Goal: Task Accomplishment & Management: Use online tool/utility

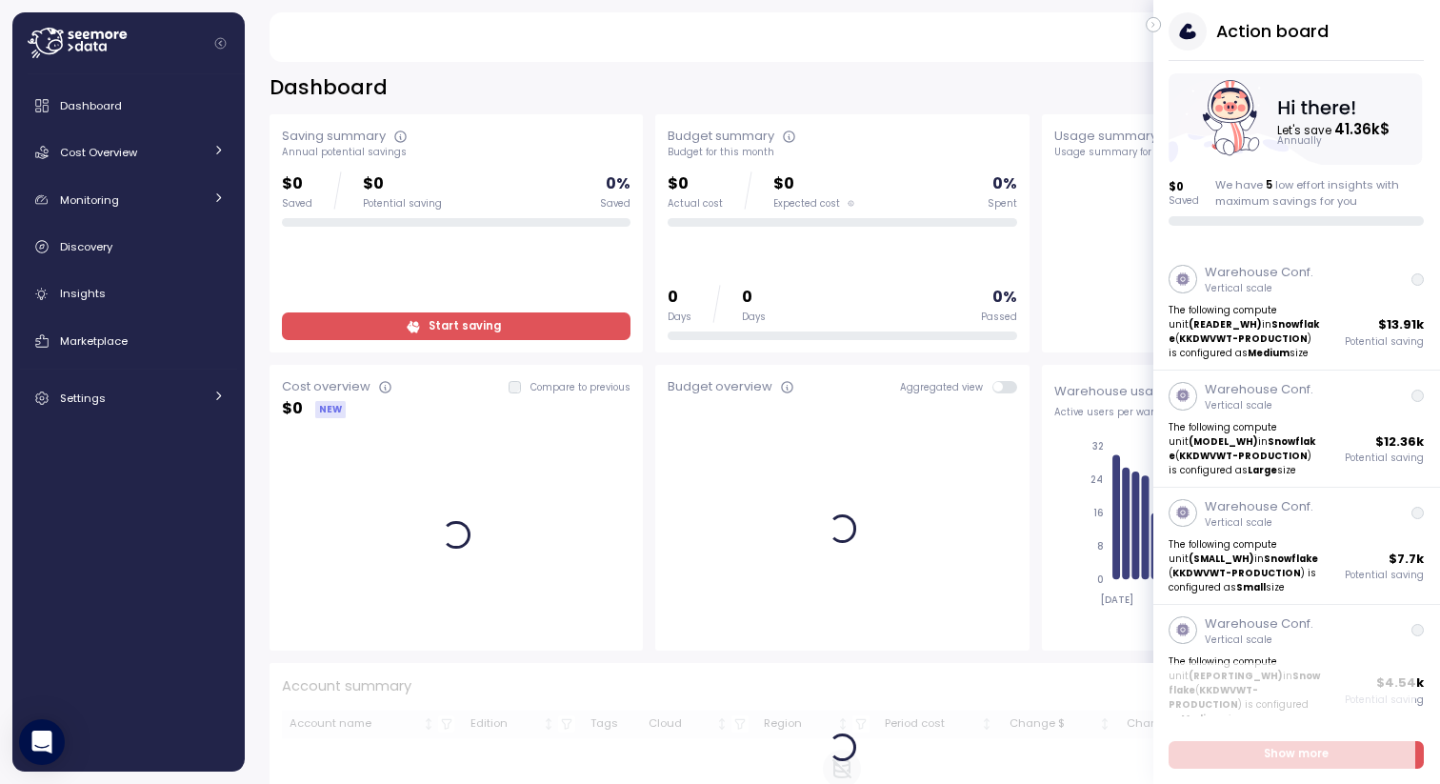
click at [1152, 18] on icon "button" at bounding box center [1153, 24] width 9 height 23
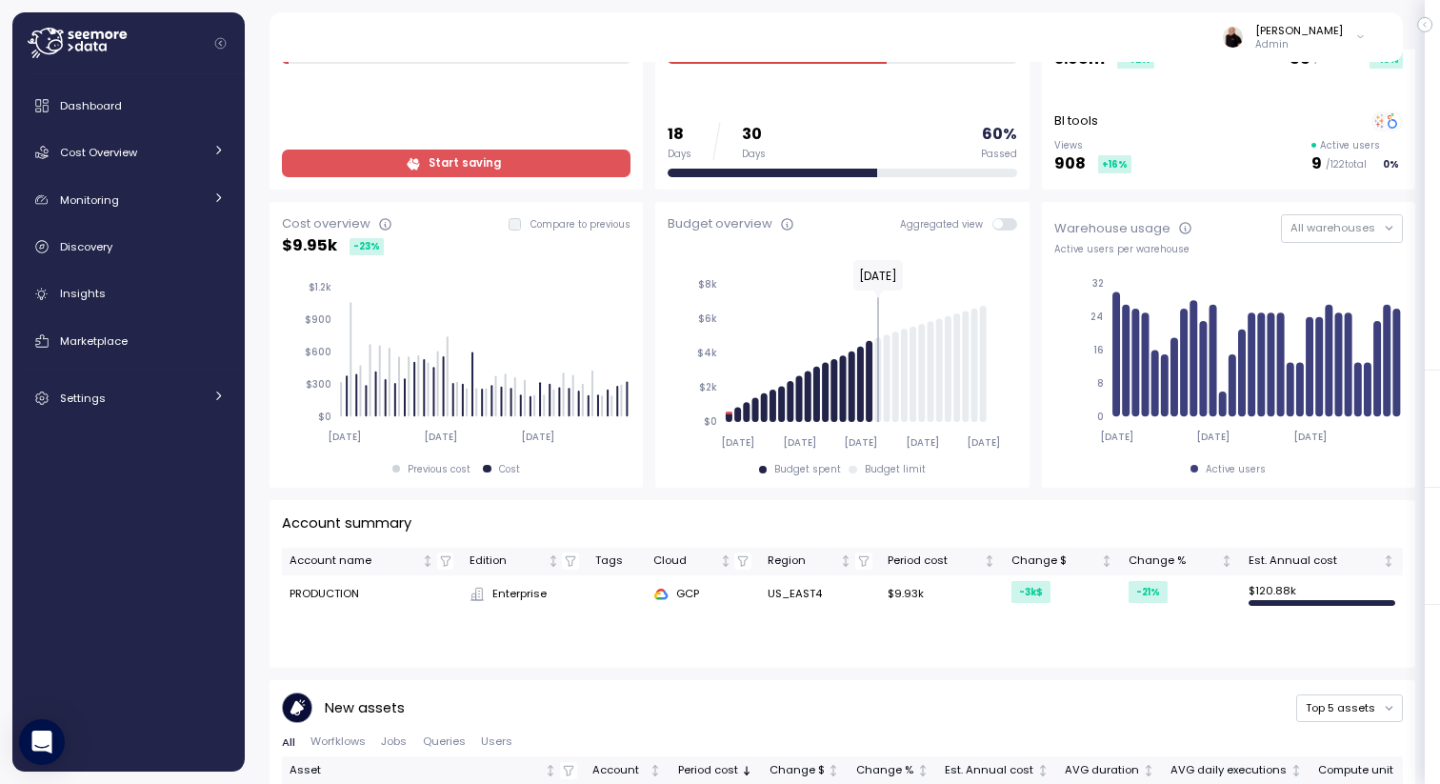
scroll to position [164, 0]
click at [99, 157] on span "Cost Overview" at bounding box center [98, 152] width 77 height 15
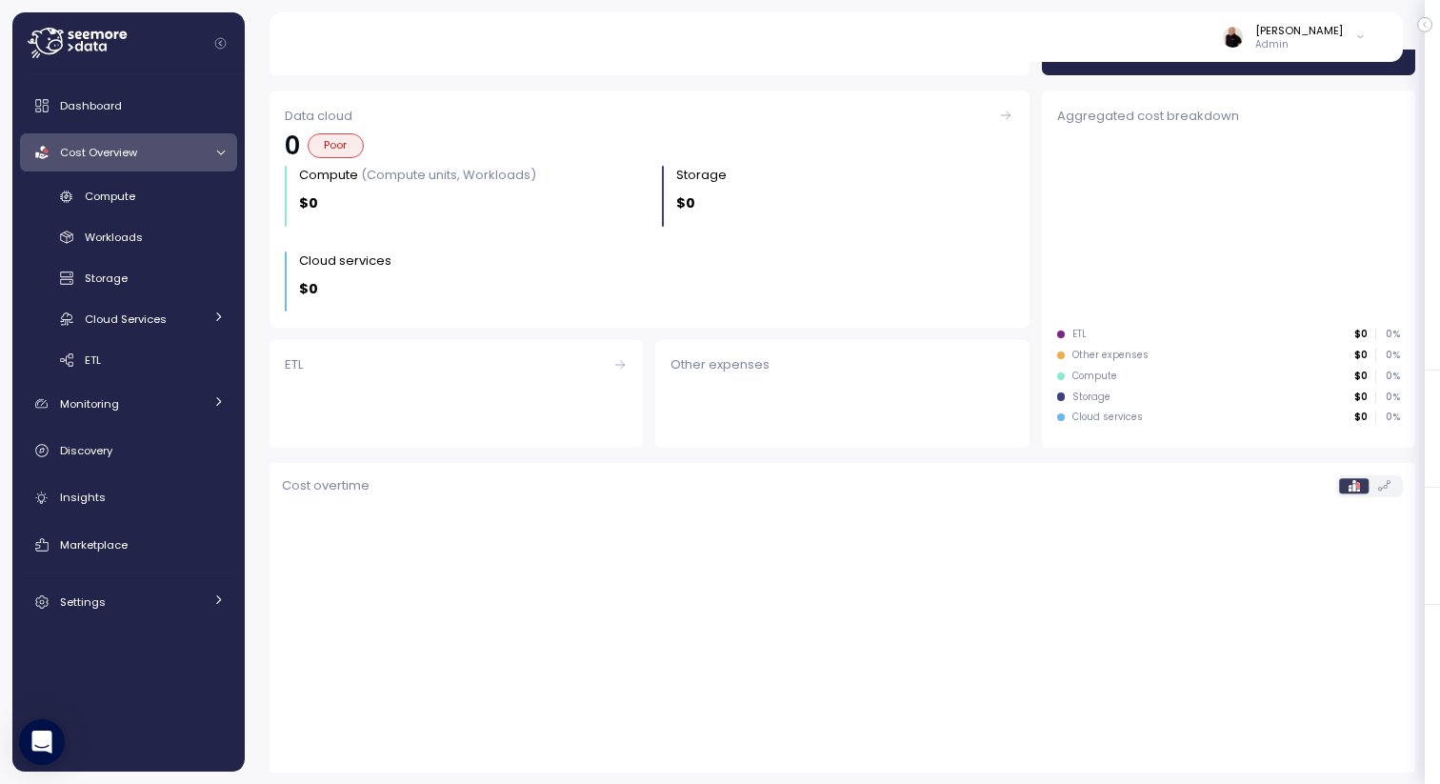
click at [99, 157] on span "Cost Overview" at bounding box center [98, 152] width 77 height 15
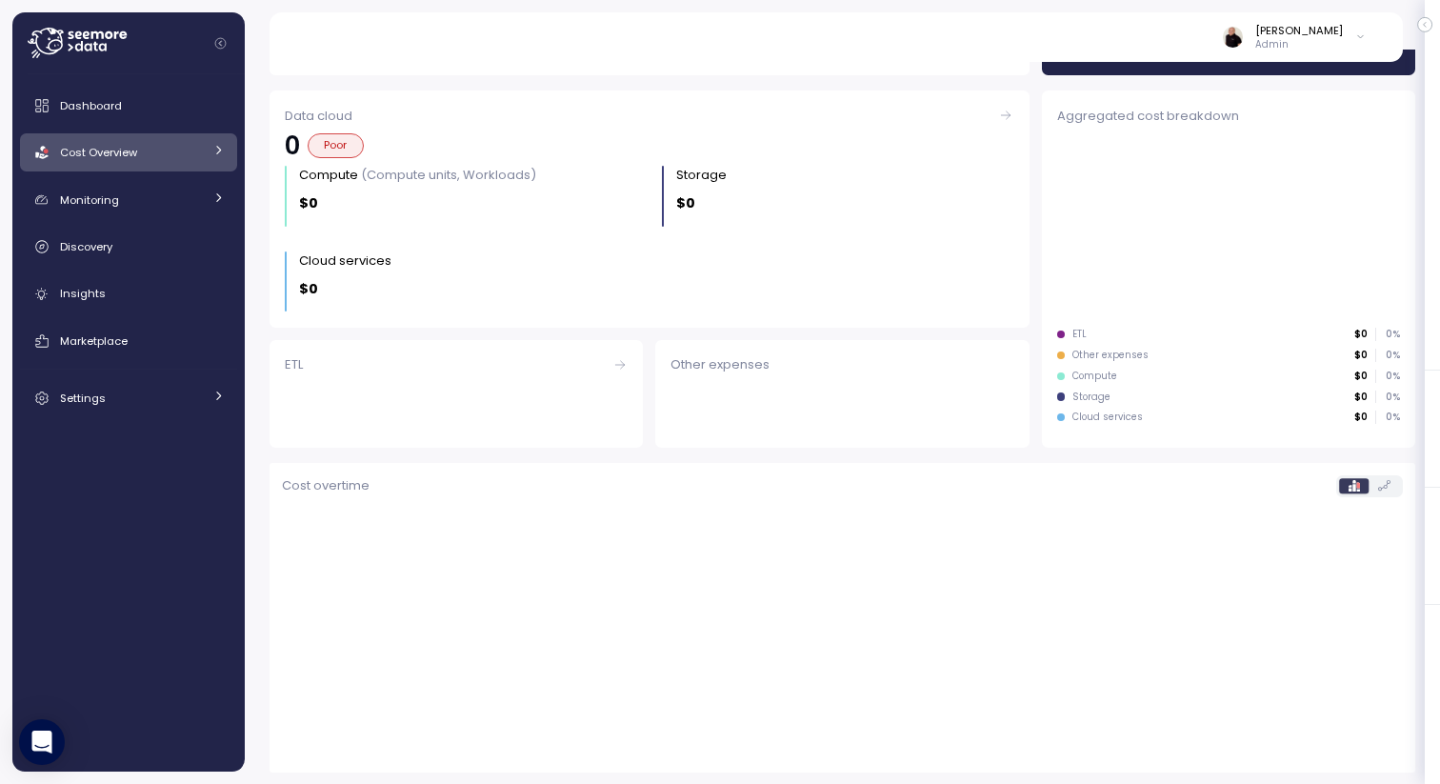
click at [99, 157] on span "Cost Overview" at bounding box center [98, 152] width 77 height 15
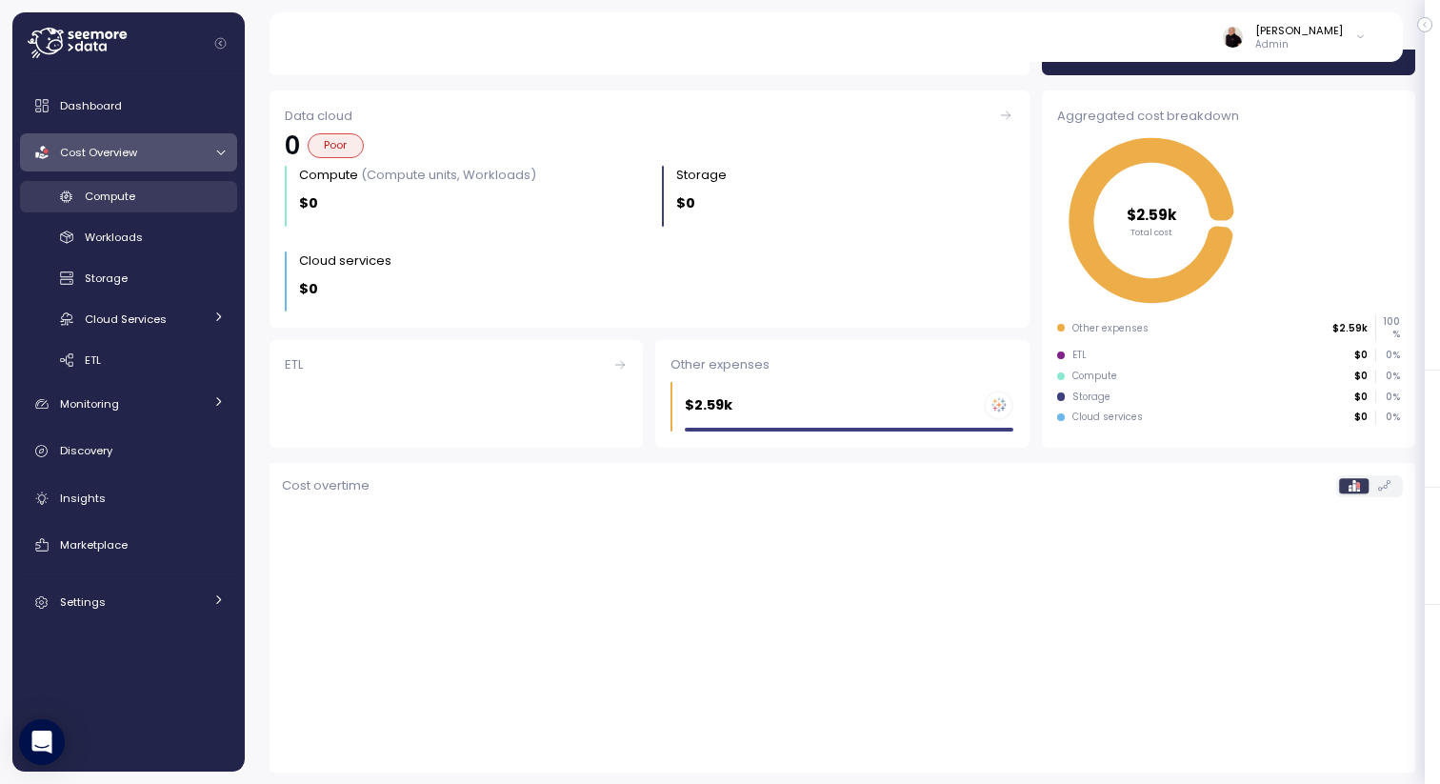
click at [117, 199] on span "Compute" at bounding box center [110, 196] width 50 height 15
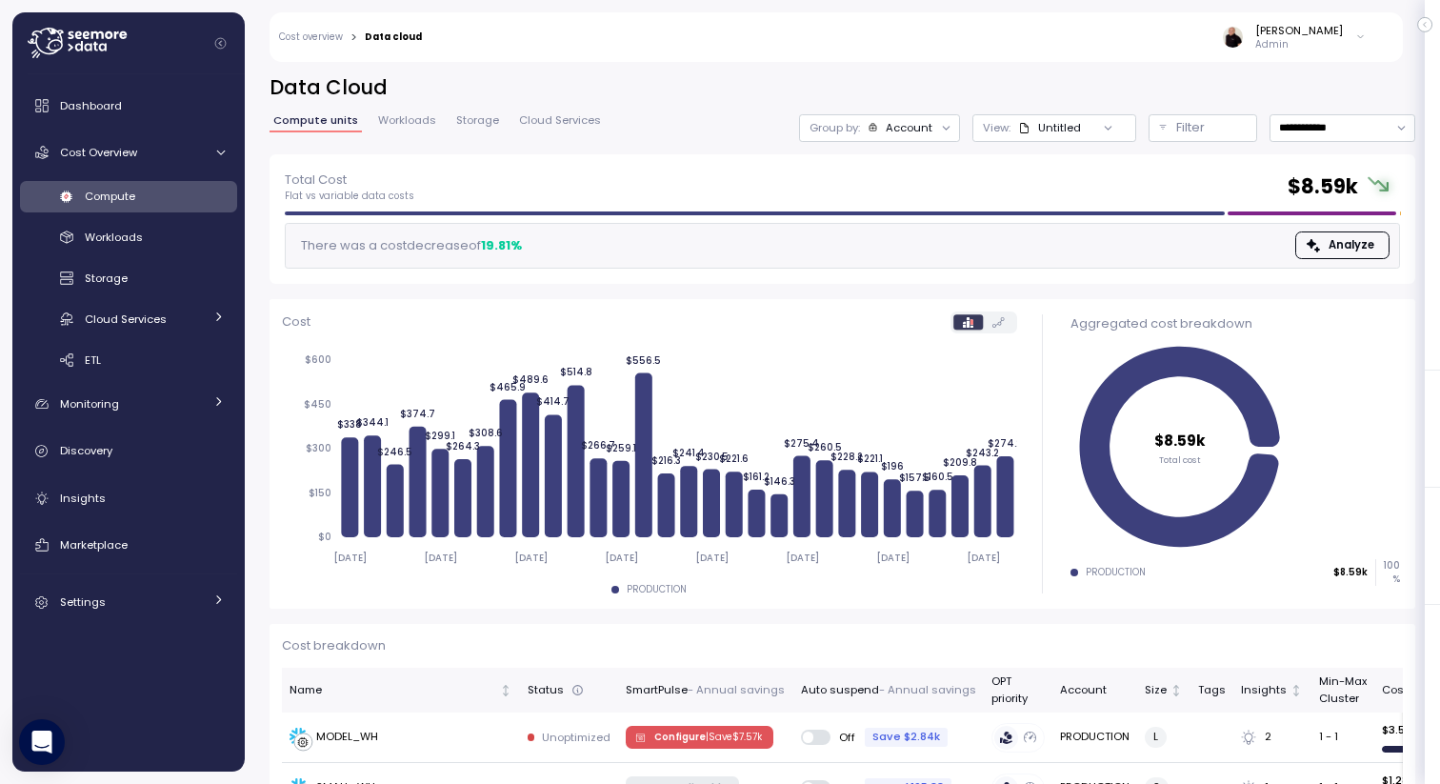
click at [42, 35] on icon at bounding box center [77, 43] width 99 height 30
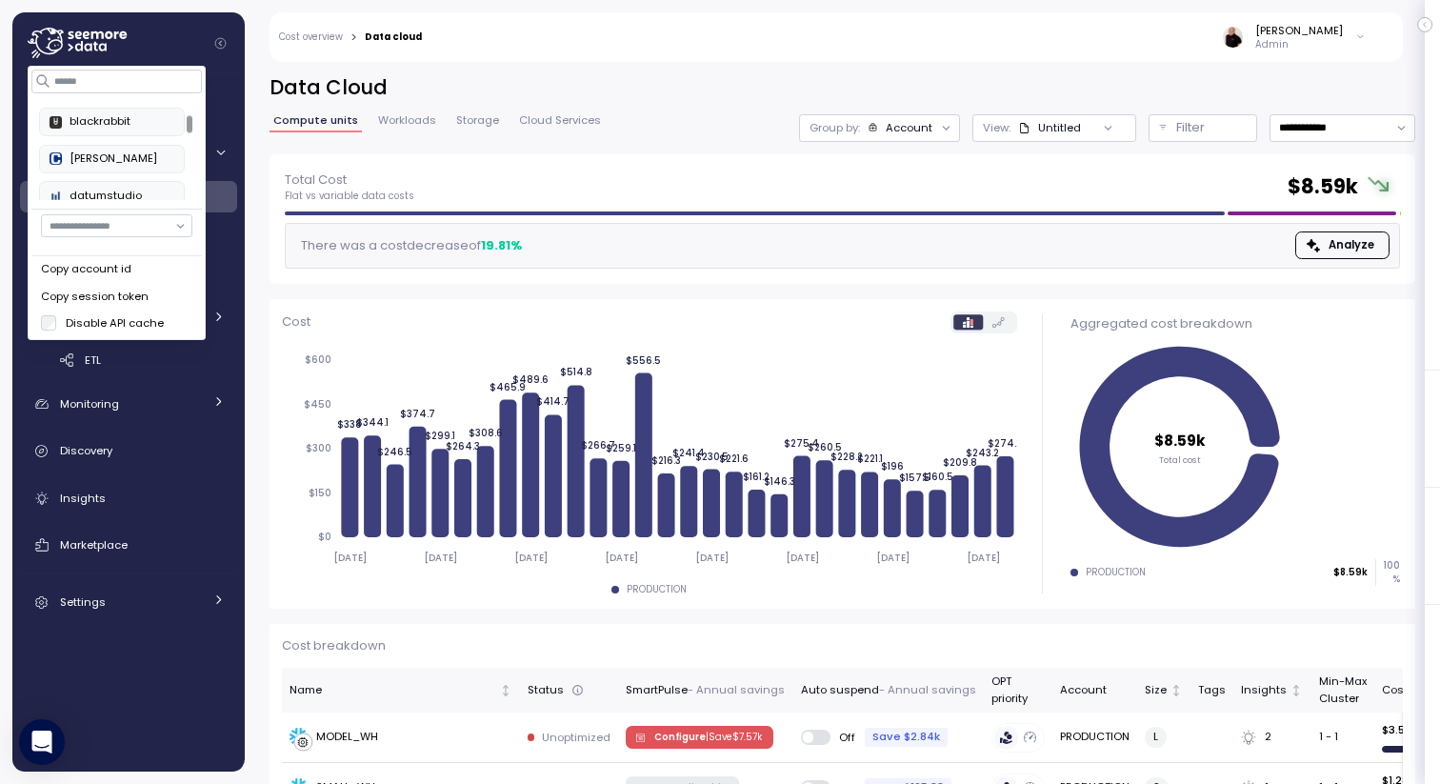
scroll to position [138, 0]
click at [105, 124] on div "blackrabbit" at bounding box center [112, 123] width 125 height 17
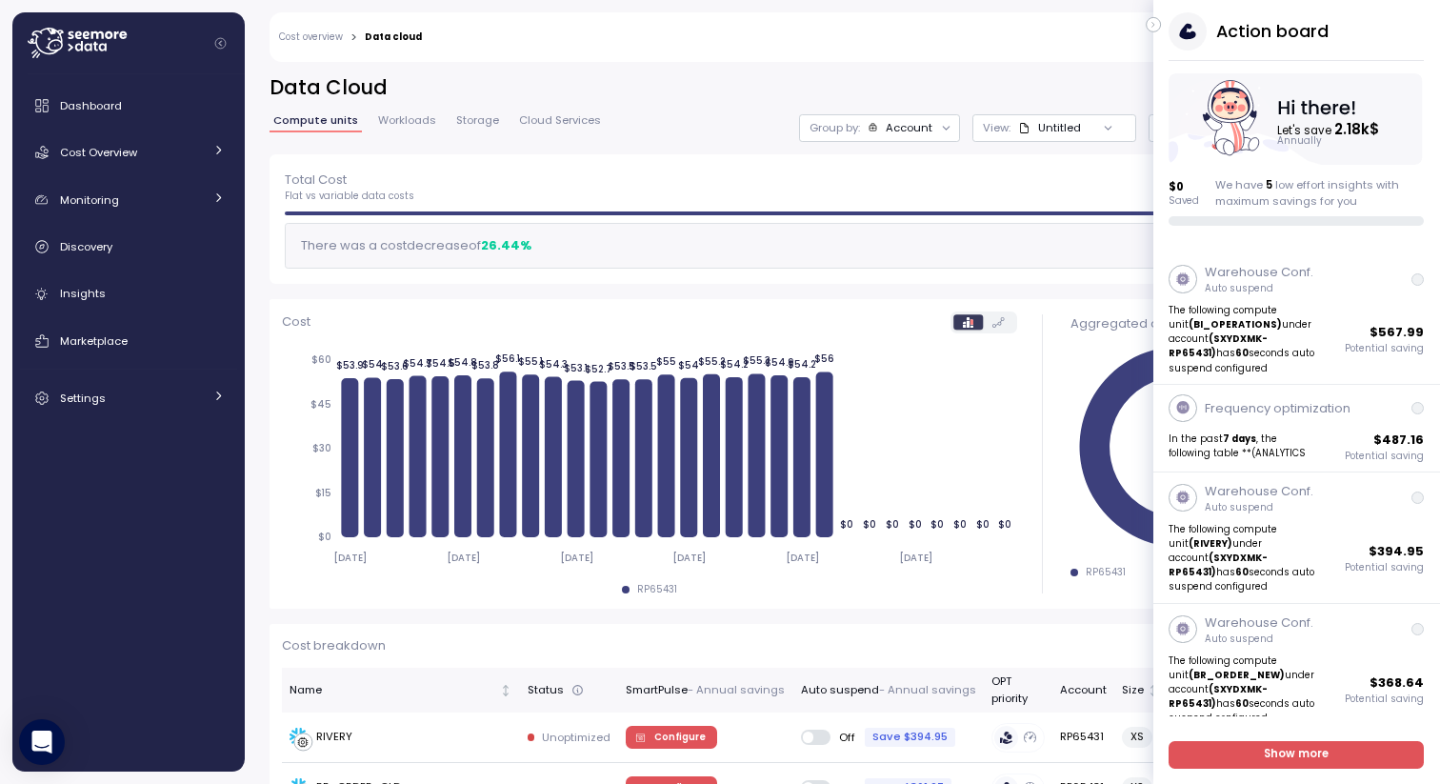
click at [1154, 17] on icon "button" at bounding box center [1153, 24] width 9 height 23
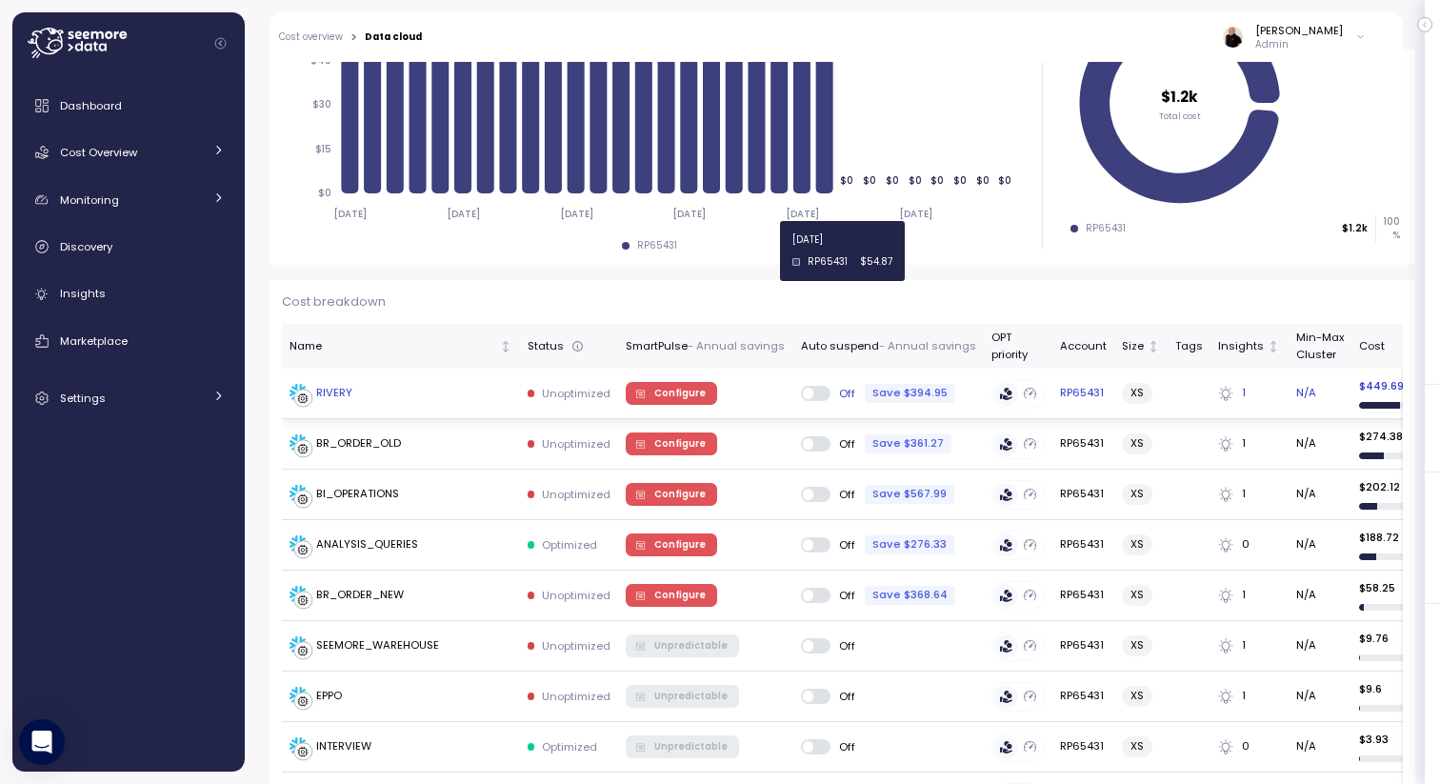
scroll to position [345, 0]
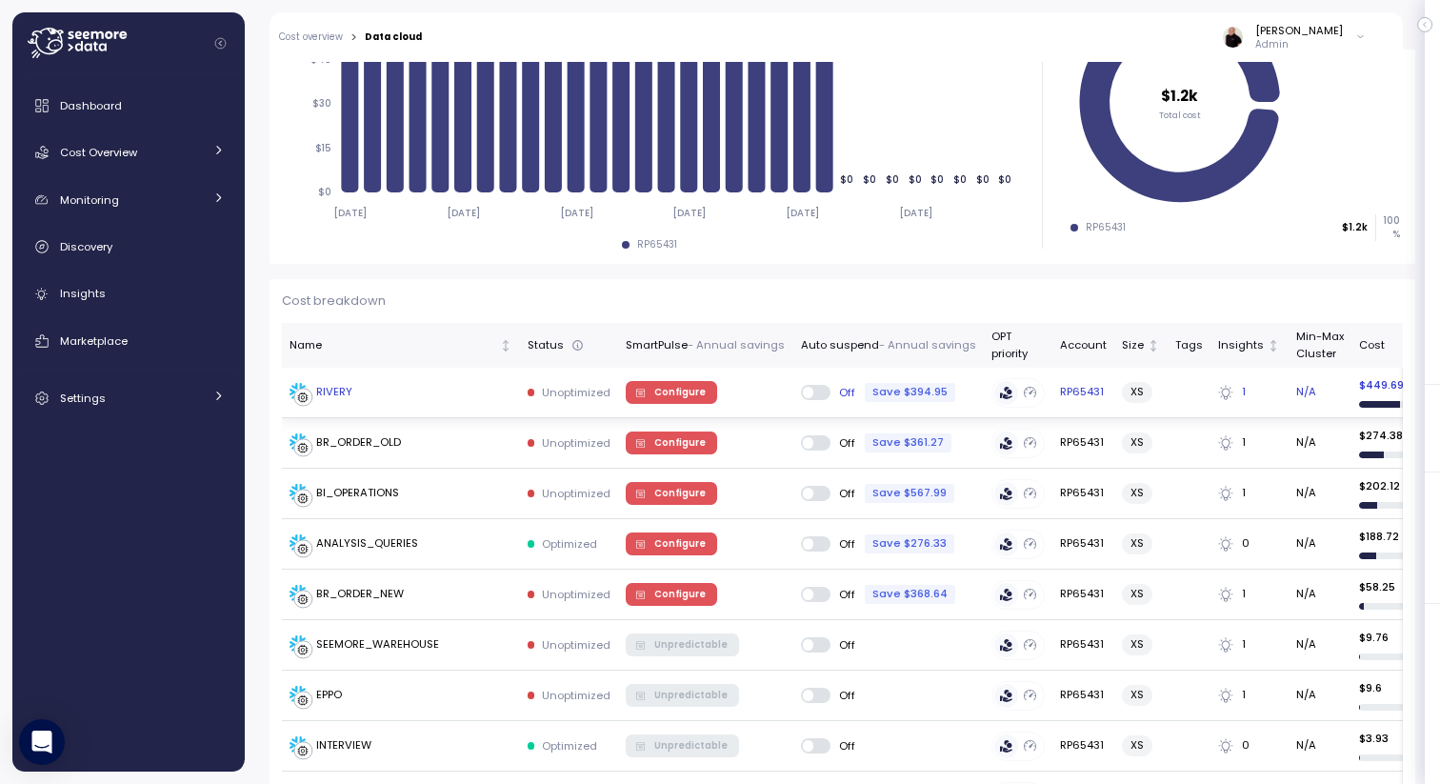
click at [672, 388] on span "Configure" at bounding box center [679, 392] width 51 height 21
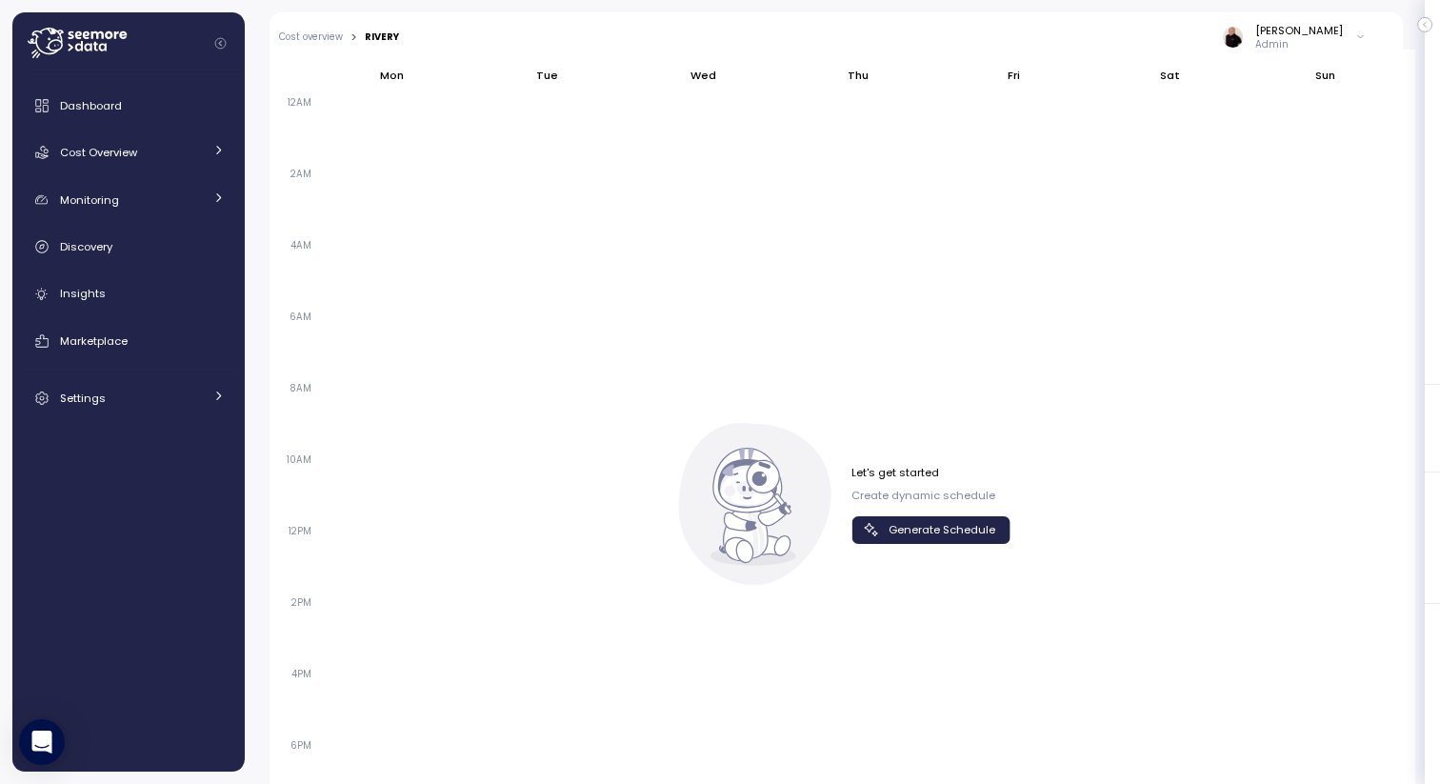
scroll to position [1259, 0]
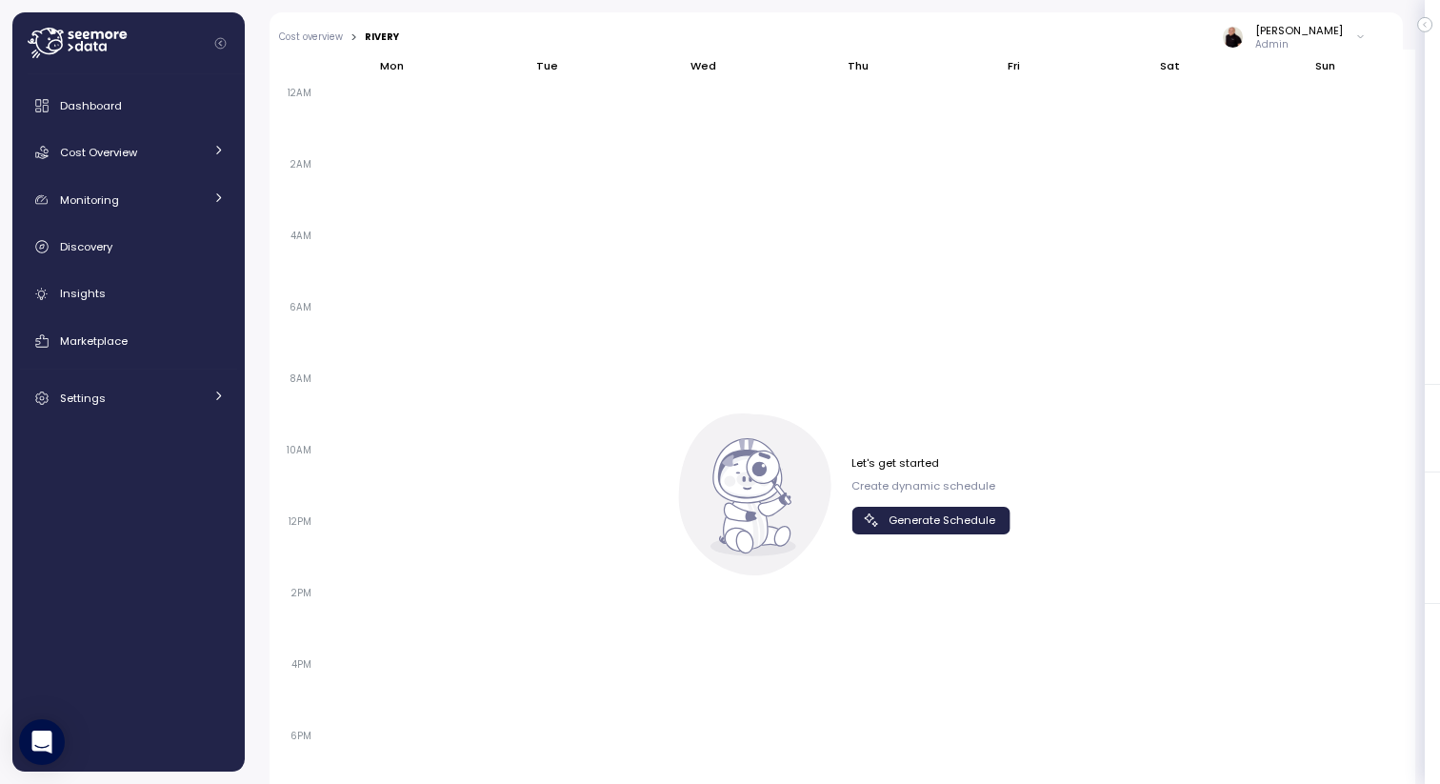
click at [914, 517] on span "Generate Schedule" at bounding box center [941, 520] width 107 height 26
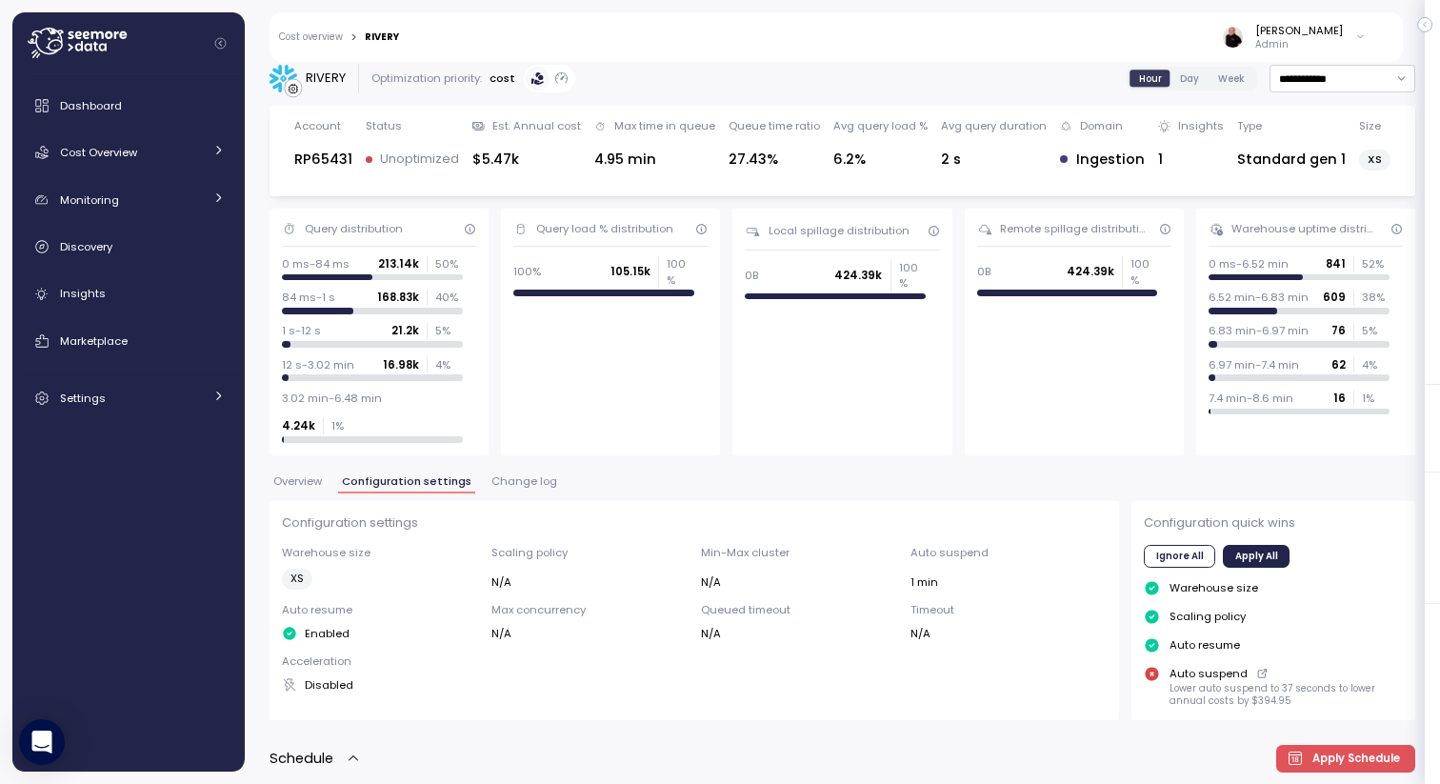
scroll to position [0, 0]
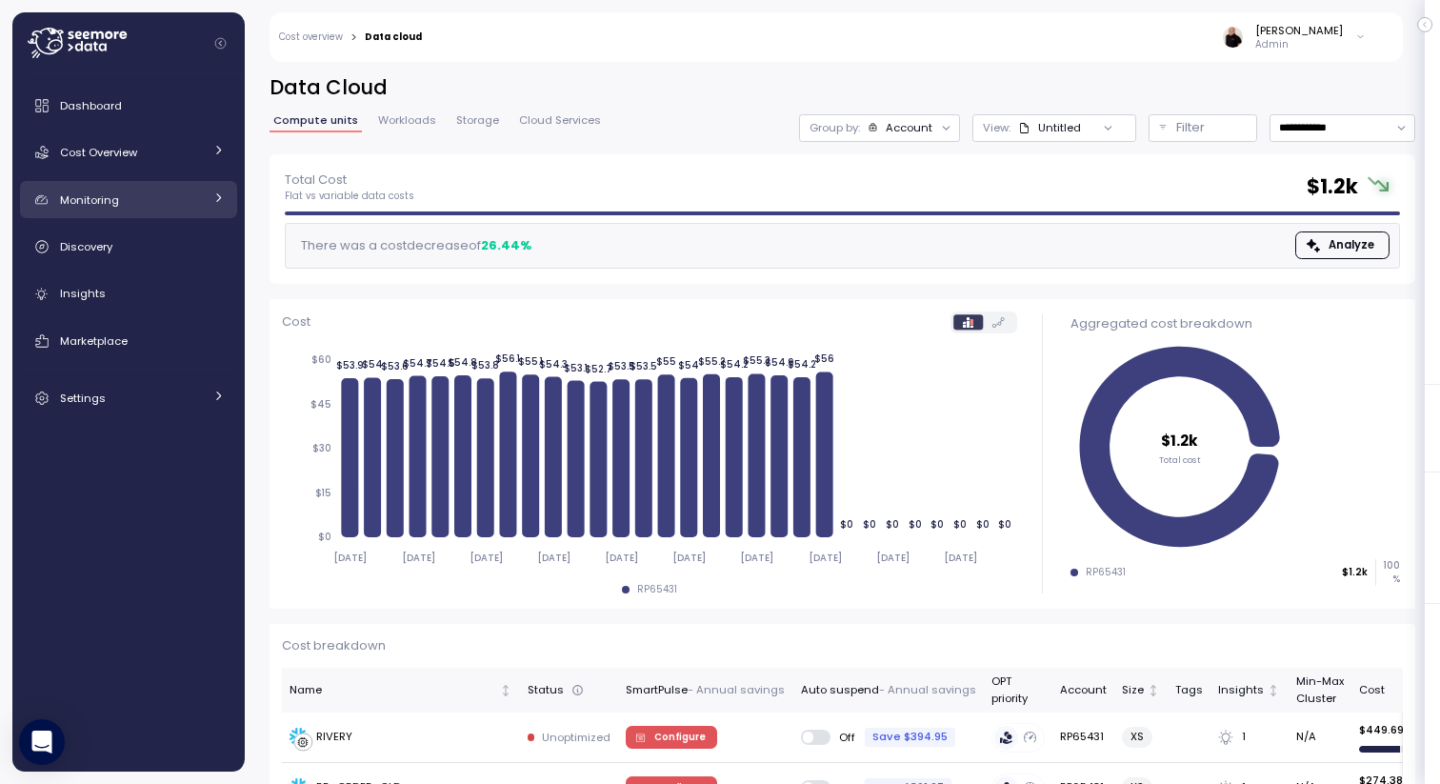
click at [133, 187] on link "Monitoring" at bounding box center [128, 200] width 217 height 38
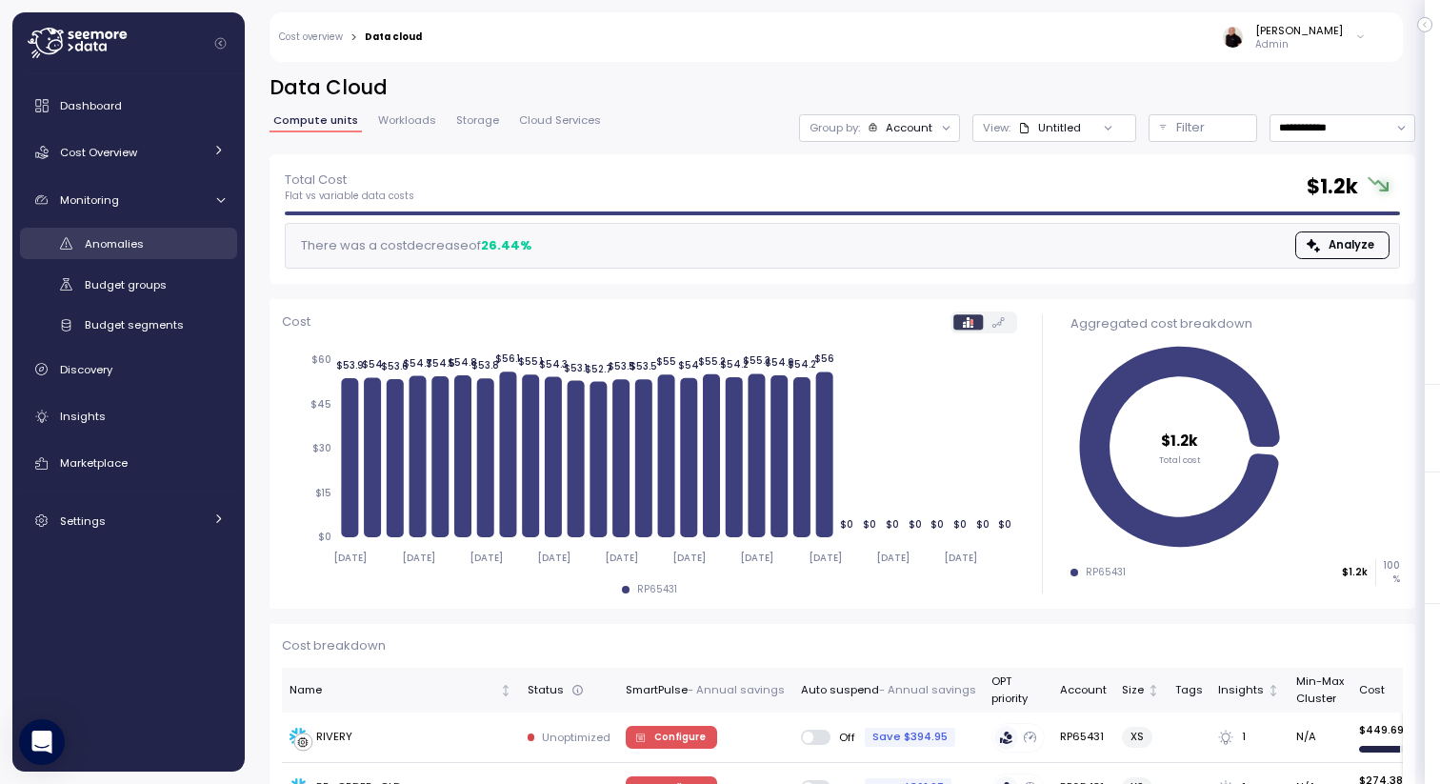
click at [138, 237] on span "Anomalies" at bounding box center [114, 243] width 59 height 15
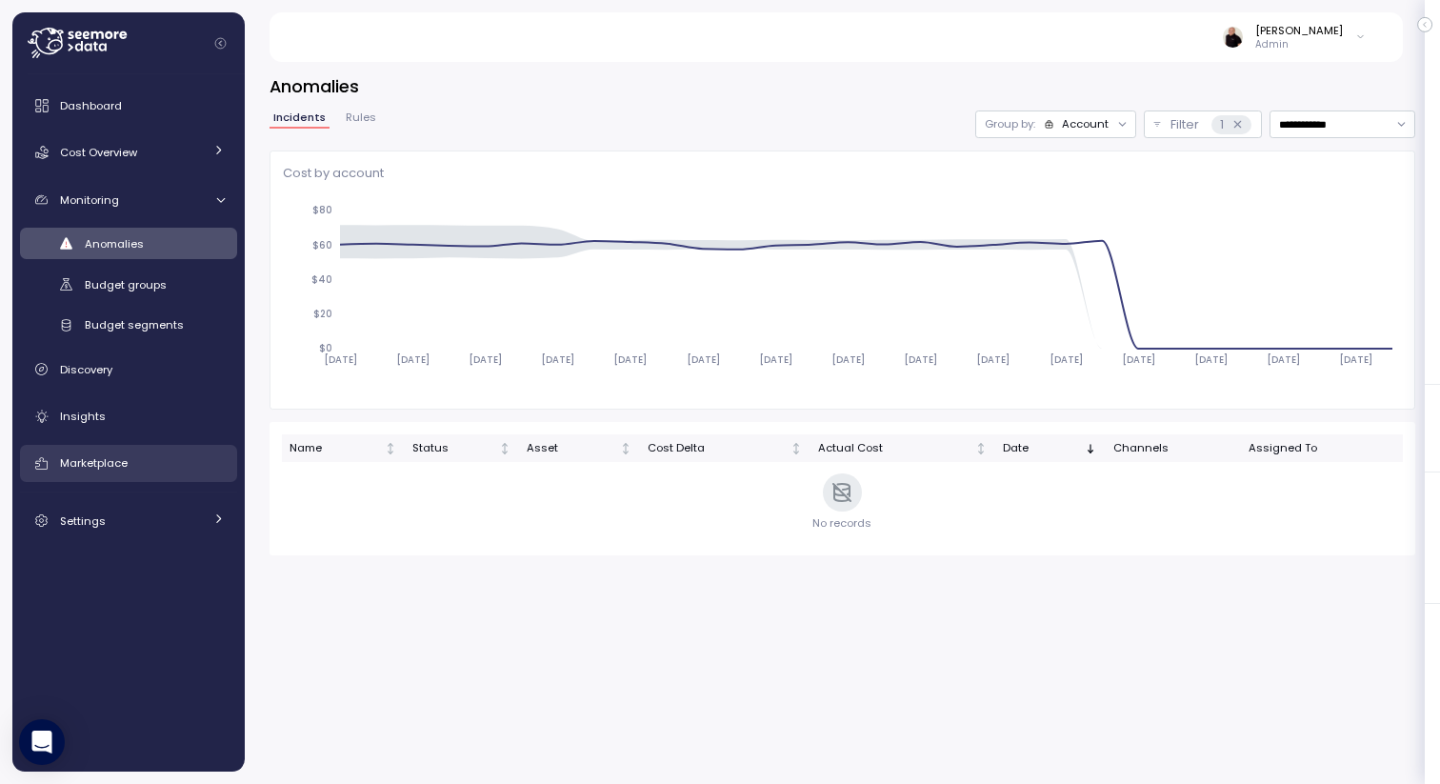
click at [114, 459] on span "Marketplace" at bounding box center [94, 462] width 68 height 15
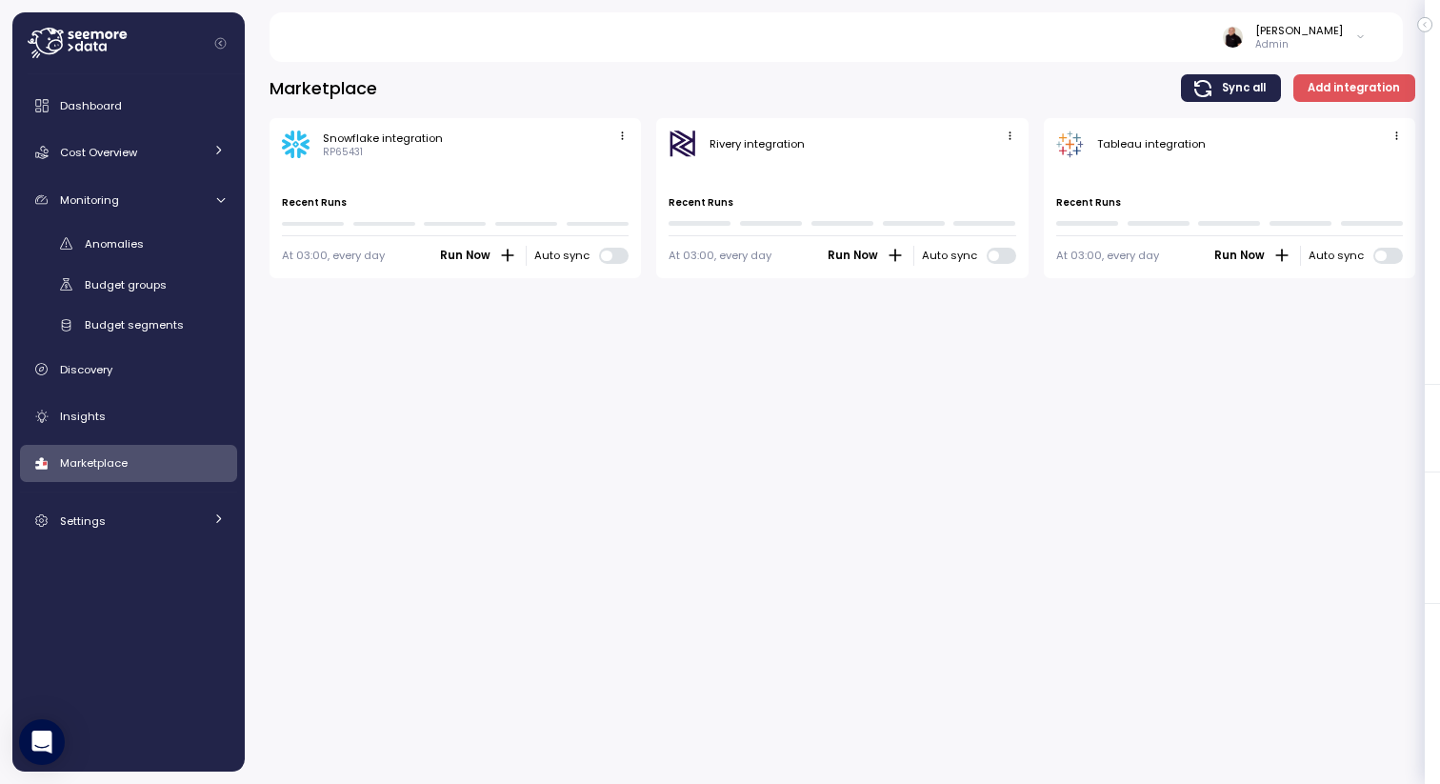
click at [40, 47] on icon at bounding box center [77, 43] width 99 height 30
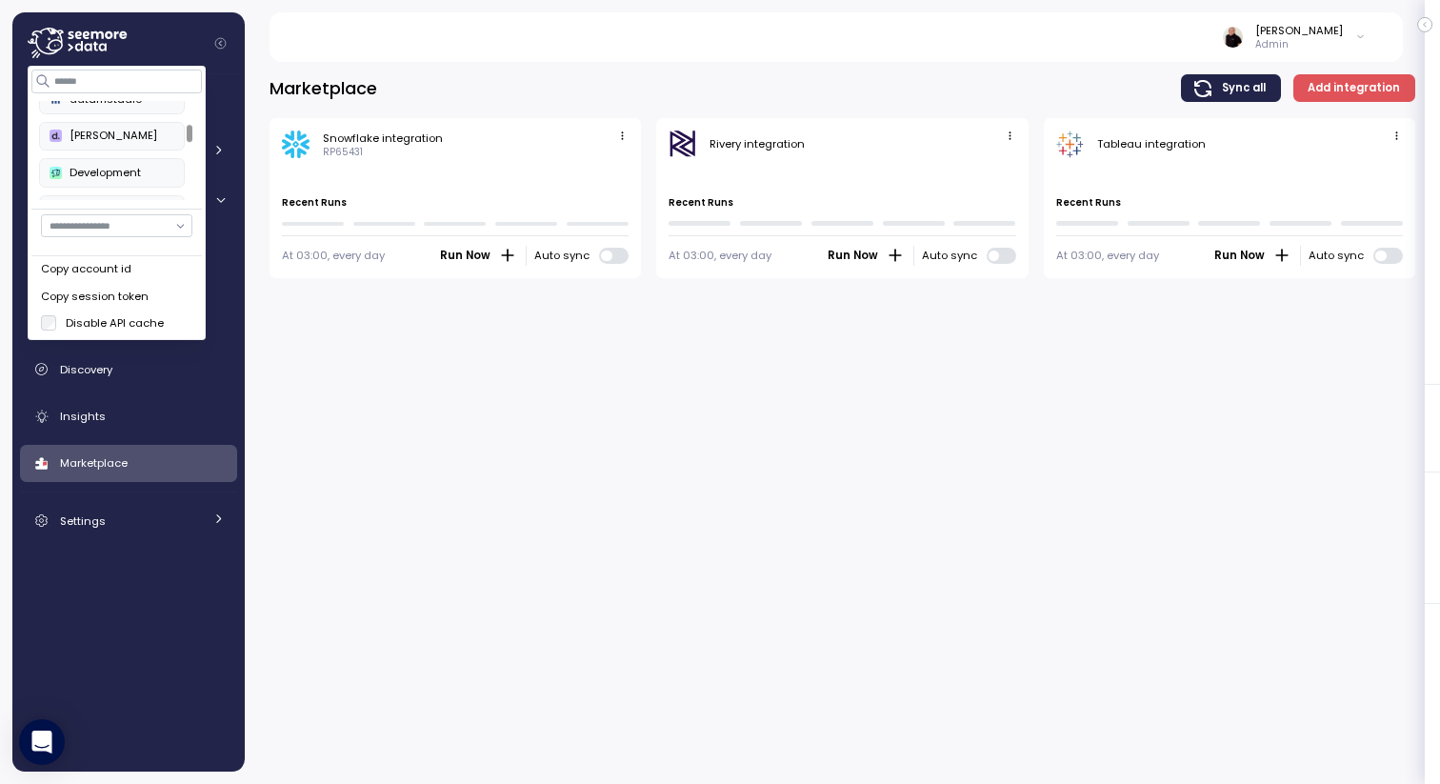
scroll to position [234, 0]
click at [106, 133] on div "Deel" at bounding box center [112, 137] width 125 height 17
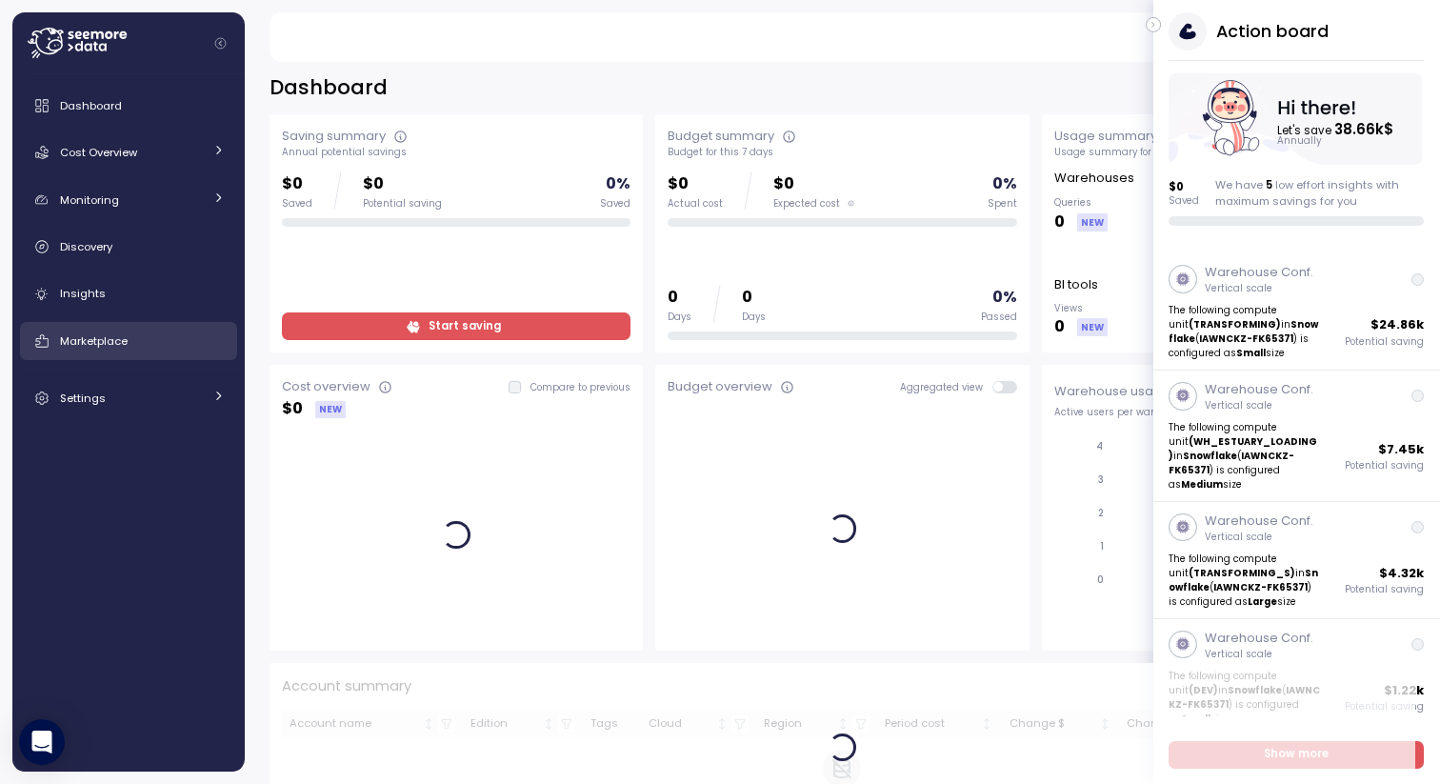
click at [113, 335] on span "Marketplace" at bounding box center [94, 340] width 68 height 15
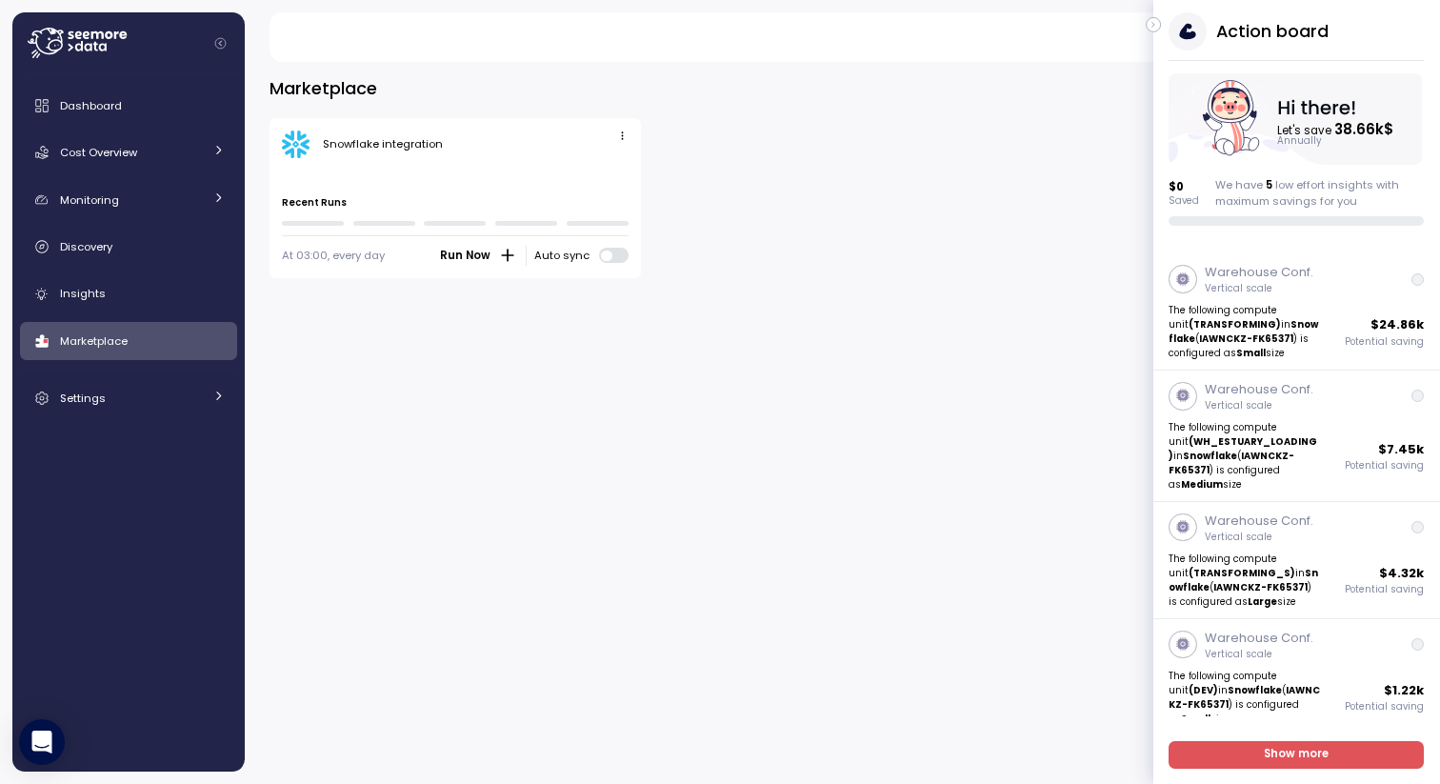
click at [1156, 22] on icon "button" at bounding box center [1153, 24] width 9 height 23
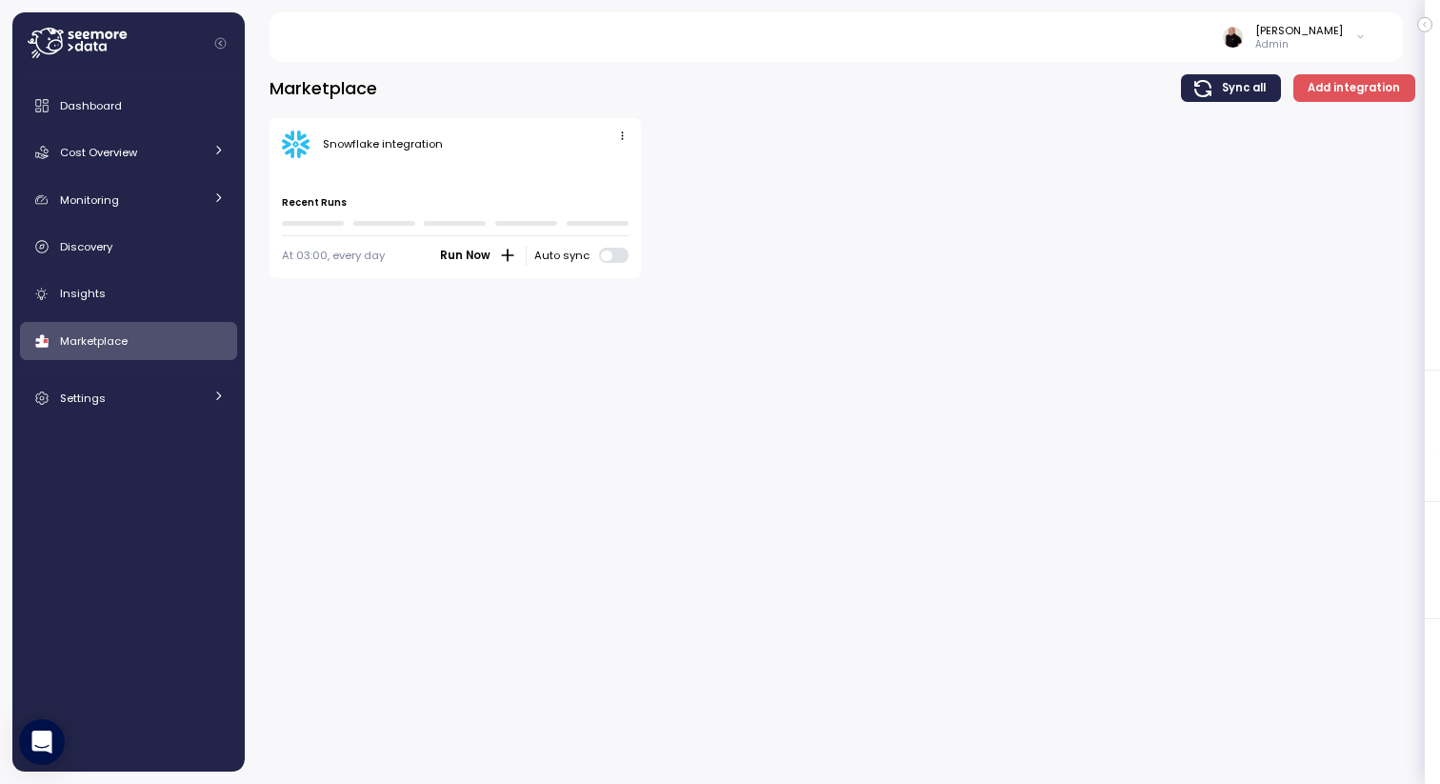
click at [48, 38] on icon at bounding box center [49, 38] width 3 height 3
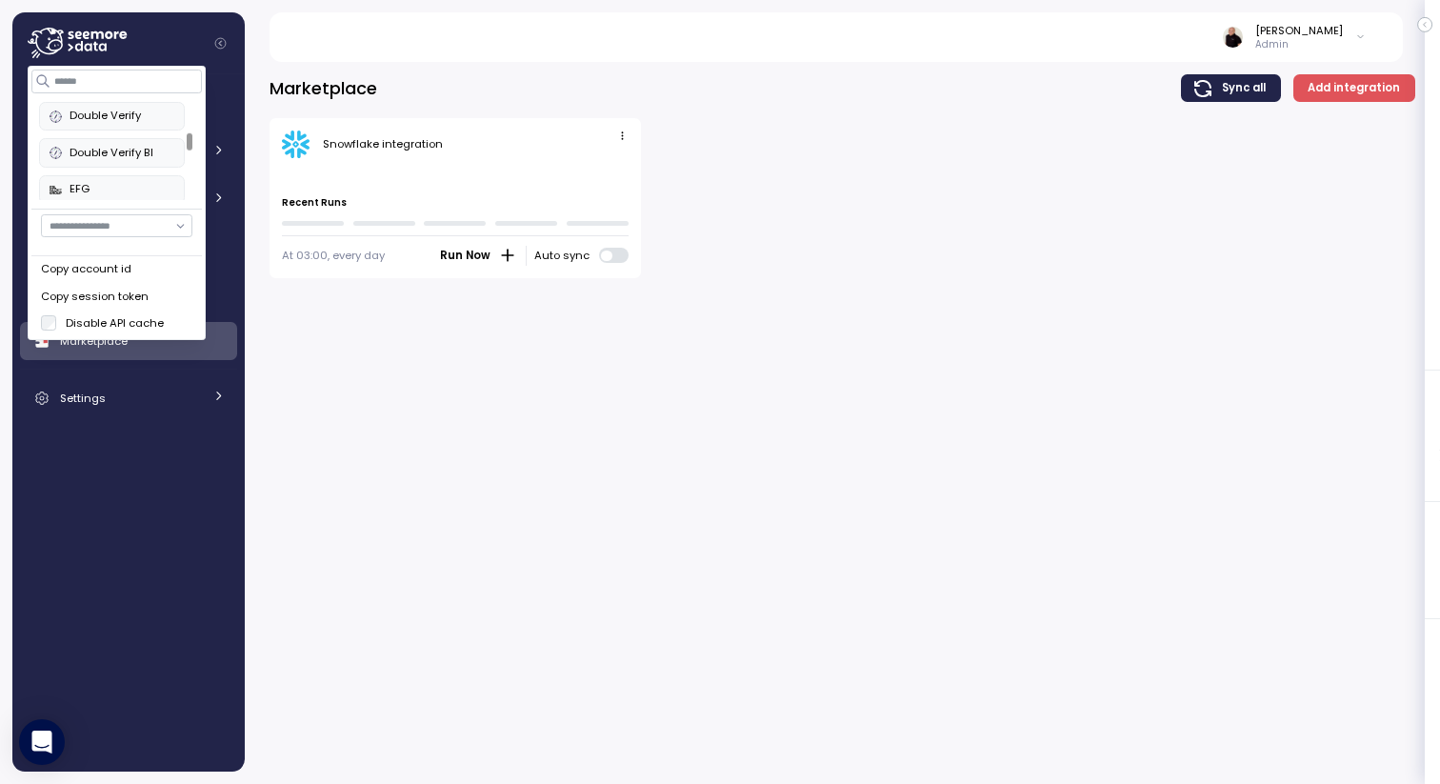
scroll to position [330, 0]
click at [112, 112] on div "Double Verify" at bounding box center [112, 115] width 125 height 17
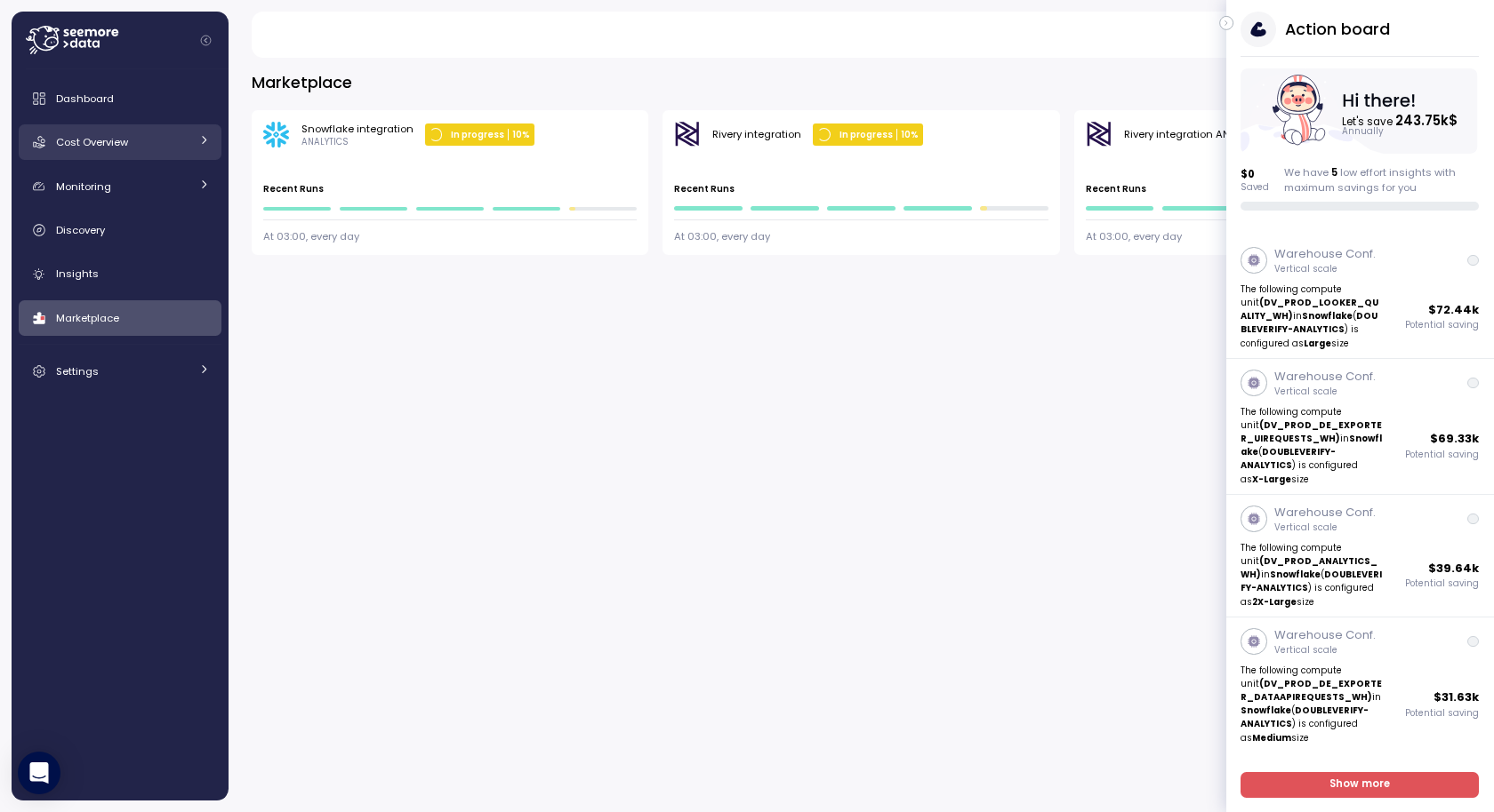
click at [98, 133] on link "Cost Overview" at bounding box center [120, 142] width 203 height 35
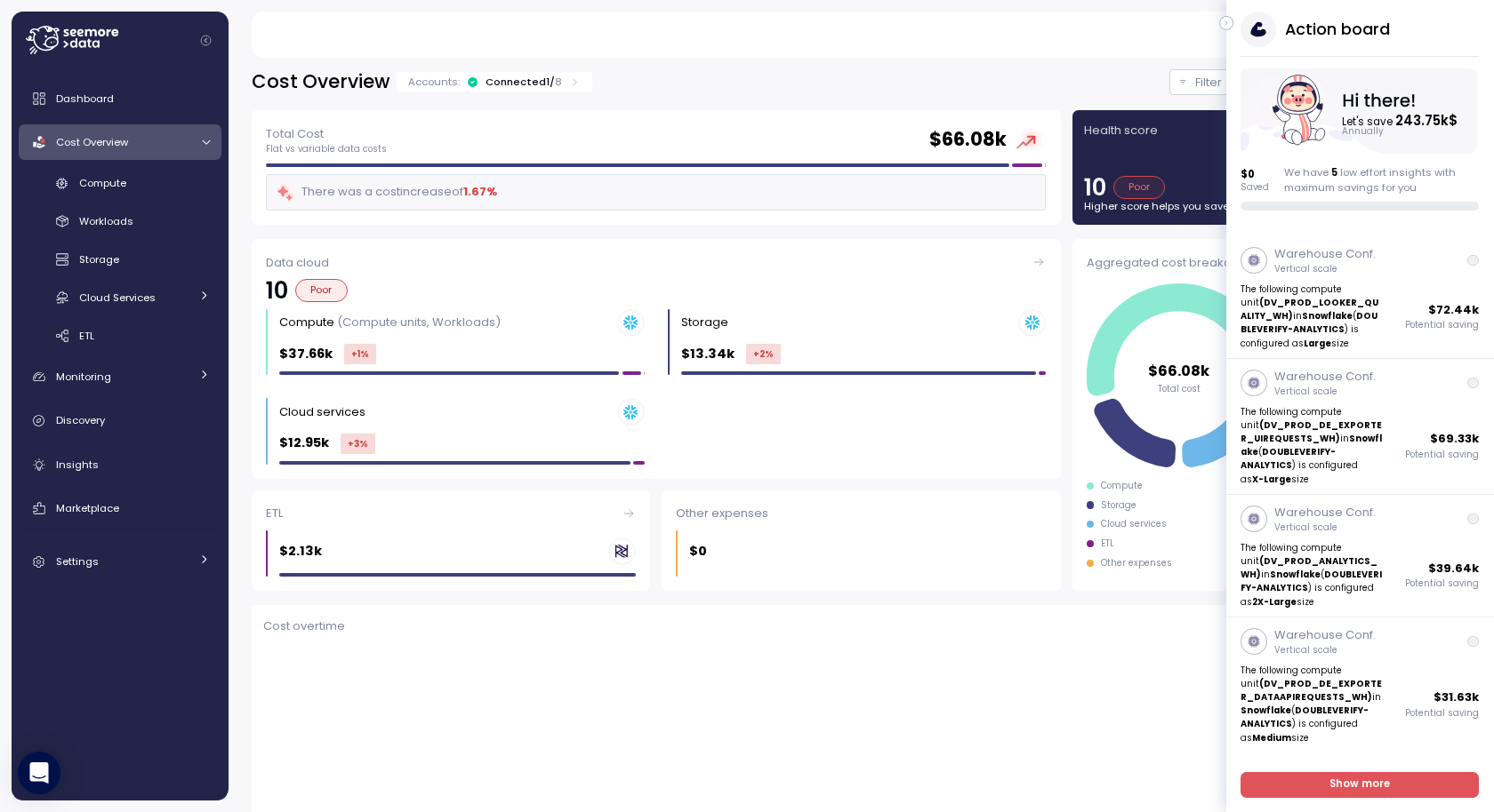
click at [1224, 21] on icon "button" at bounding box center [1226, 22] width 8 height 21
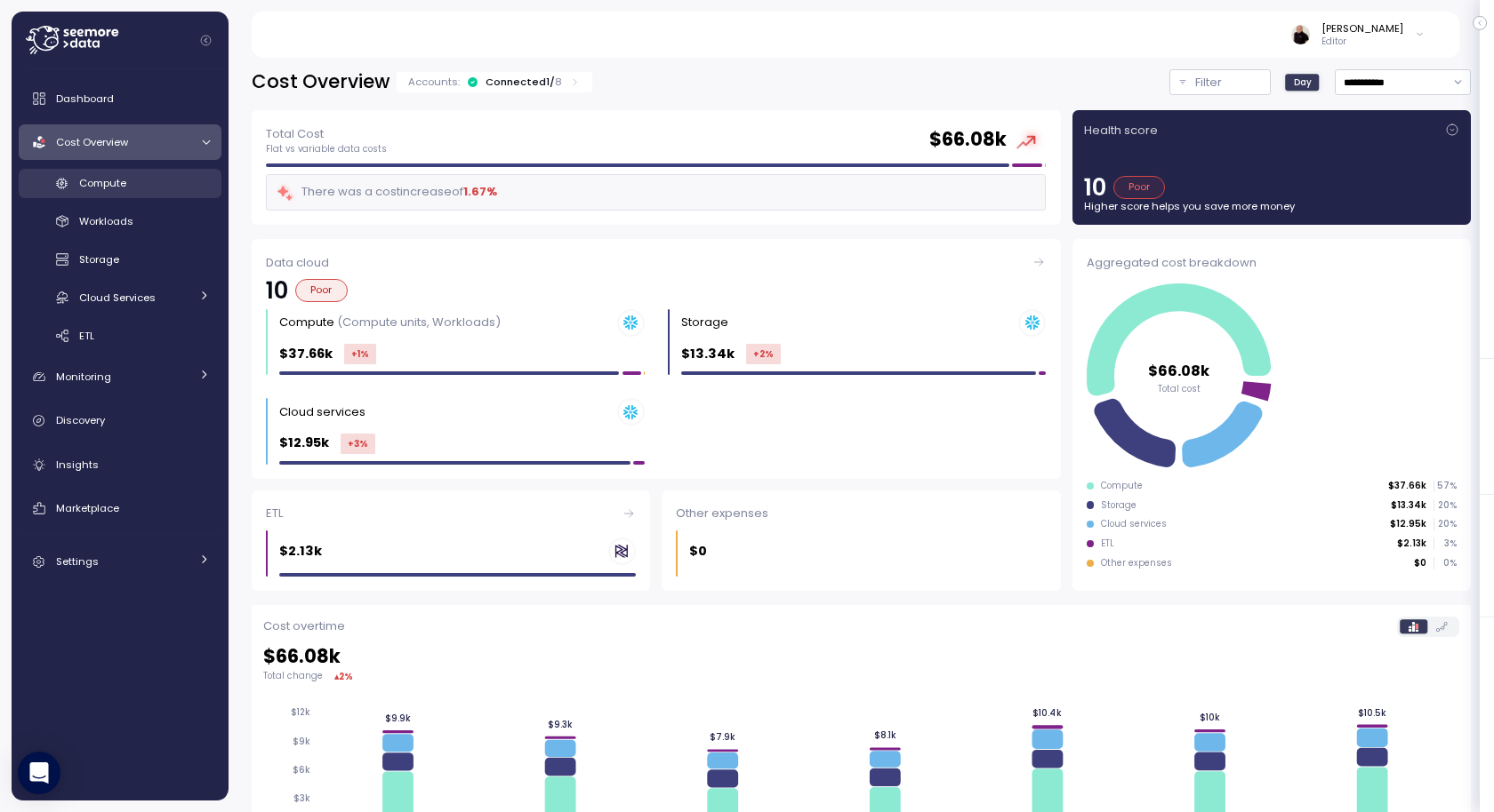
click at [111, 176] on span "Compute" at bounding box center [103, 183] width 47 height 14
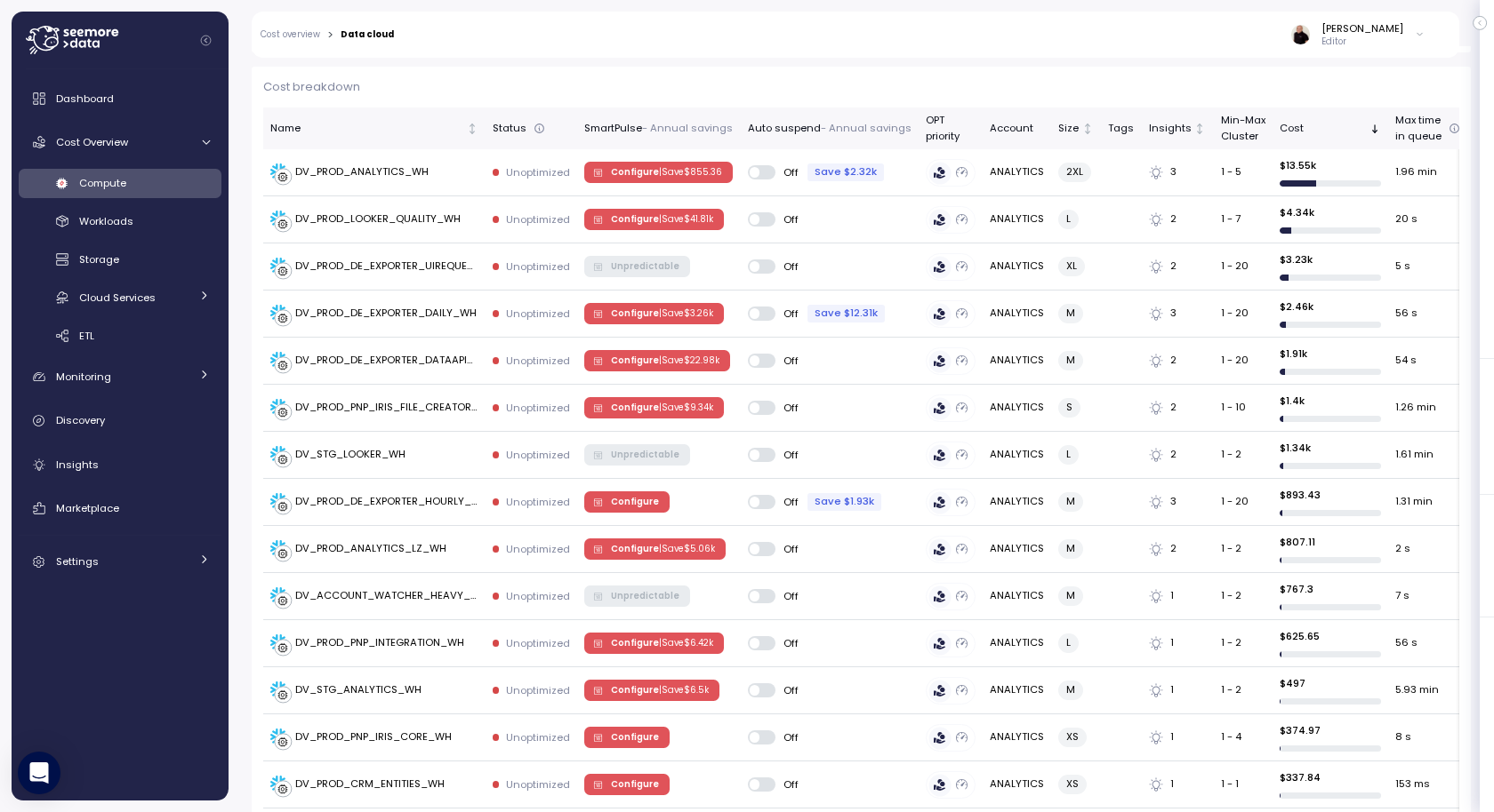
scroll to position [547, 0]
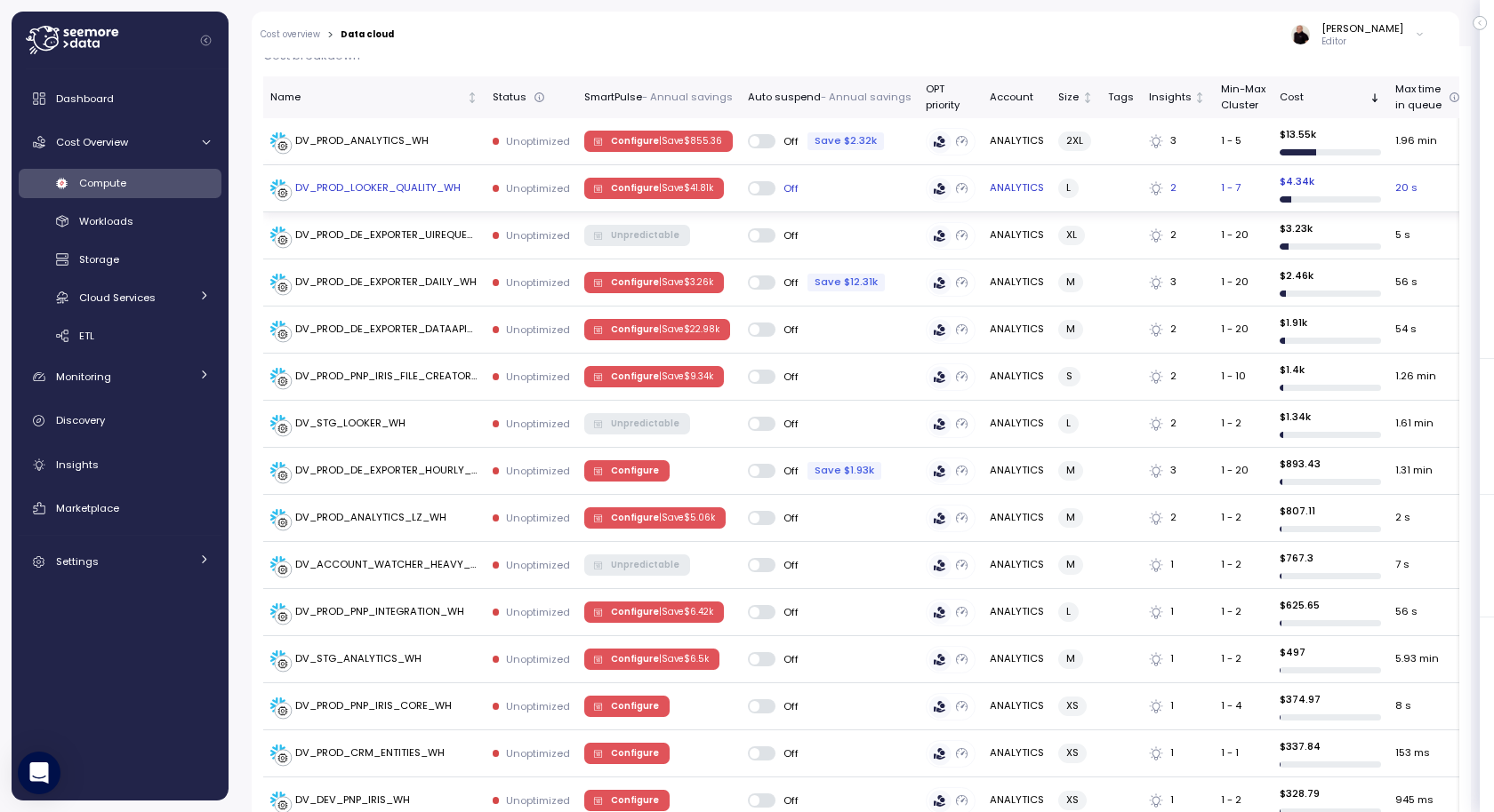
click at [648, 182] on span "Configure | Save $ 41.81k" at bounding box center [661, 188] width 102 height 20
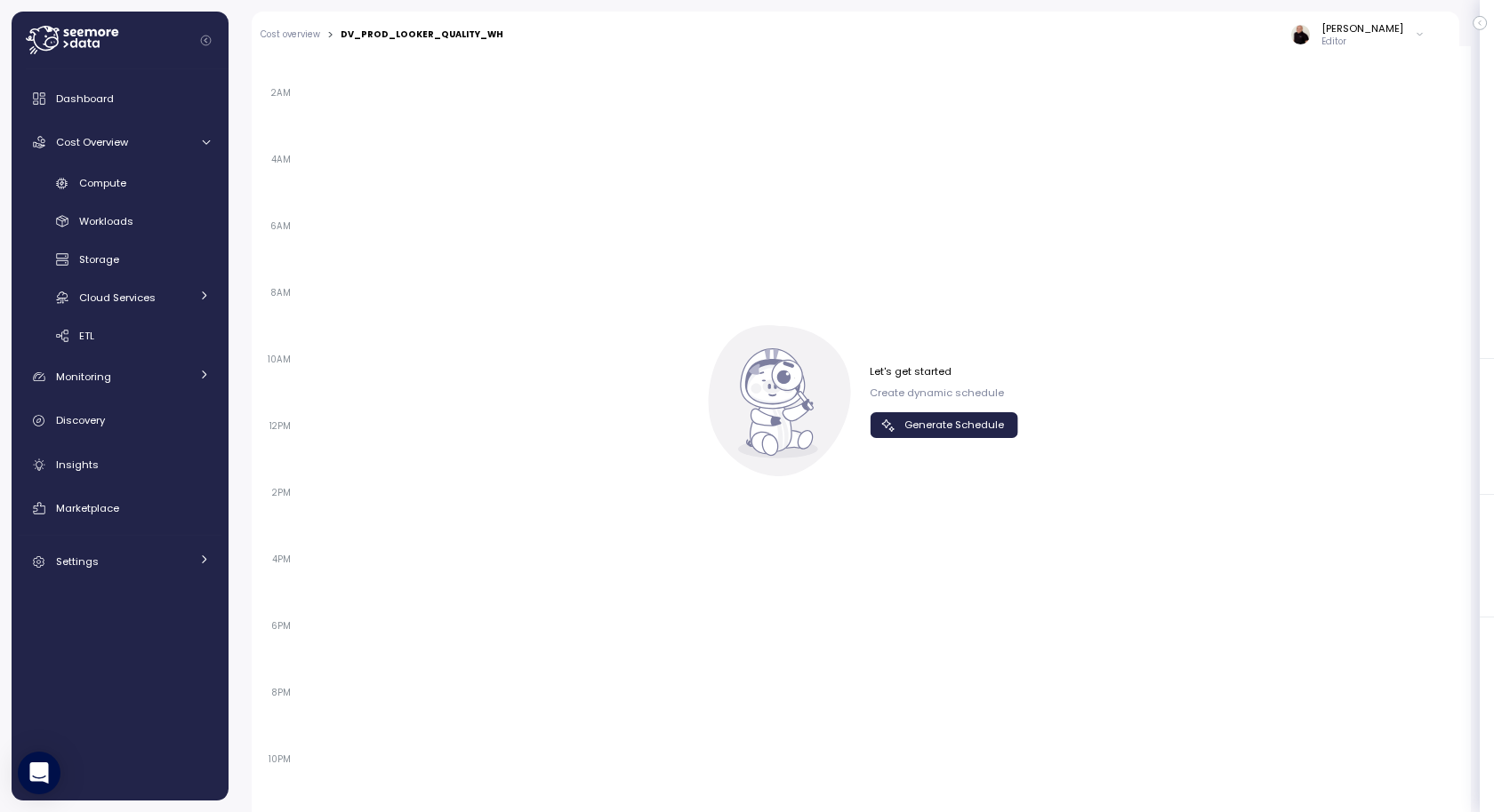
scroll to position [1207, 0]
click at [938, 419] on span "Generate Schedule" at bounding box center [953, 422] width 100 height 24
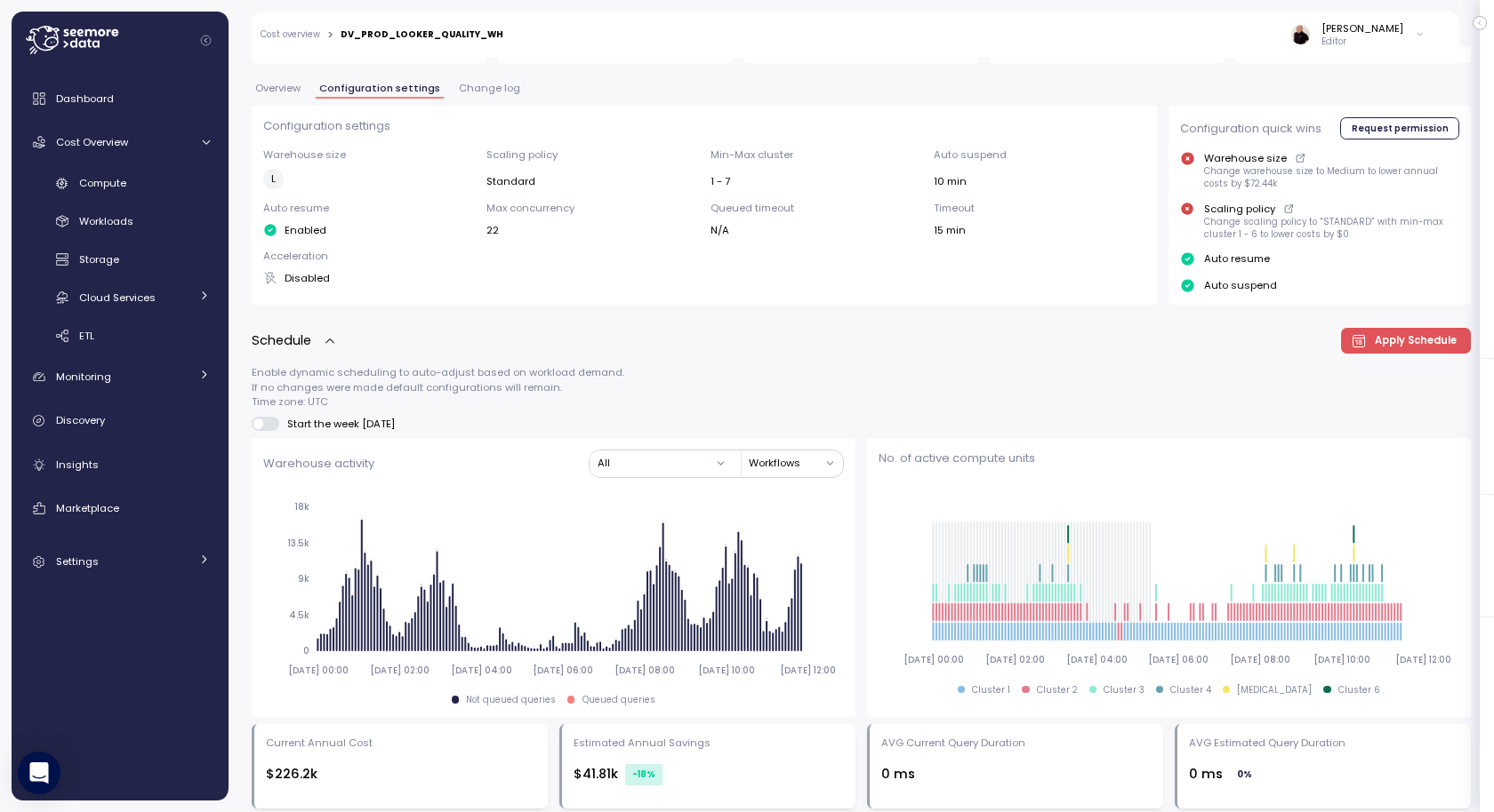
scroll to position [340, 0]
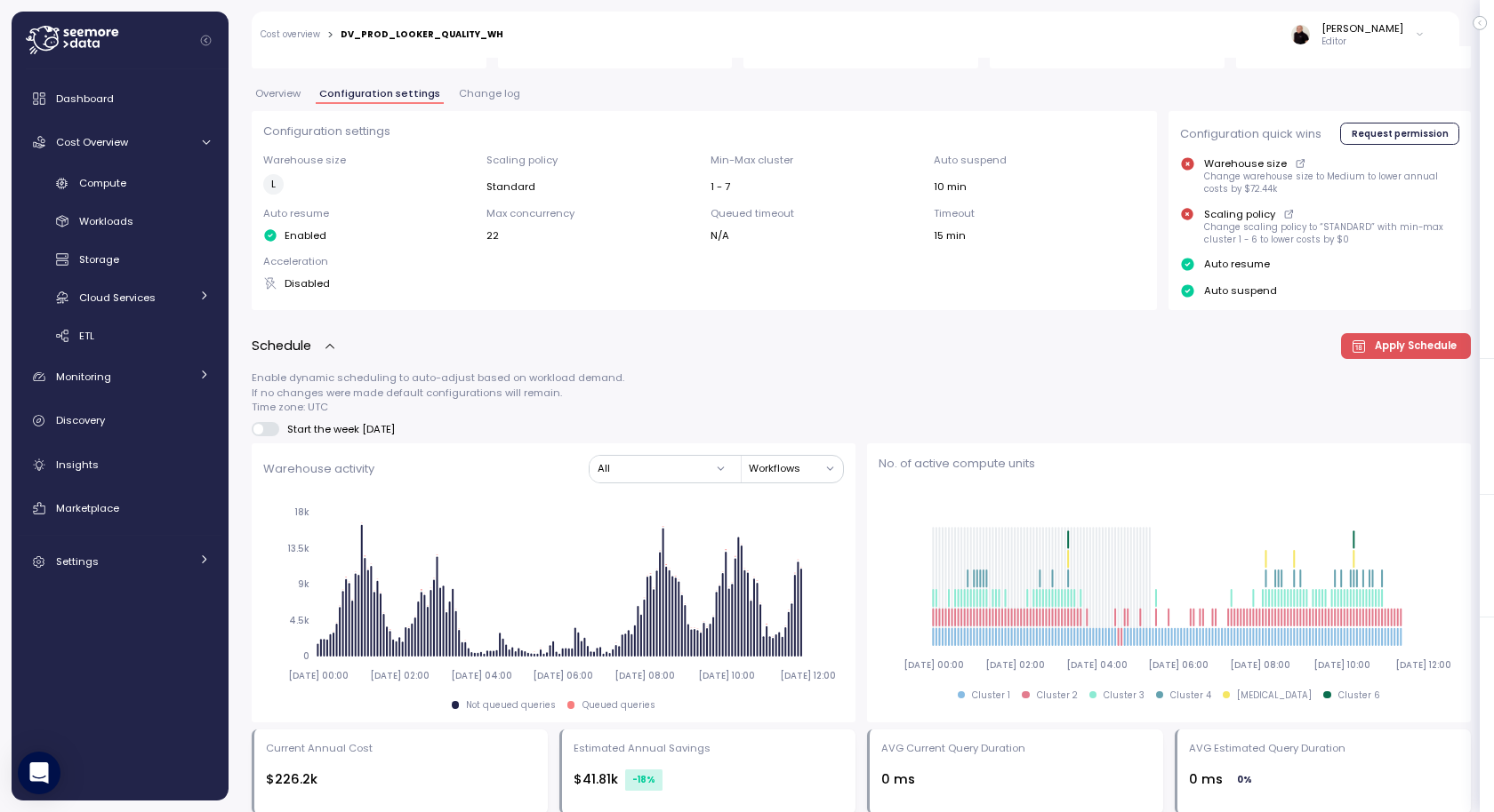
click at [46, 33] on icon at bounding box center [72, 40] width 92 height 28
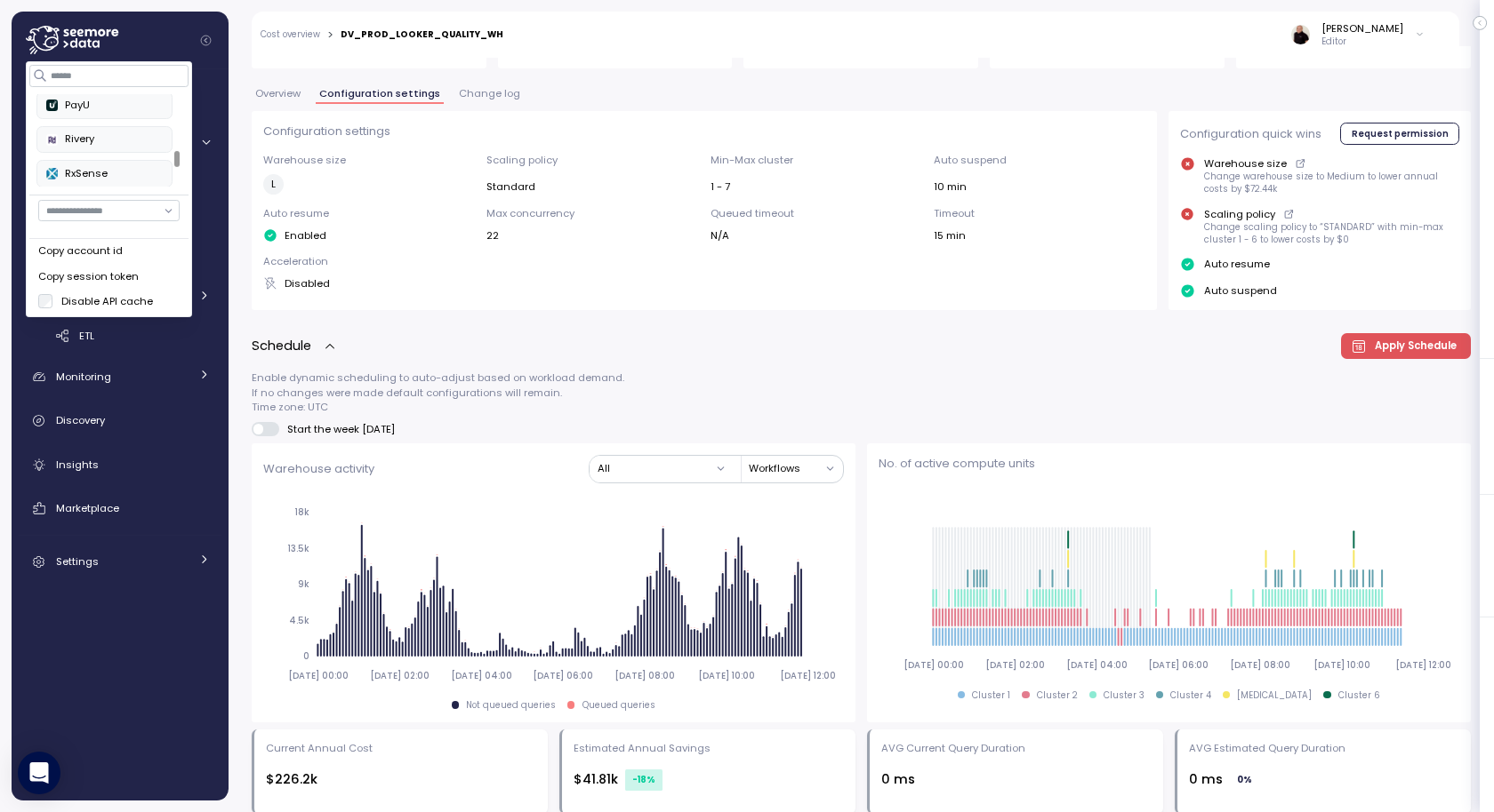
scroll to position [587, 0]
click at [101, 129] on div "Rivery" at bounding box center [105, 136] width 117 height 16
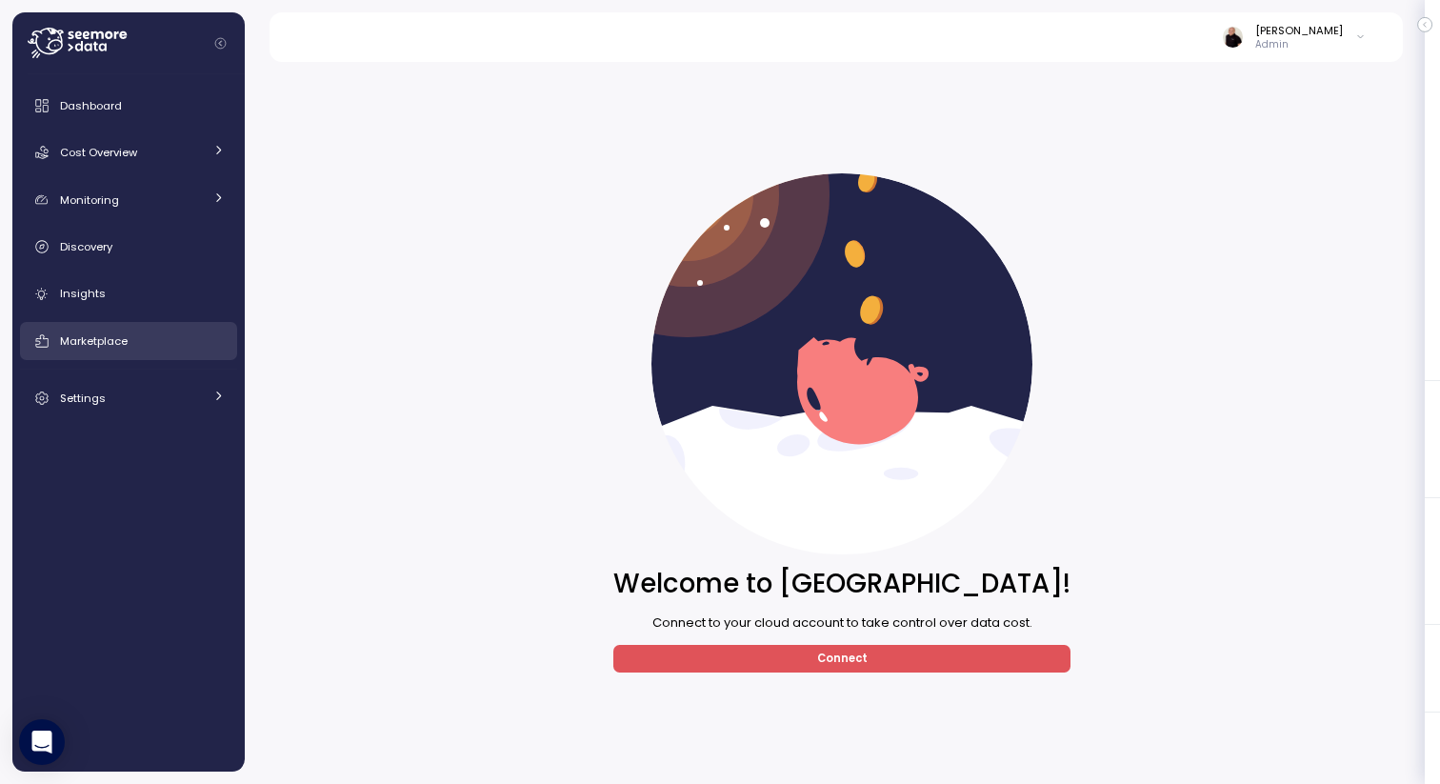
click at [148, 354] on link "Marketplace" at bounding box center [128, 341] width 217 height 38
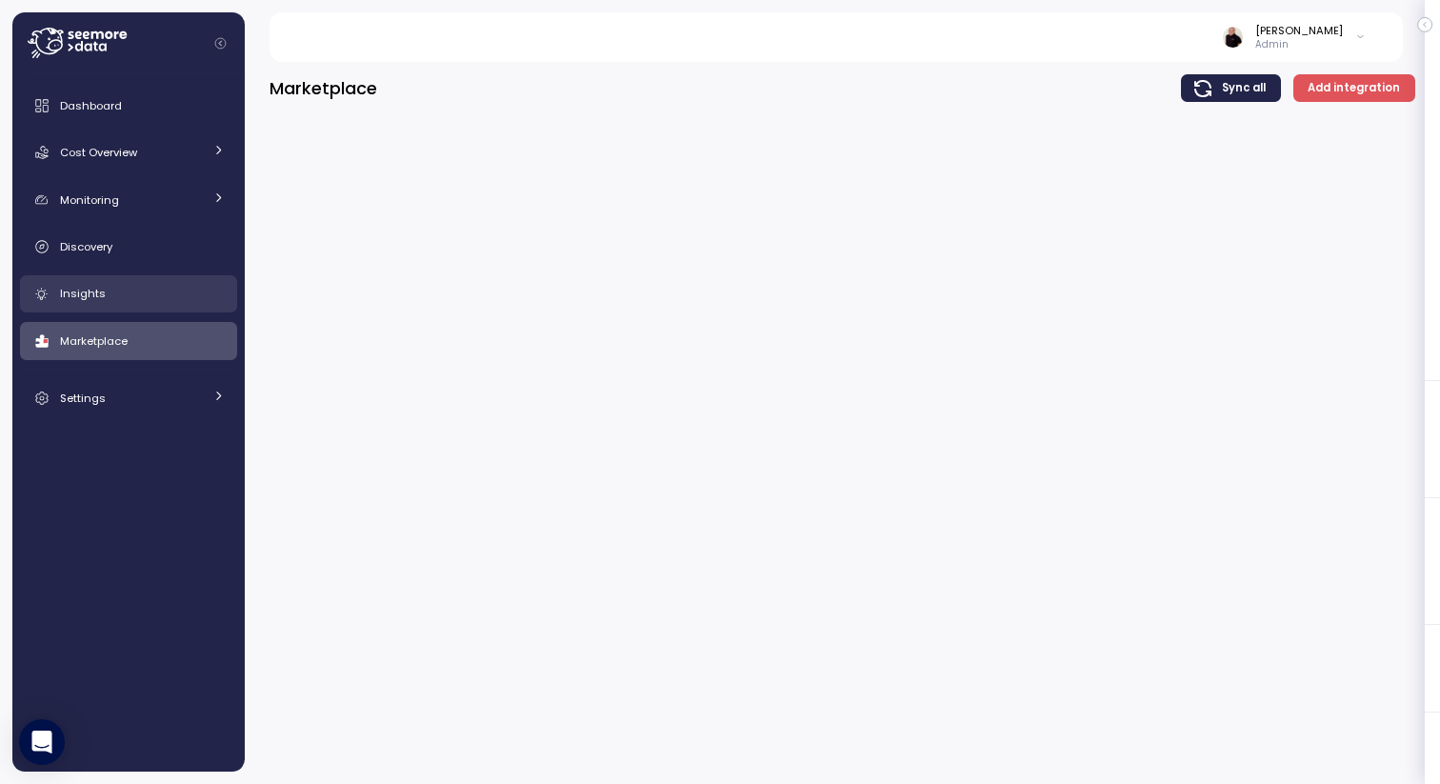
click at [140, 297] on div "Insights" at bounding box center [142, 293] width 165 height 19
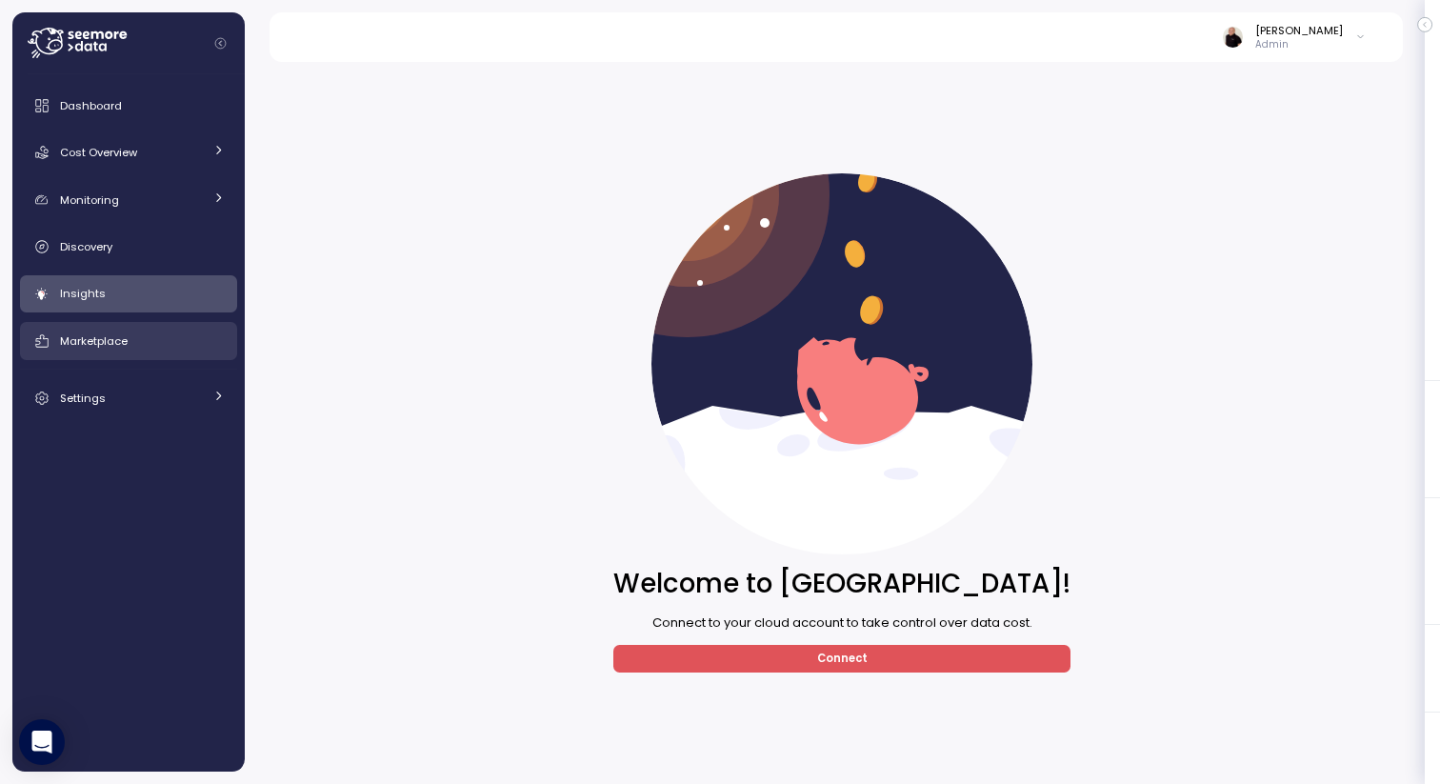
click at [136, 331] on div "Marketplace" at bounding box center [142, 340] width 165 height 19
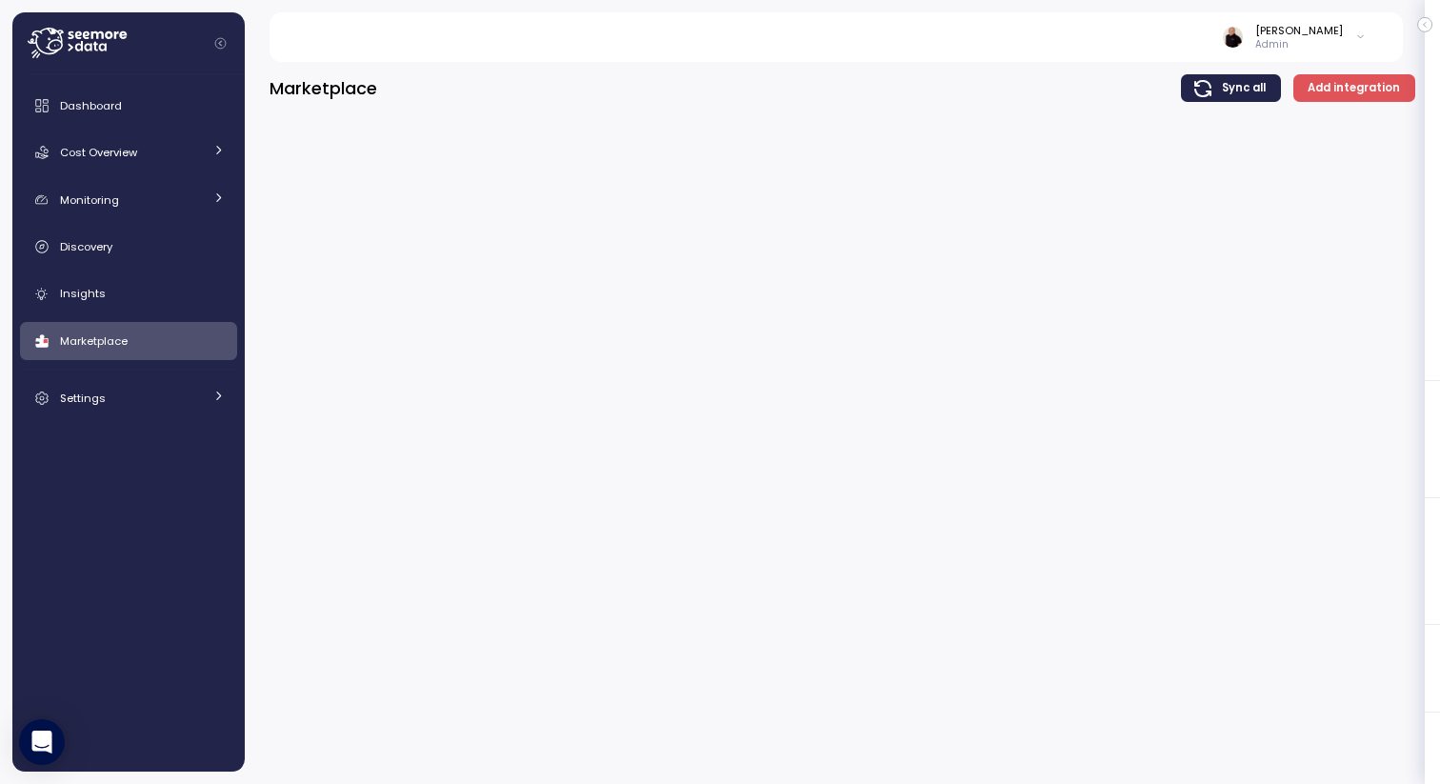
click at [50, 37] on icon at bounding box center [77, 43] width 99 height 30
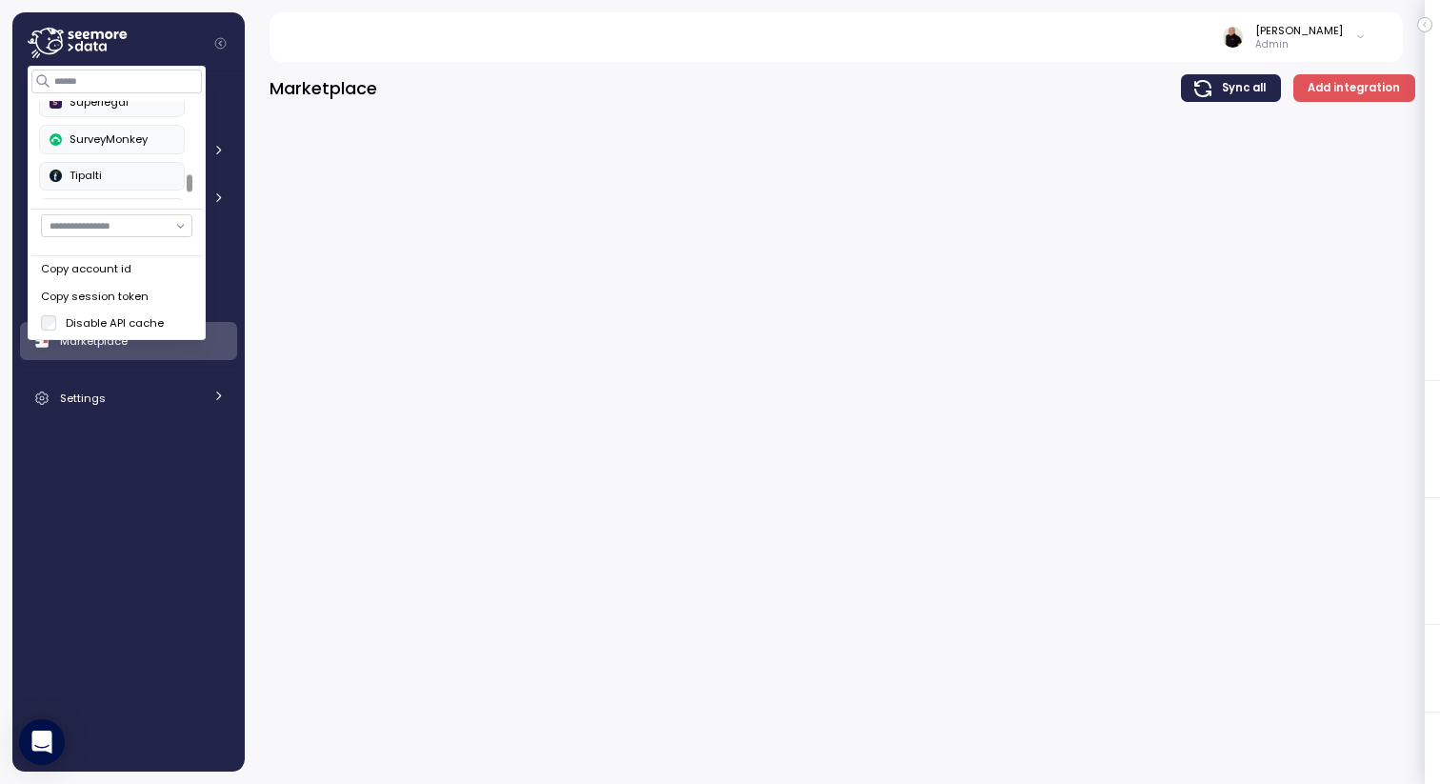
scroll to position [743, 0]
click at [106, 151] on div "Superlegal" at bounding box center [112, 143] width 125 height 17
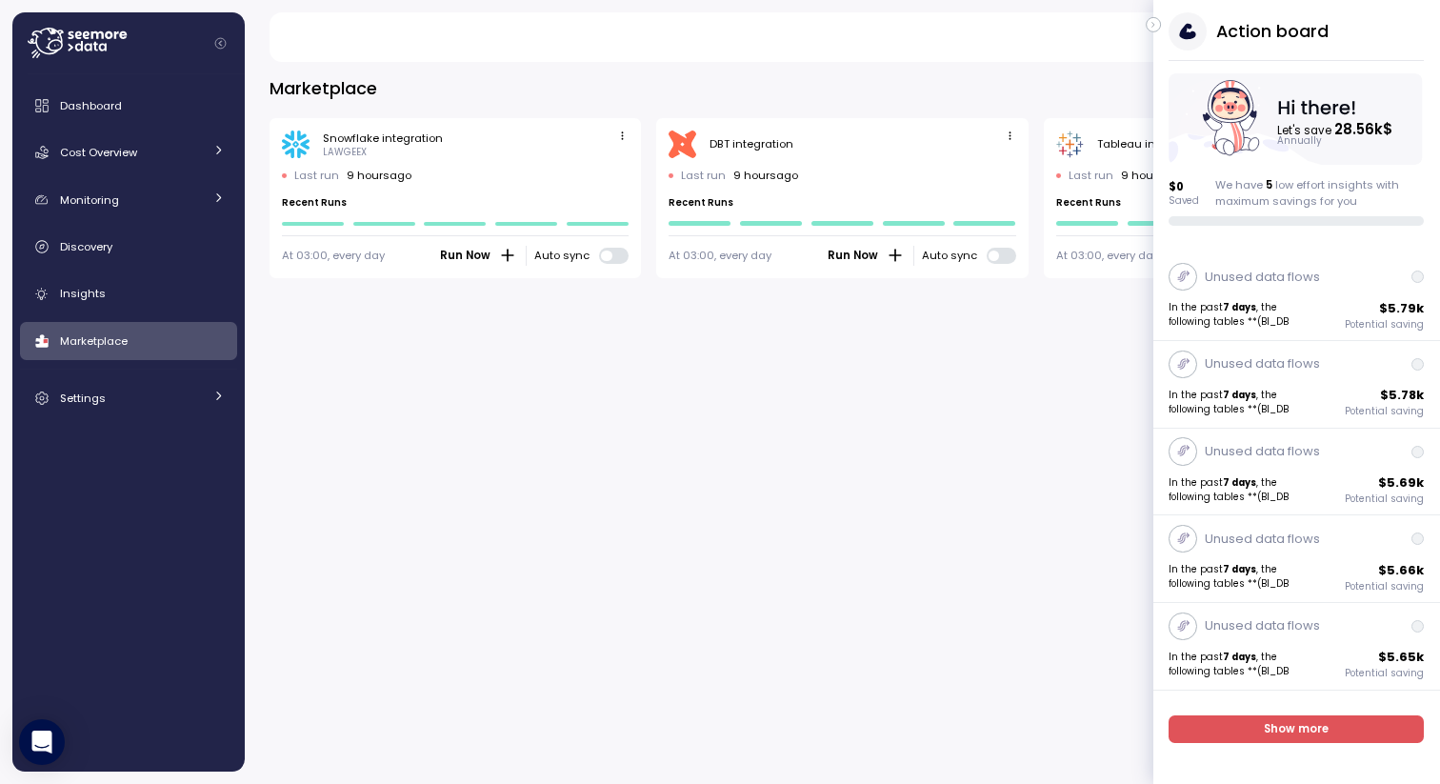
click at [444, 251] on div "At 03:00, every day Run Now Auto sync" at bounding box center [455, 251] width 347 height 30
click at [688, 333] on div "Marketplace Sync all Add integration Snowflake integration LAWGEEX Last run 9 h…" at bounding box center [842, 417] width 1195 height 734
click at [1156, 23] on icon "button" at bounding box center [1153, 24] width 9 height 23
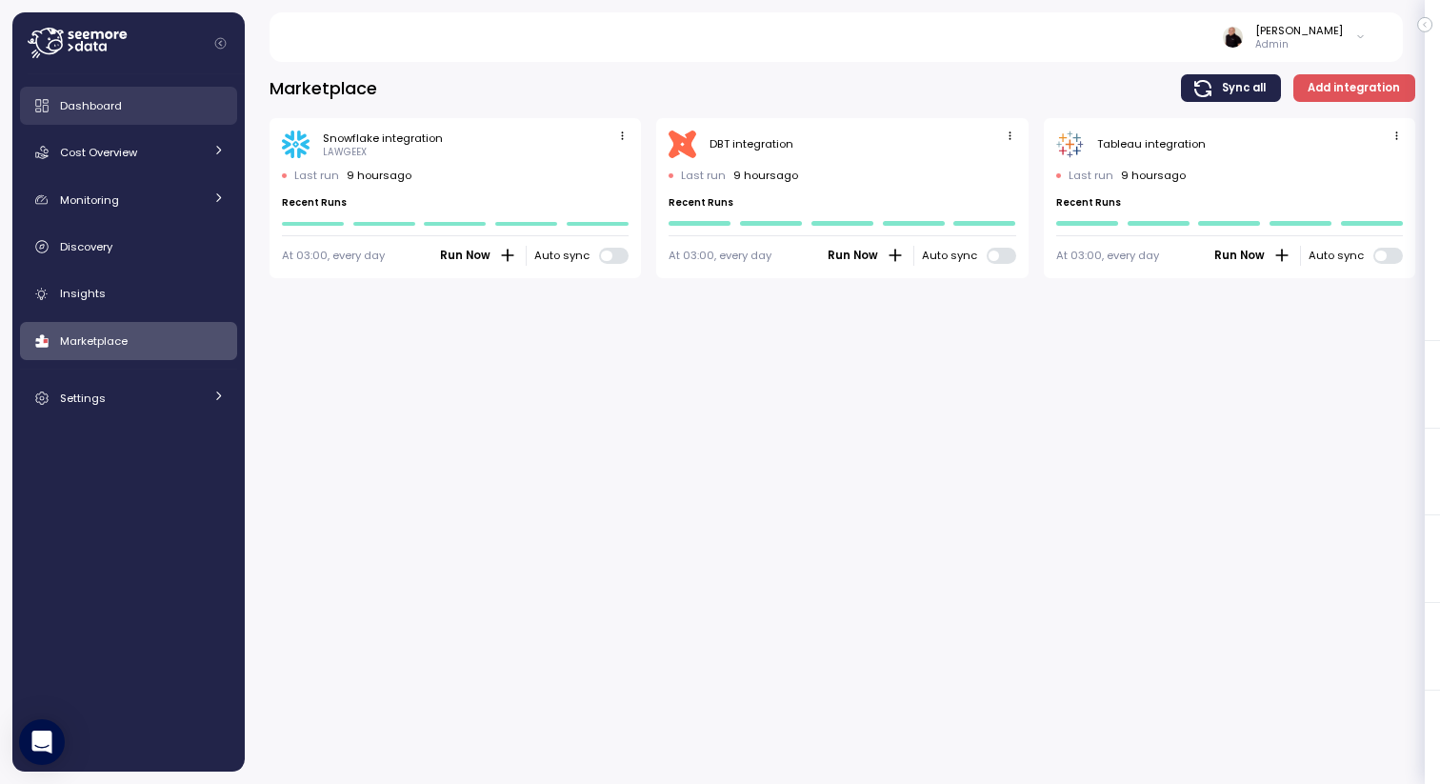
click at [103, 105] on span "Dashboard" at bounding box center [91, 105] width 62 height 15
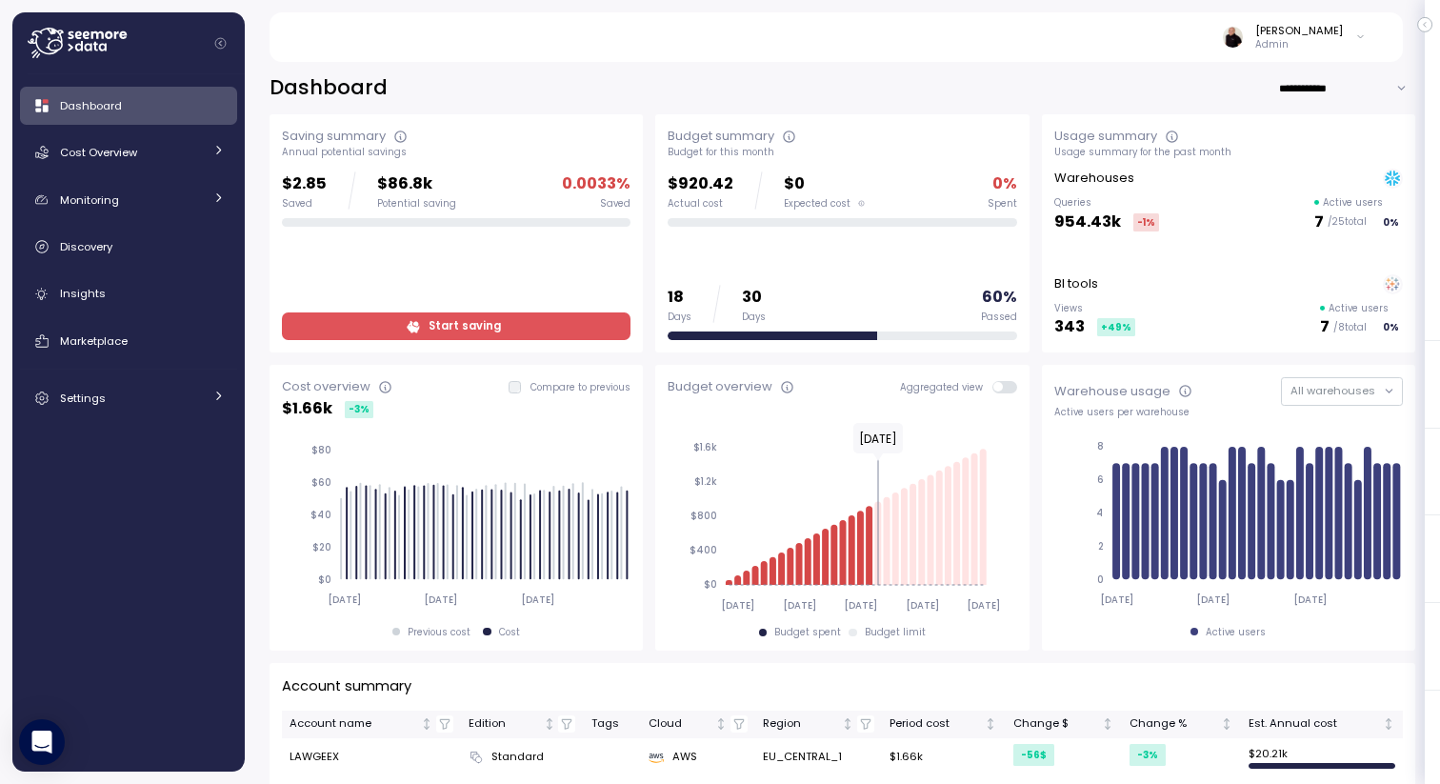
click at [1353, 43] on div "[PERSON_NAME] Admin" at bounding box center [1295, 37] width 144 height 29
click at [1187, 34] on div "[PERSON_NAME] Admin" at bounding box center [834, 37] width 1087 height 50
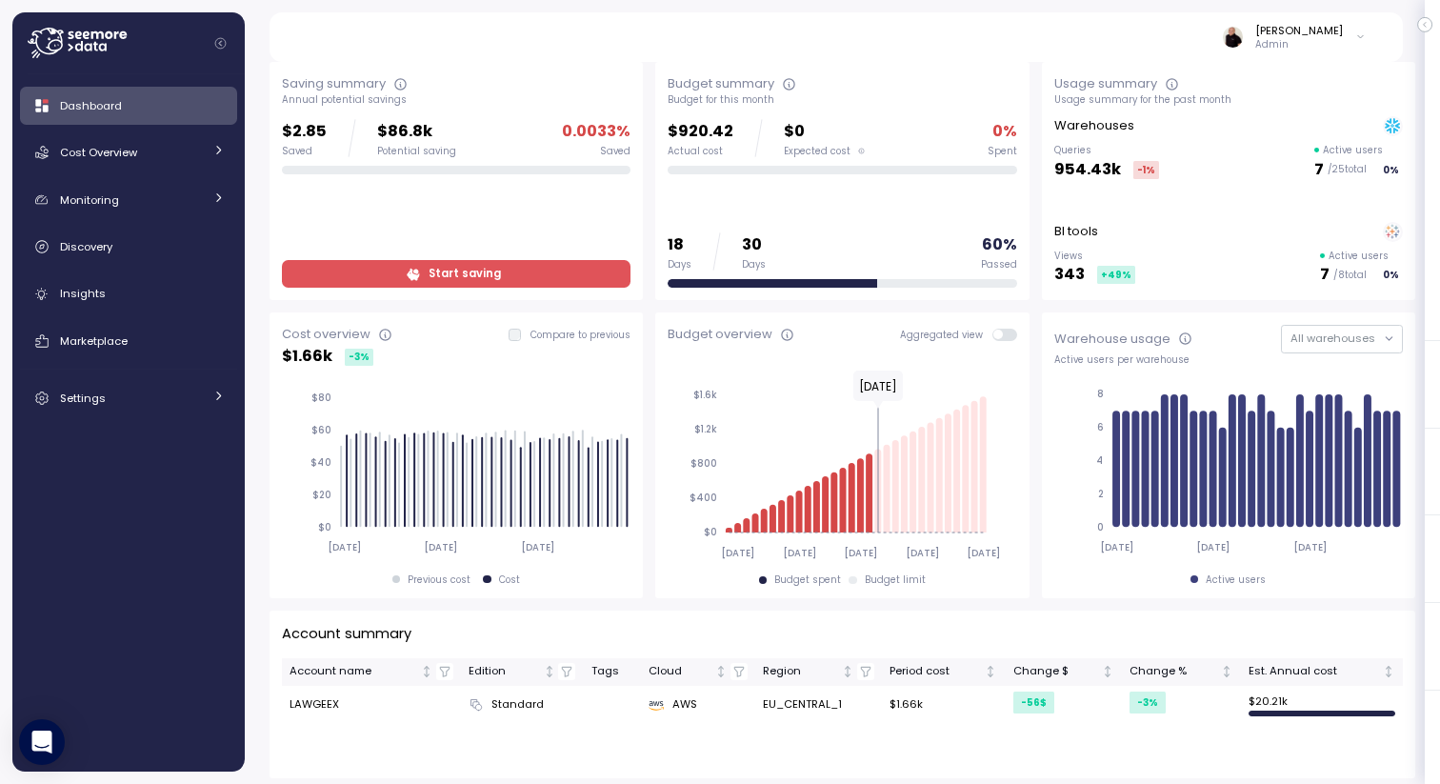
scroll to position [47, 0]
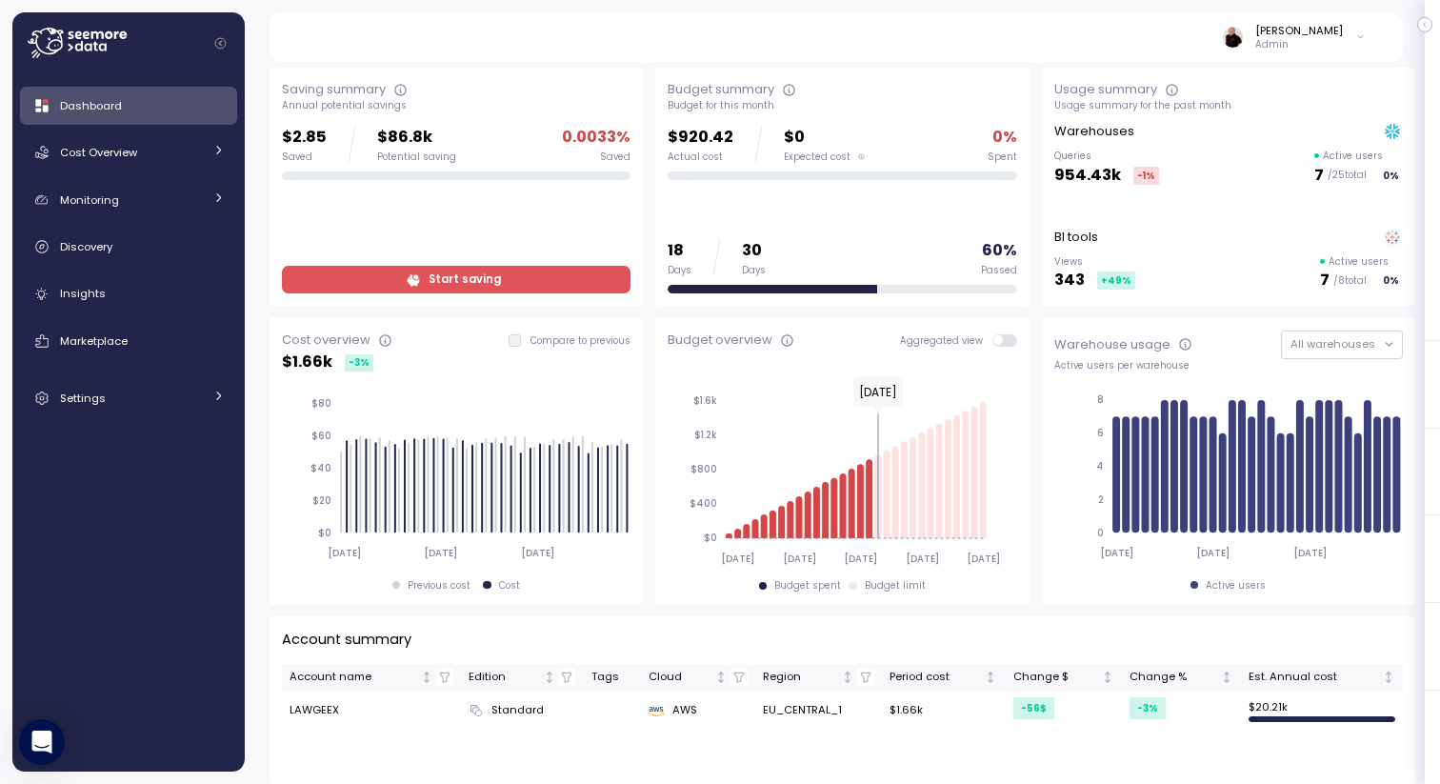
click at [547, 285] on span "Start saving" at bounding box center [454, 280] width 324 height 26
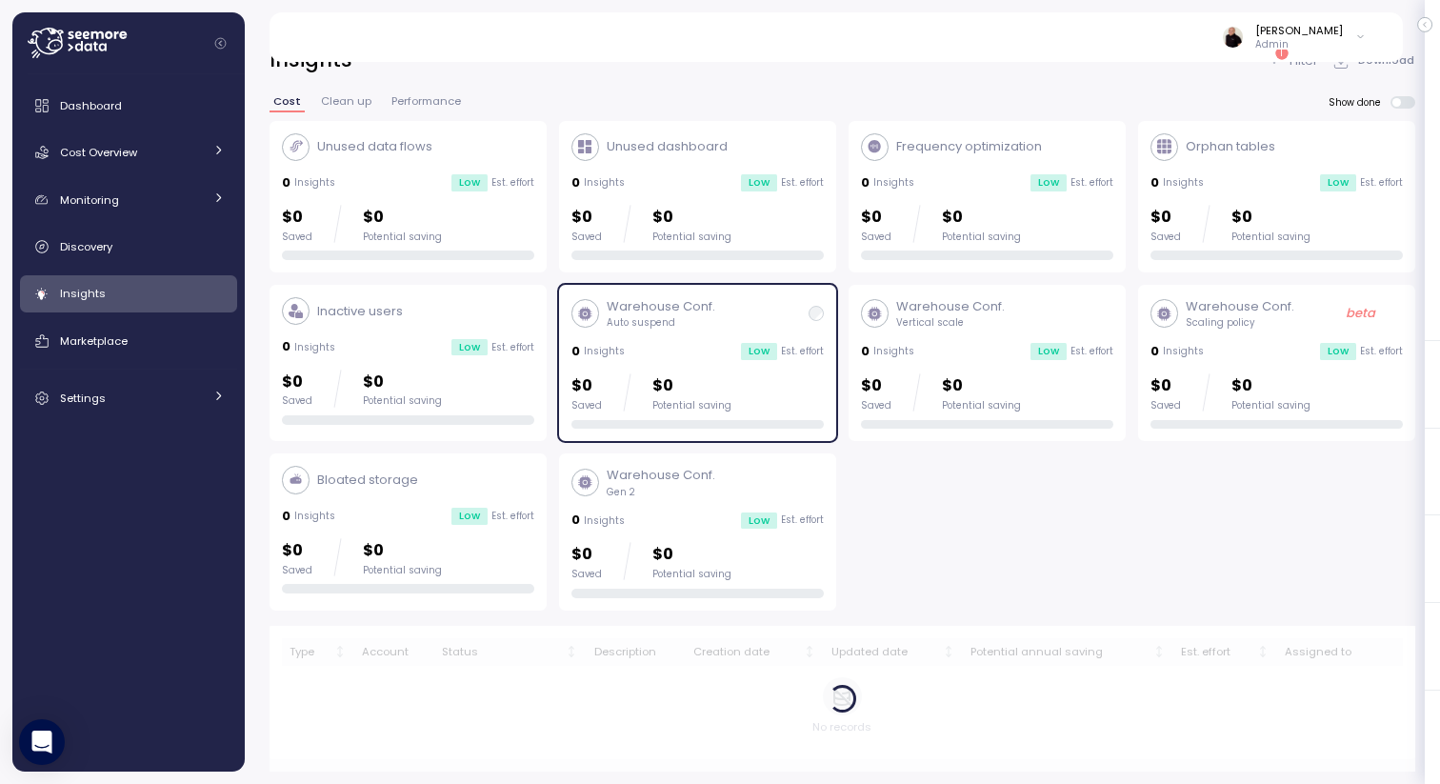
scroll to position [28, 0]
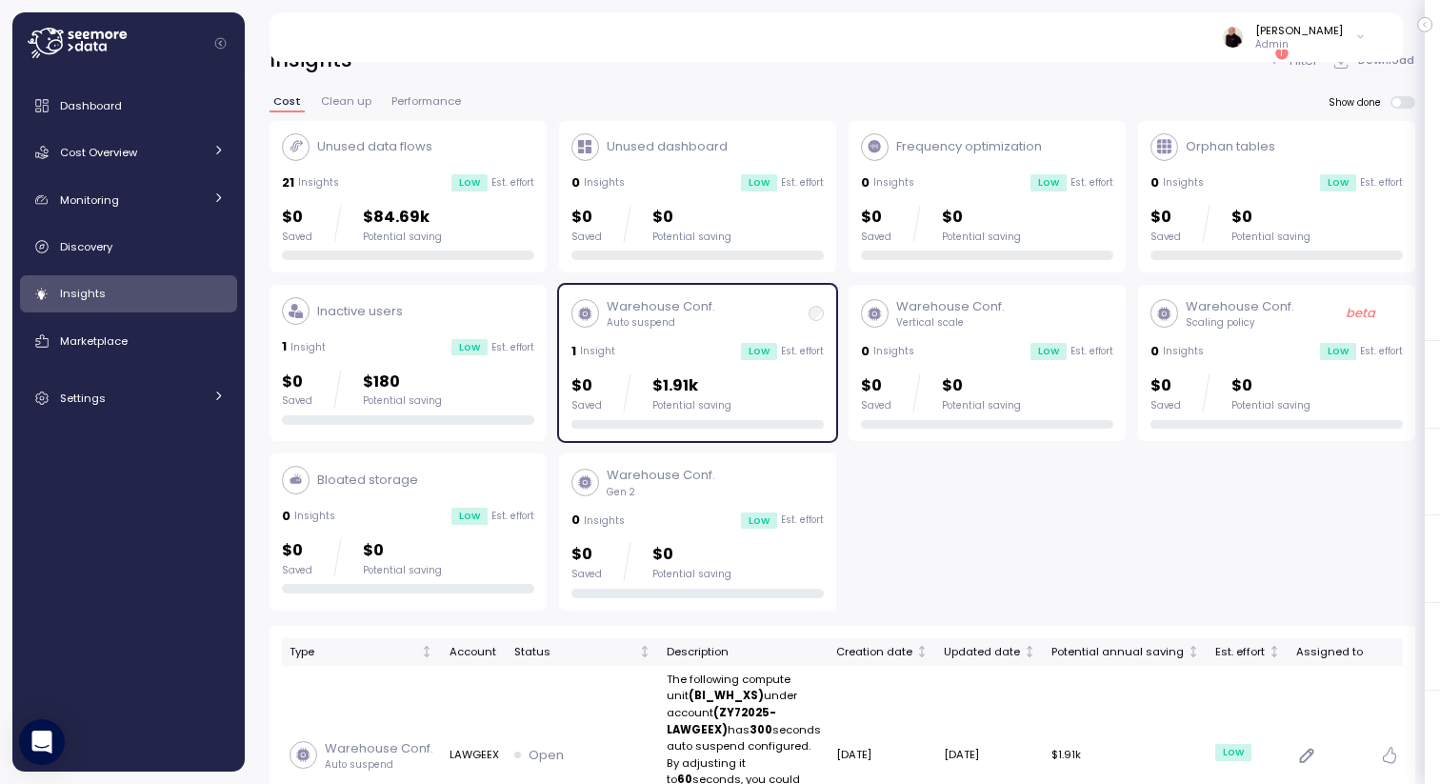
click at [393, 172] on div "Unused data flows 21 Insights Low Est. effort $0 Saved $84.69k Potential saving" at bounding box center [408, 197] width 252 height 128
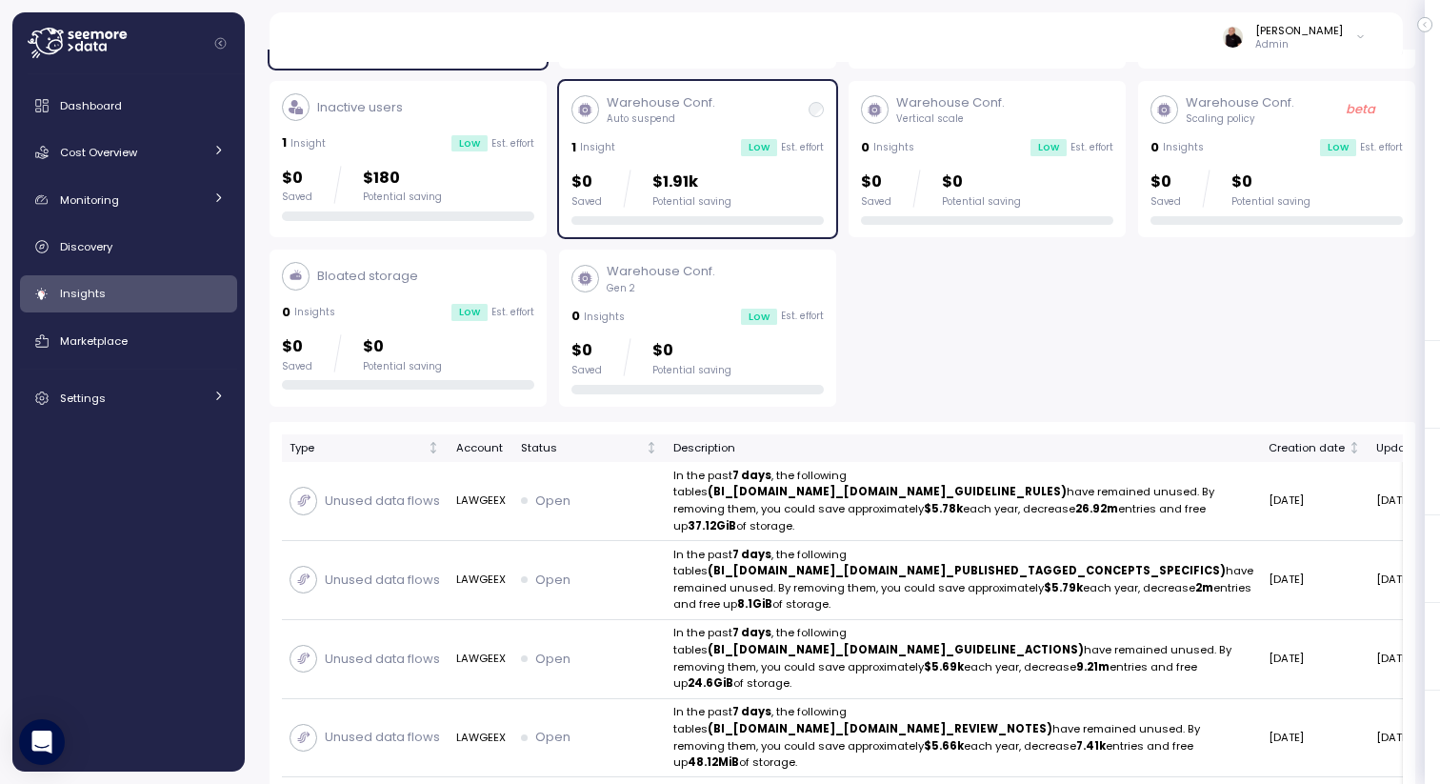
scroll to position [244, 0]
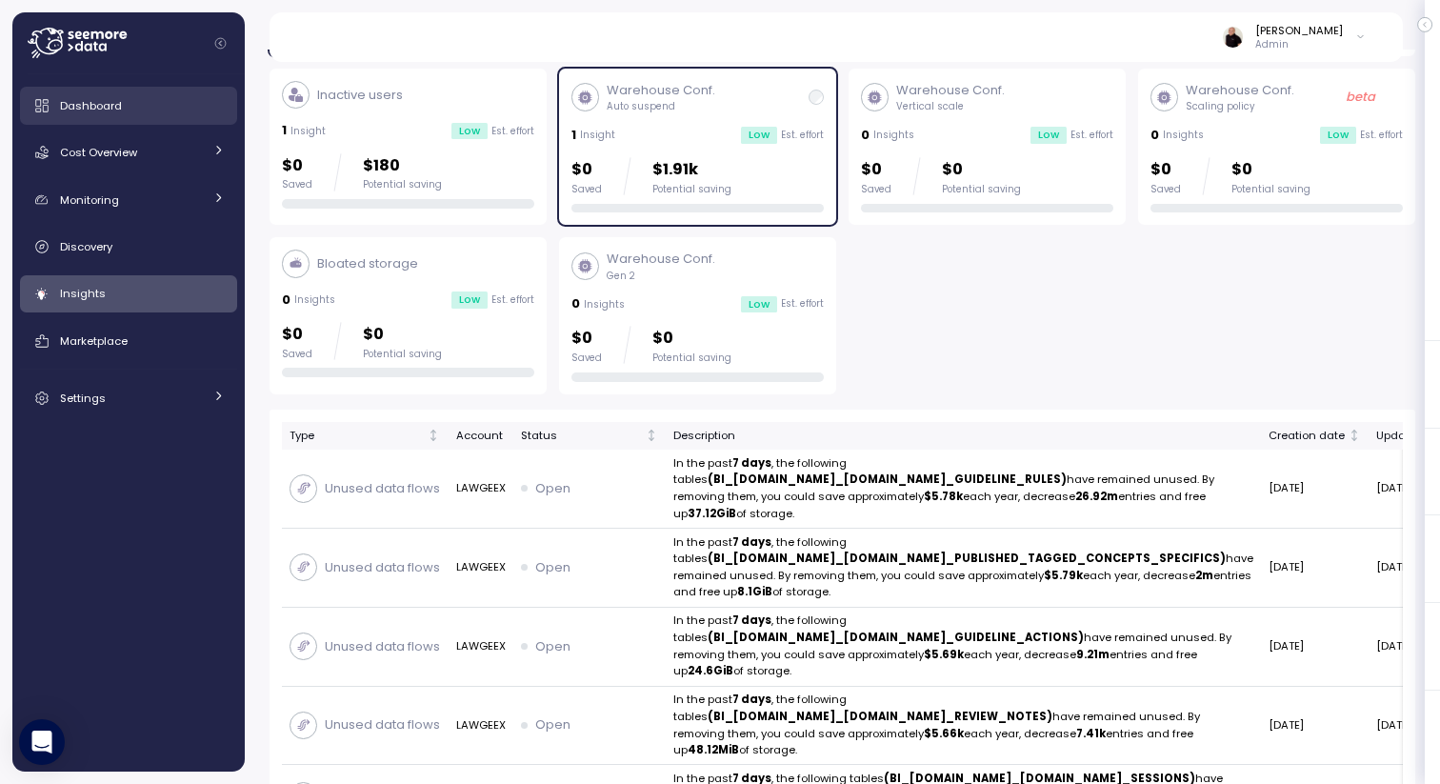
click at [149, 104] on div "Dashboard" at bounding box center [142, 105] width 165 height 19
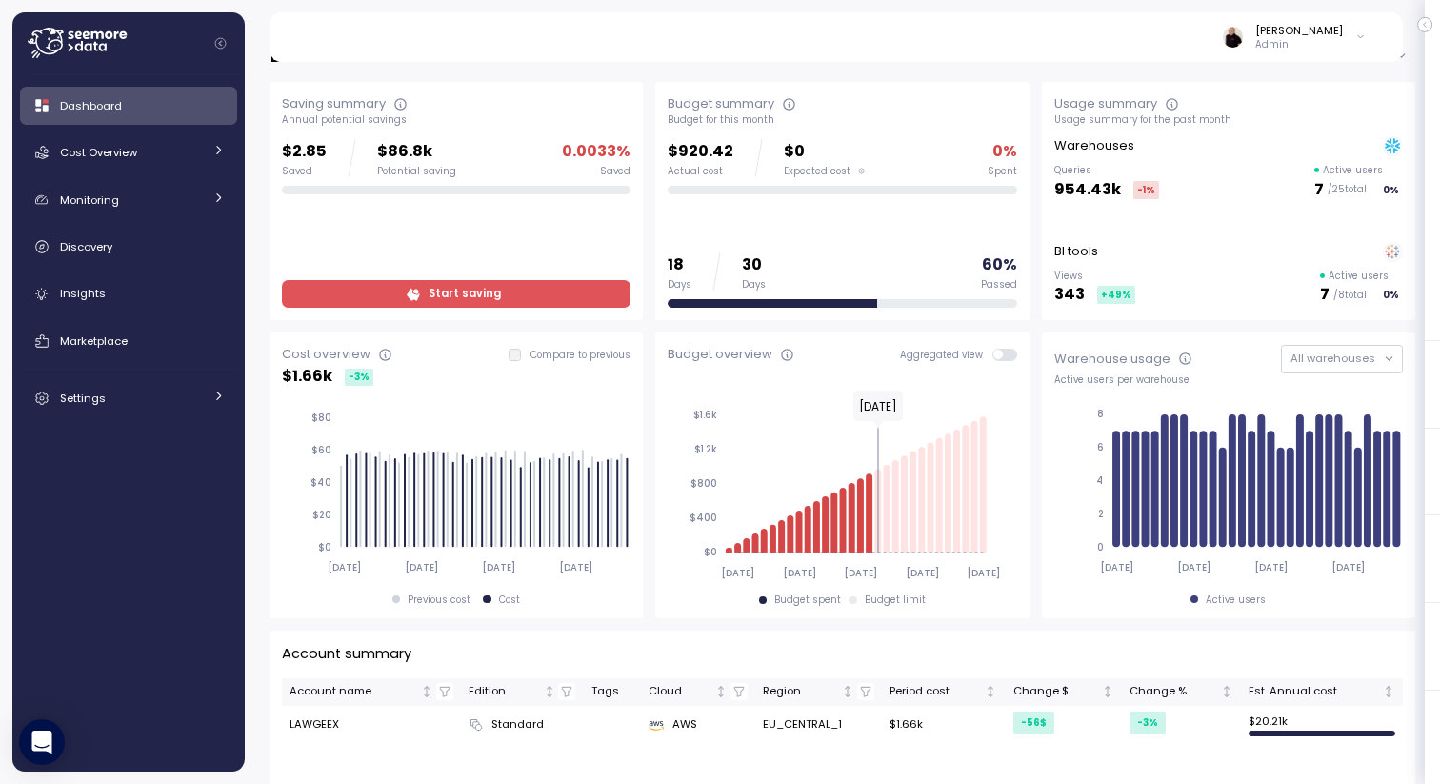
scroll to position [42, 0]
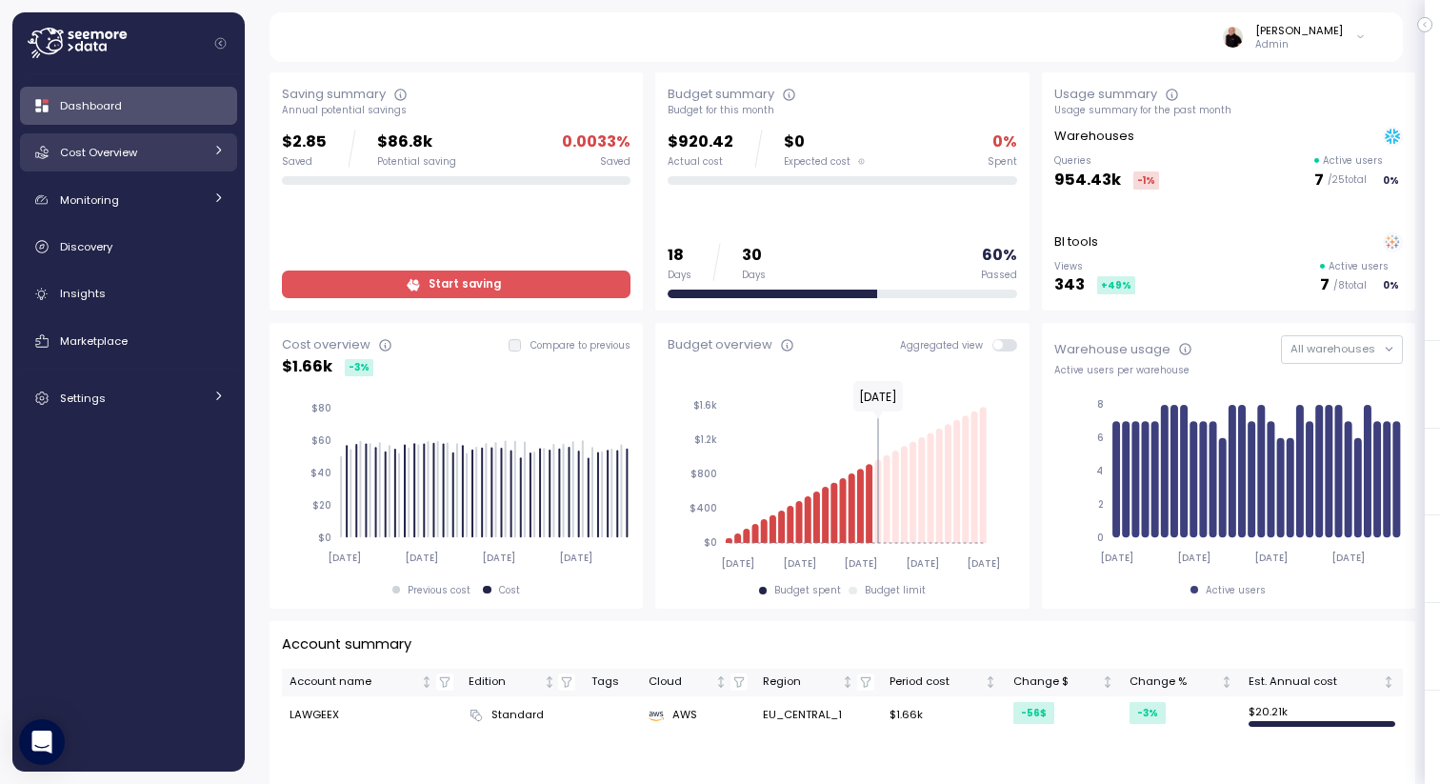
click at [119, 162] on link "Cost Overview" at bounding box center [128, 152] width 217 height 38
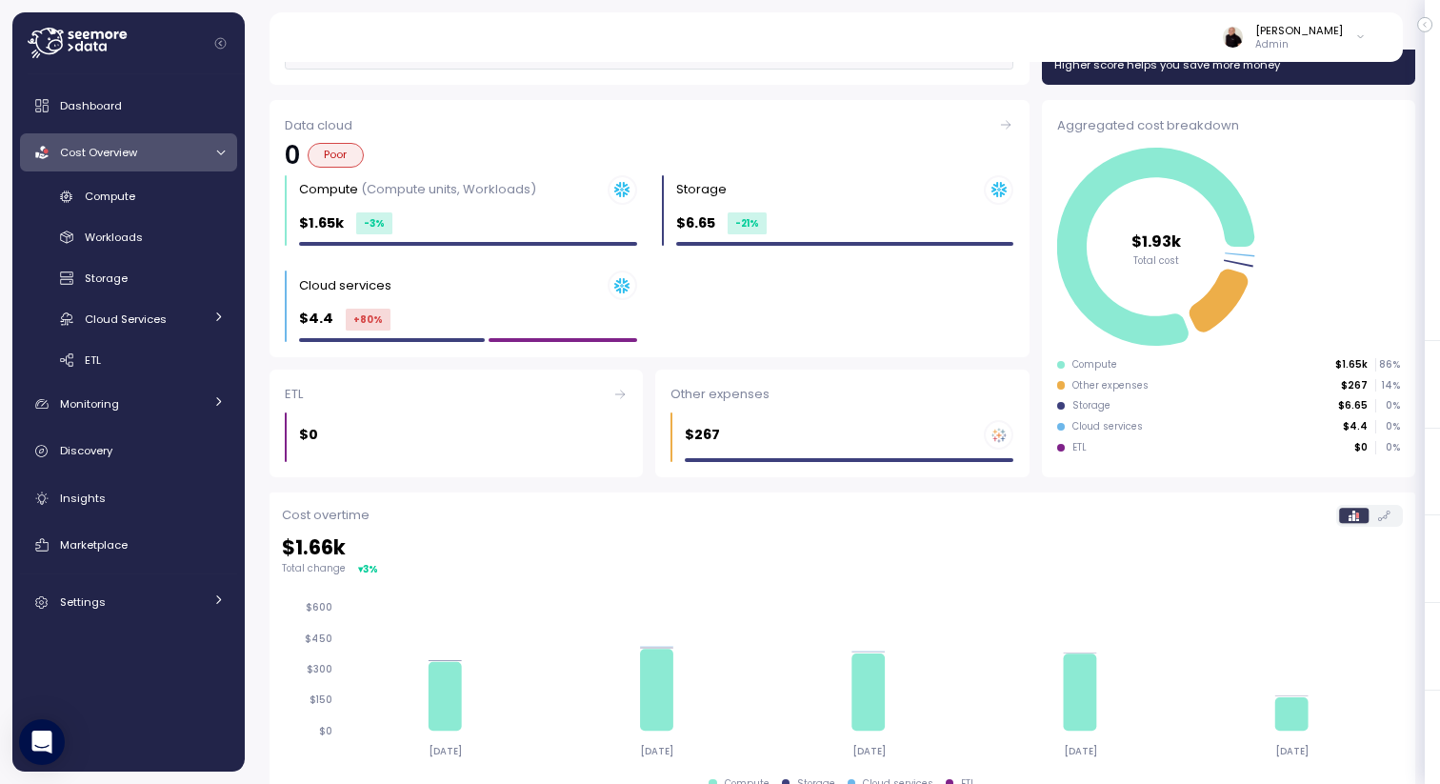
scroll to position [157, 0]
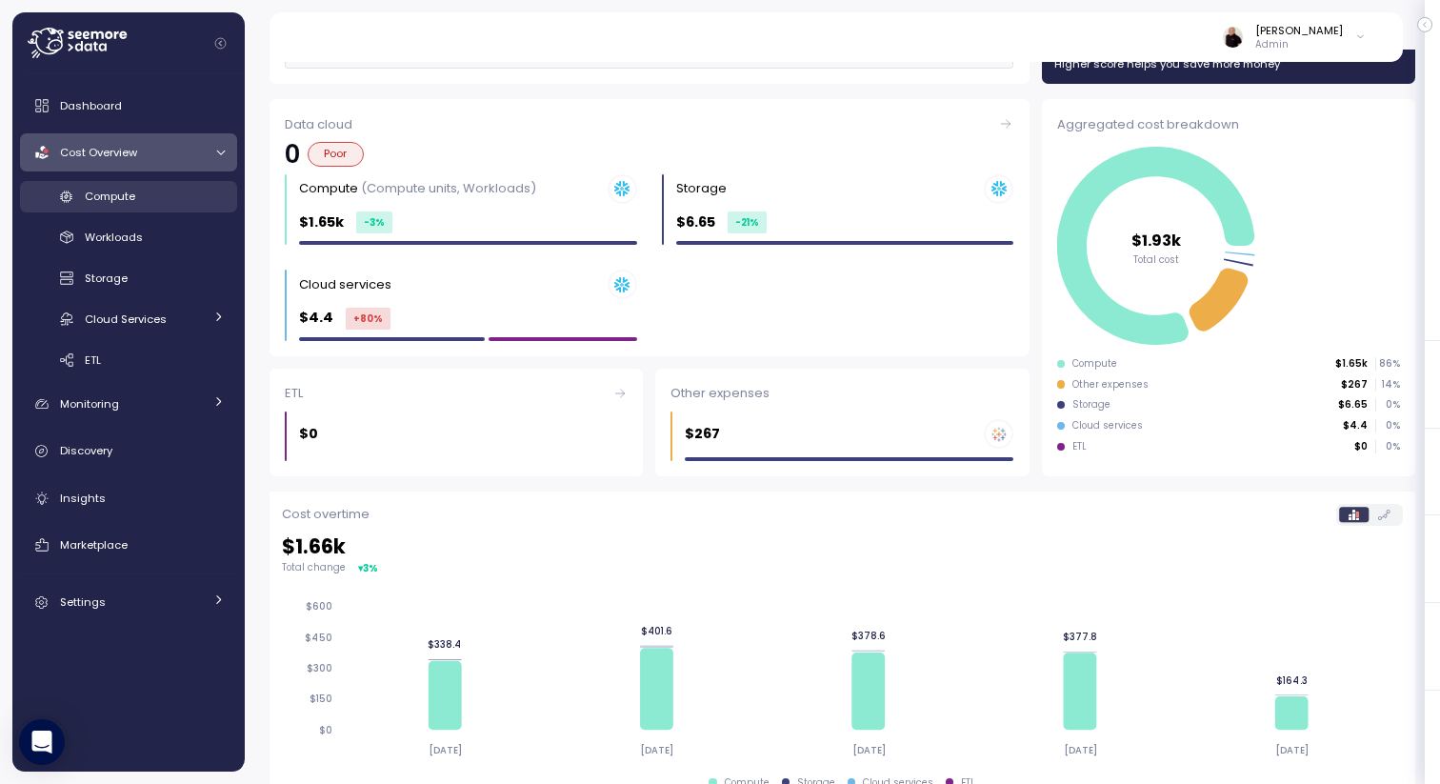
click at [139, 188] on div "Compute" at bounding box center [155, 196] width 140 height 19
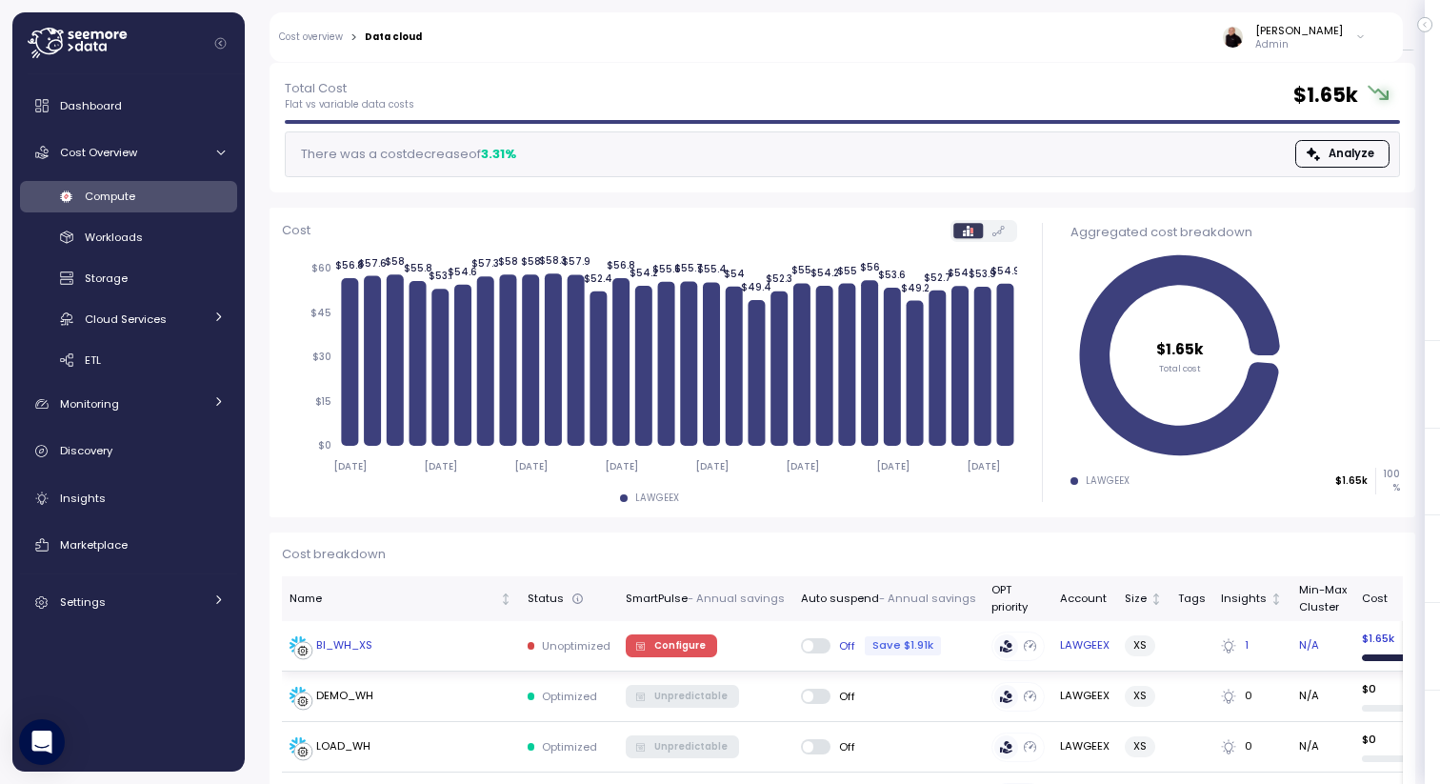
scroll to position [152, 0]
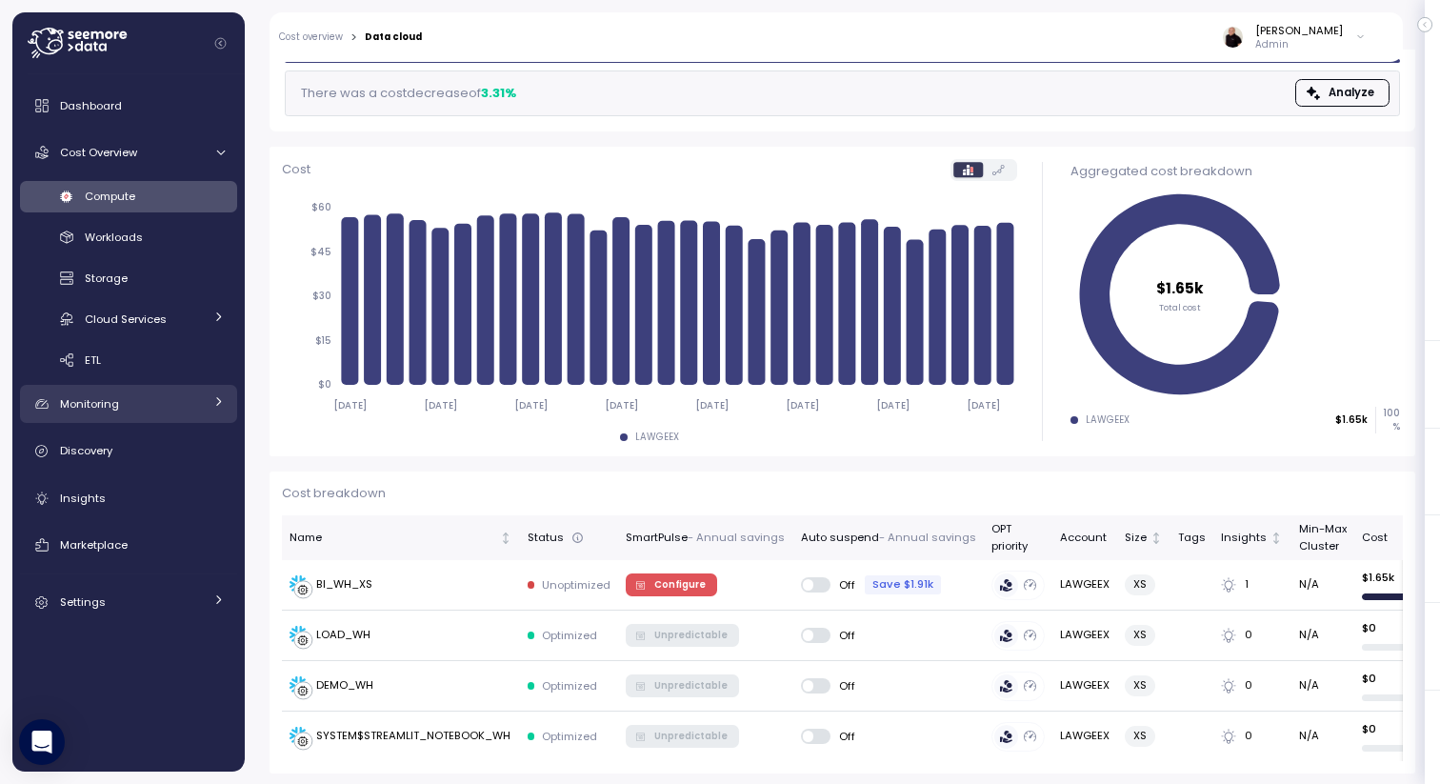
click at [91, 397] on span "Monitoring" at bounding box center [89, 403] width 59 height 15
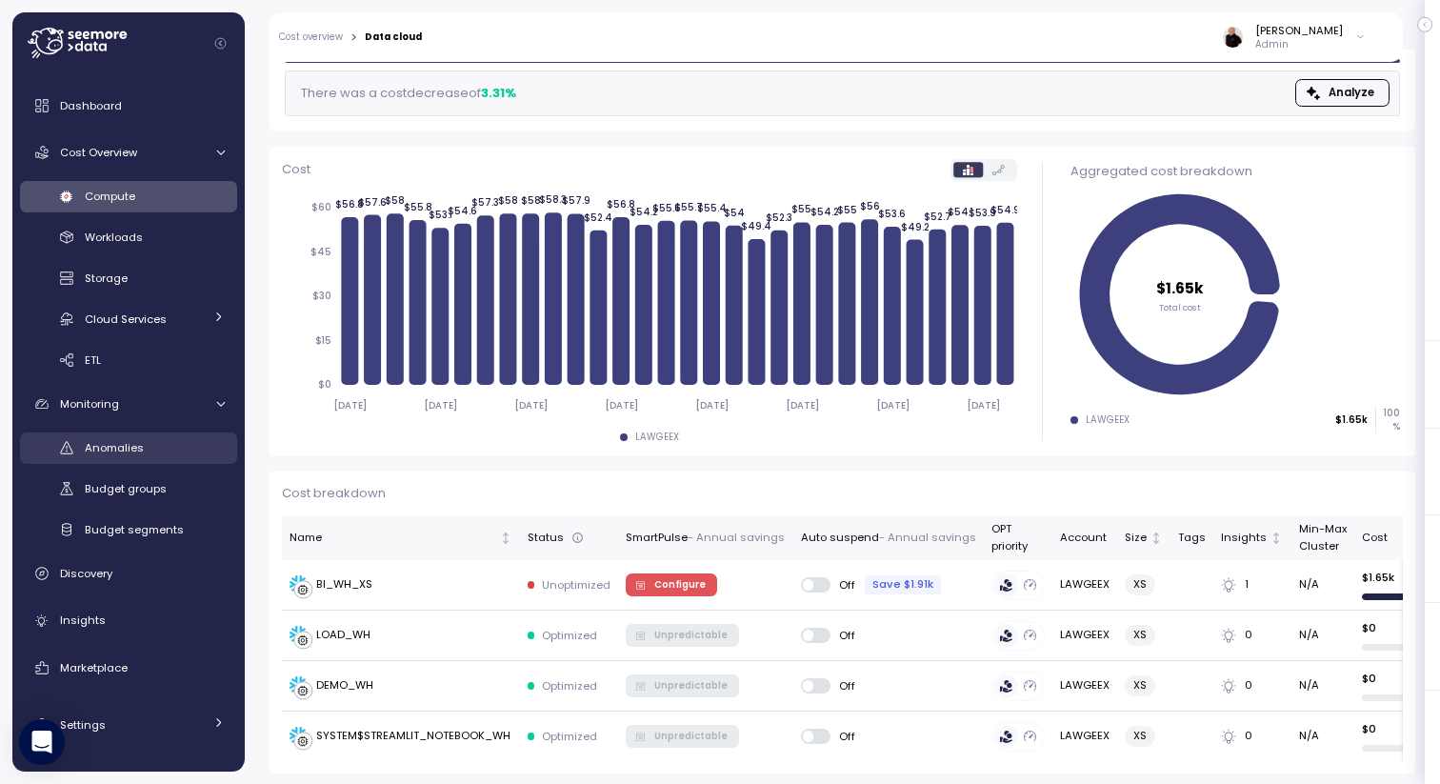
click at [107, 456] on div "Anomalies" at bounding box center [155, 447] width 140 height 19
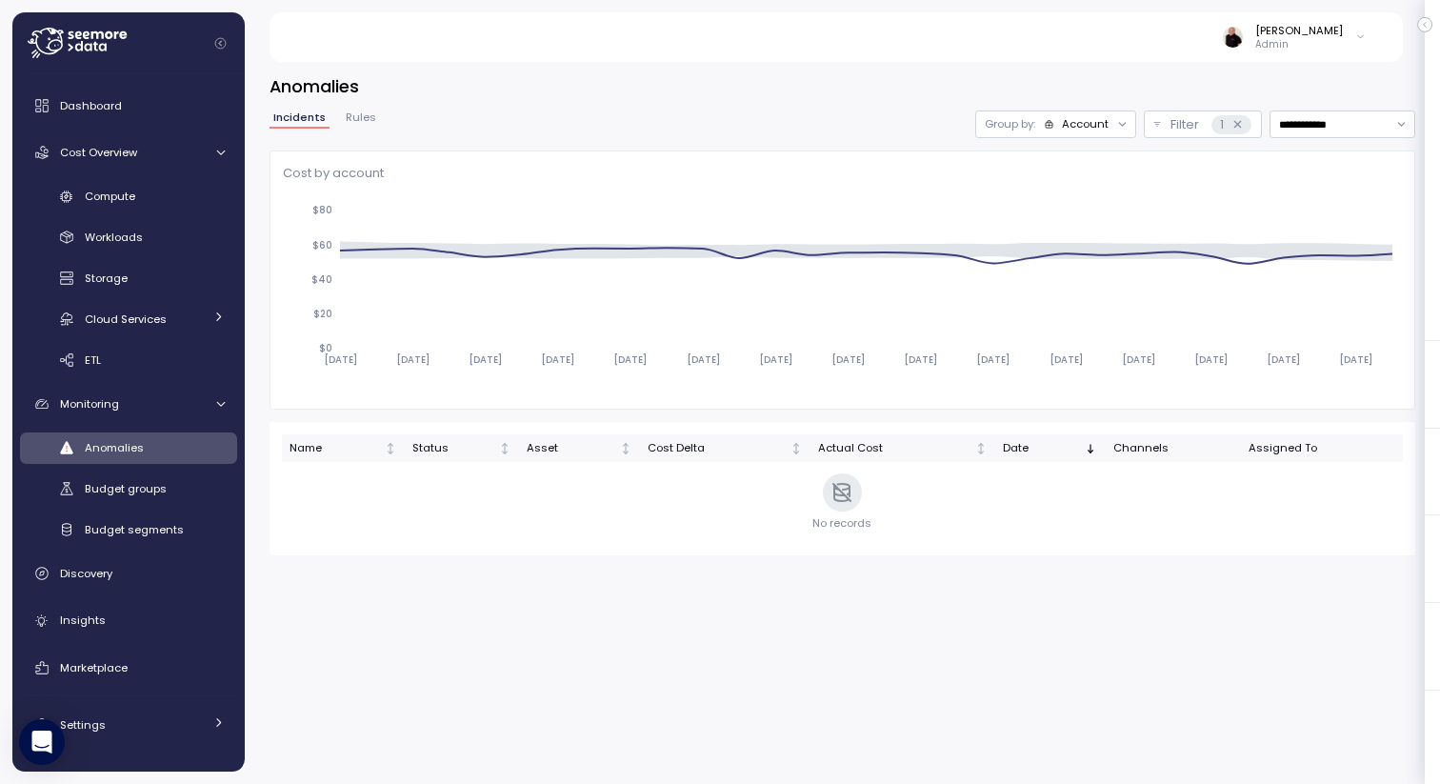
click at [1084, 124] on div "Account" at bounding box center [1085, 123] width 47 height 15
click at [1082, 190] on p "Compute unit" at bounding box center [1073, 197] width 75 height 15
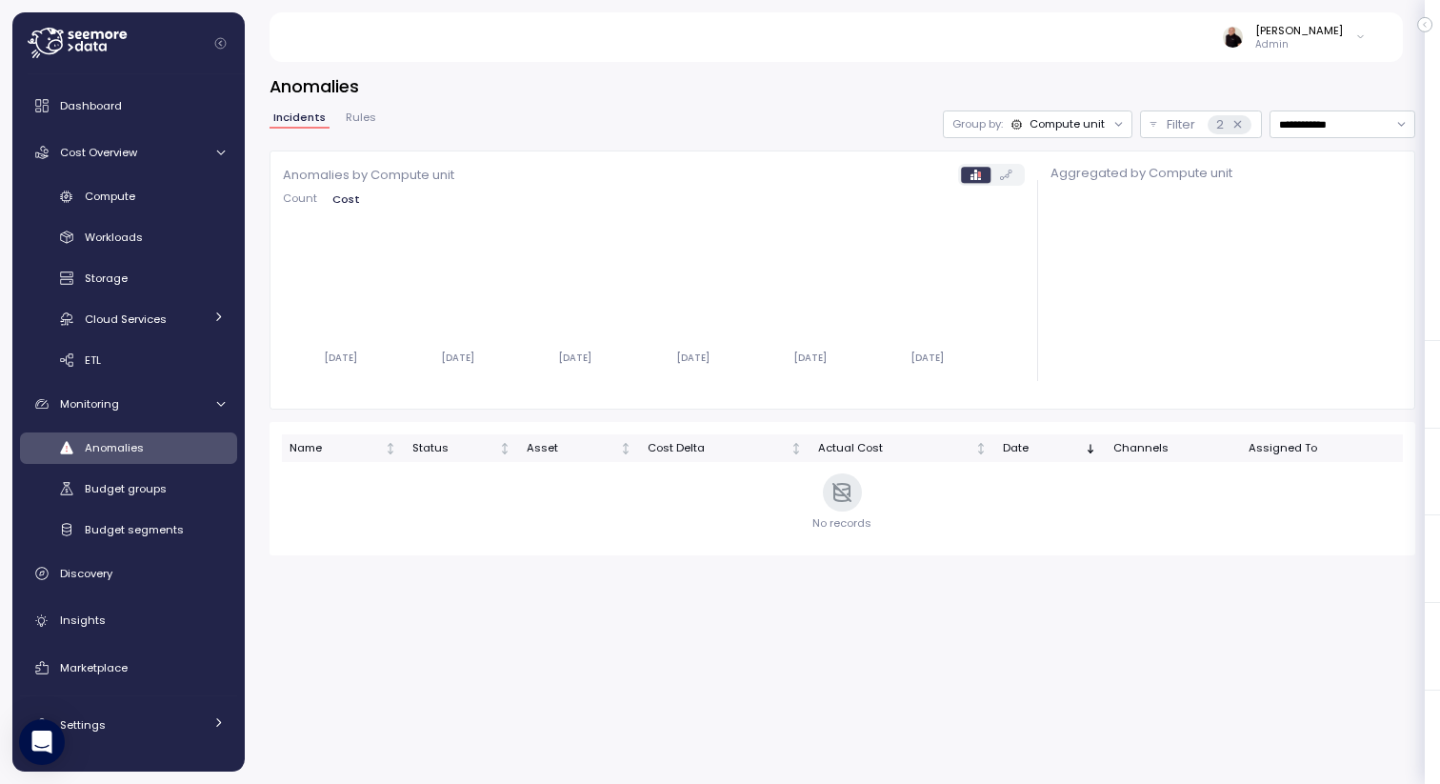
click at [1066, 128] on div "Compute unit" at bounding box center [1066, 123] width 75 height 15
click at [1057, 164] on p "Account" at bounding box center [1041, 165] width 47 height 15
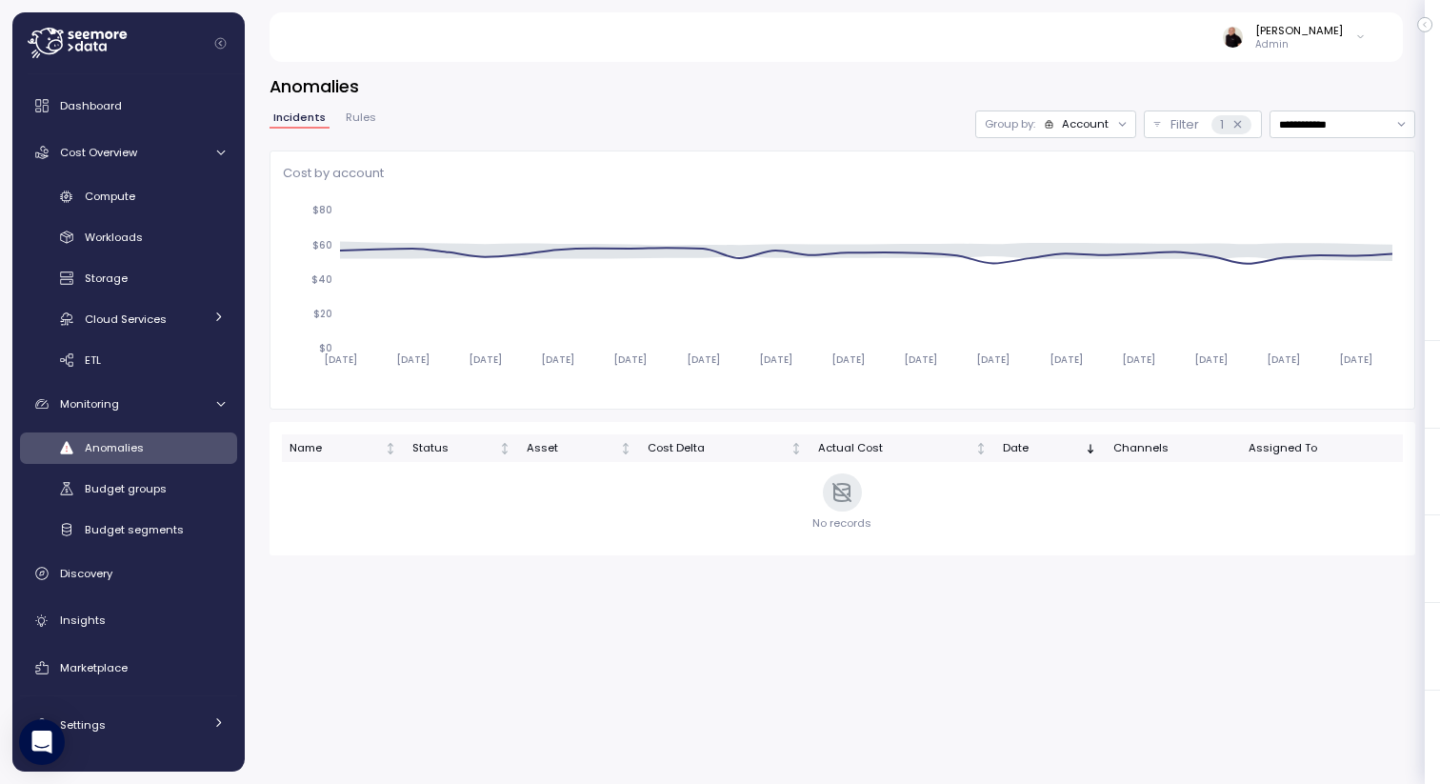
click at [54, 37] on icon at bounding box center [77, 43] width 99 height 30
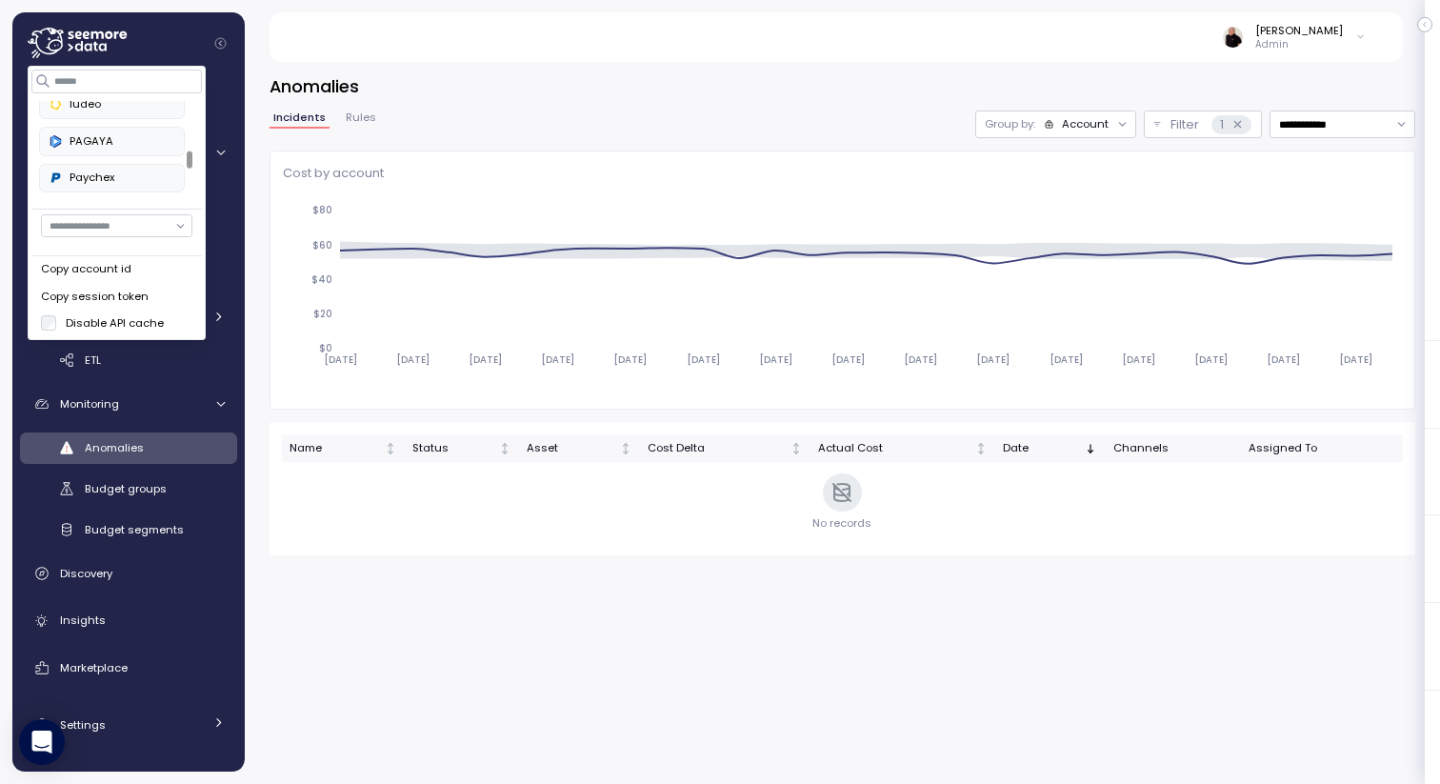
scroll to position [528, 0]
click at [103, 141] on div "PAGAYA" at bounding box center [112, 137] width 125 height 17
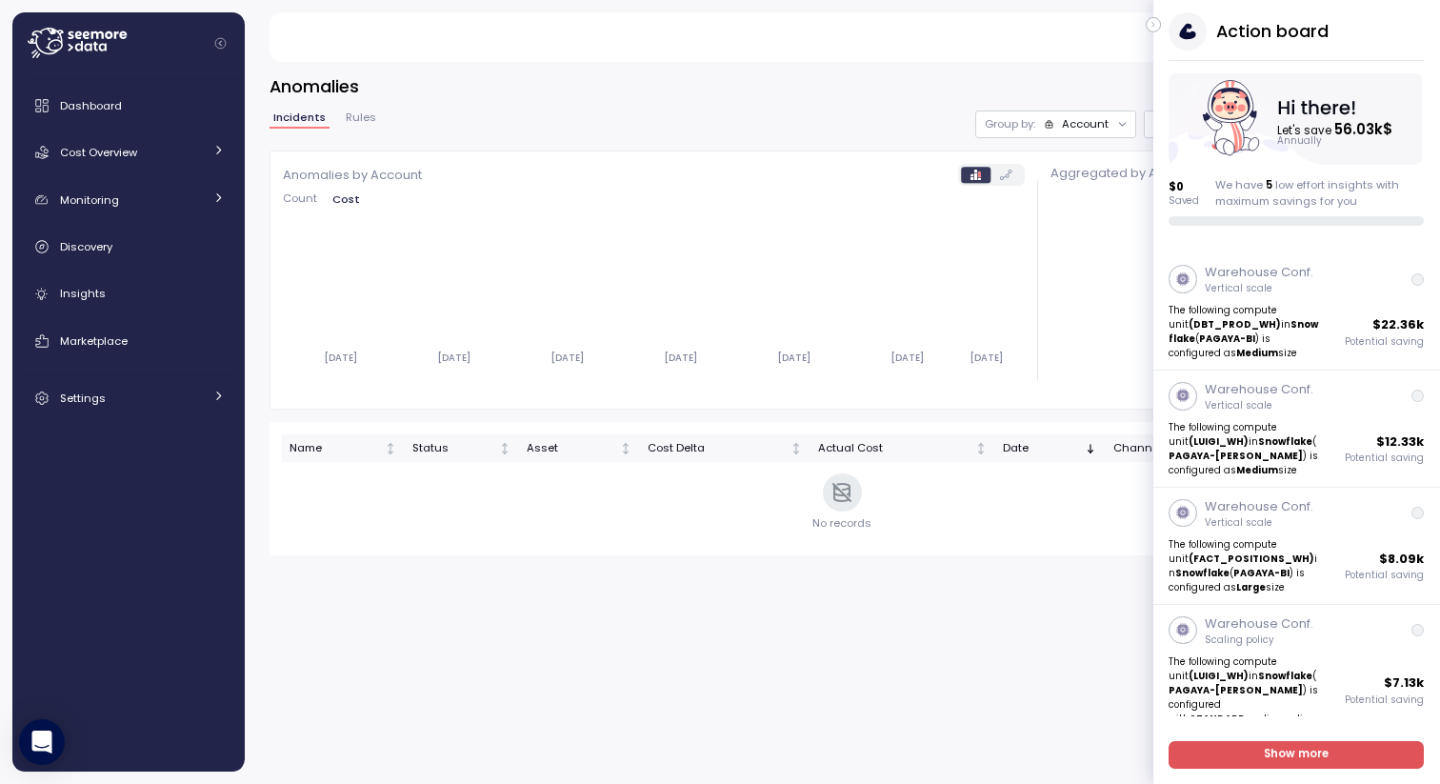
click at [1153, 27] on icon "button" at bounding box center [1153, 24] width 9 height 23
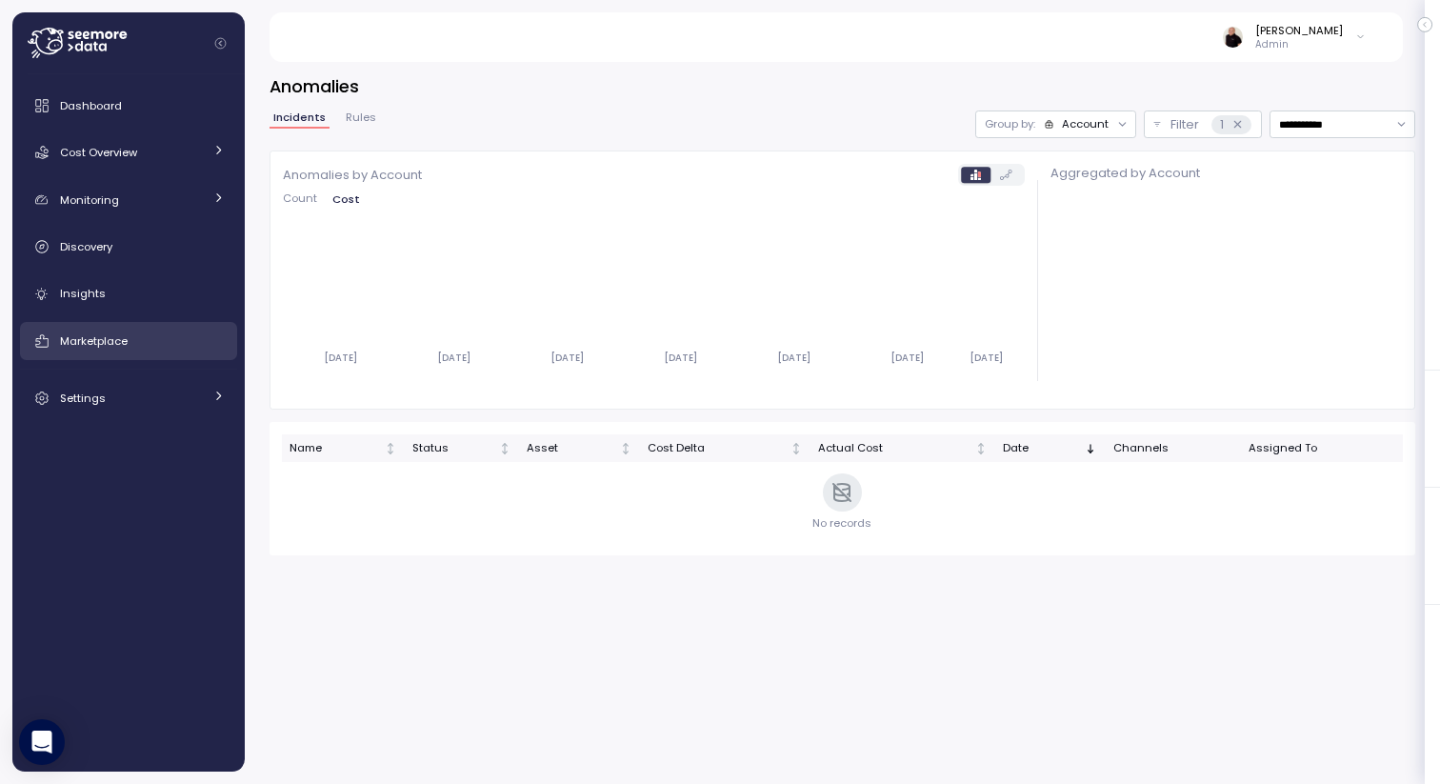
click at [134, 335] on div "Marketplace" at bounding box center [142, 340] width 165 height 19
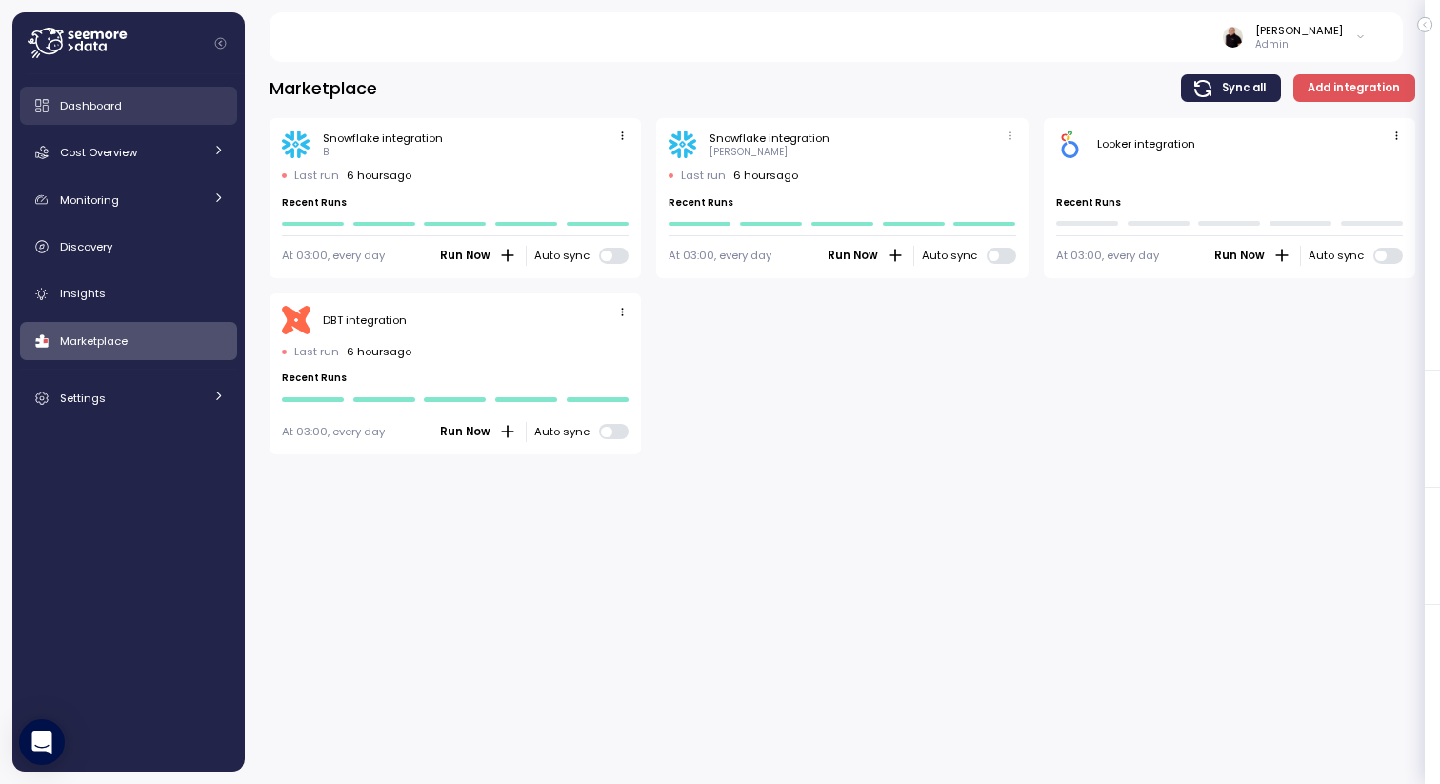
click at [89, 111] on span "Dashboard" at bounding box center [91, 105] width 62 height 15
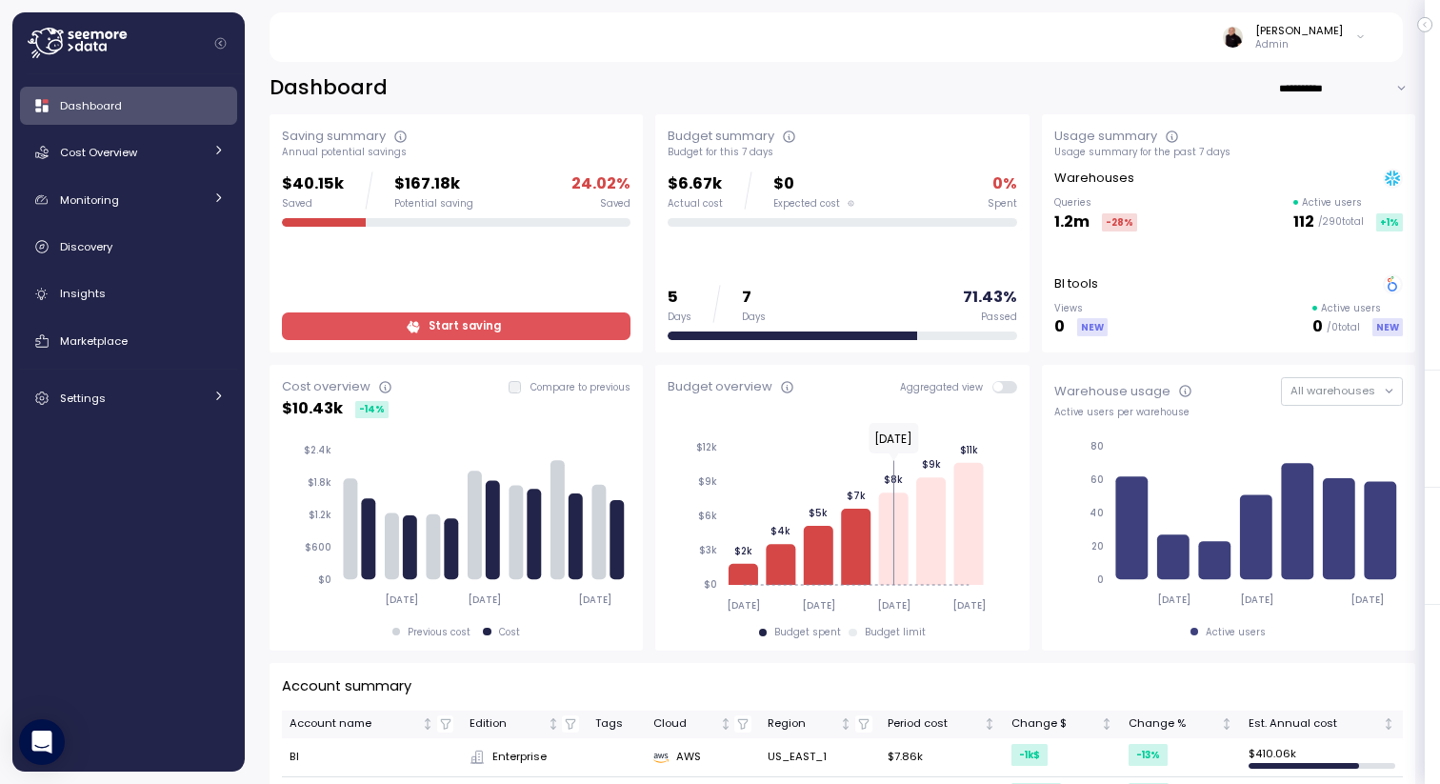
click at [1003, 384] on span at bounding box center [1010, 387] width 15 height 12
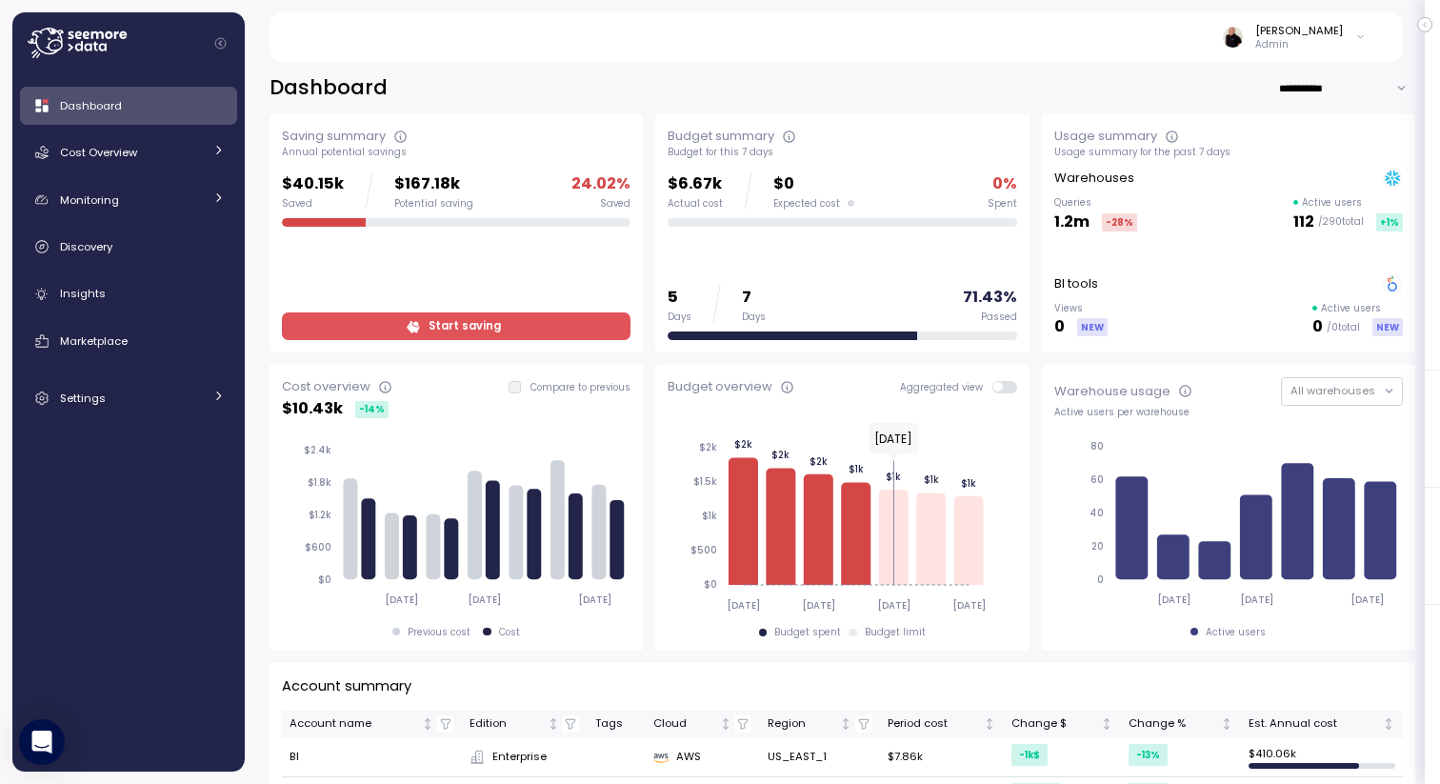
click at [1294, 85] on input "**********" at bounding box center [1346, 88] width 137 height 28
click at [1304, 156] on div "Last 30 days" at bounding box center [1334, 151] width 92 height 15
type input "**********"
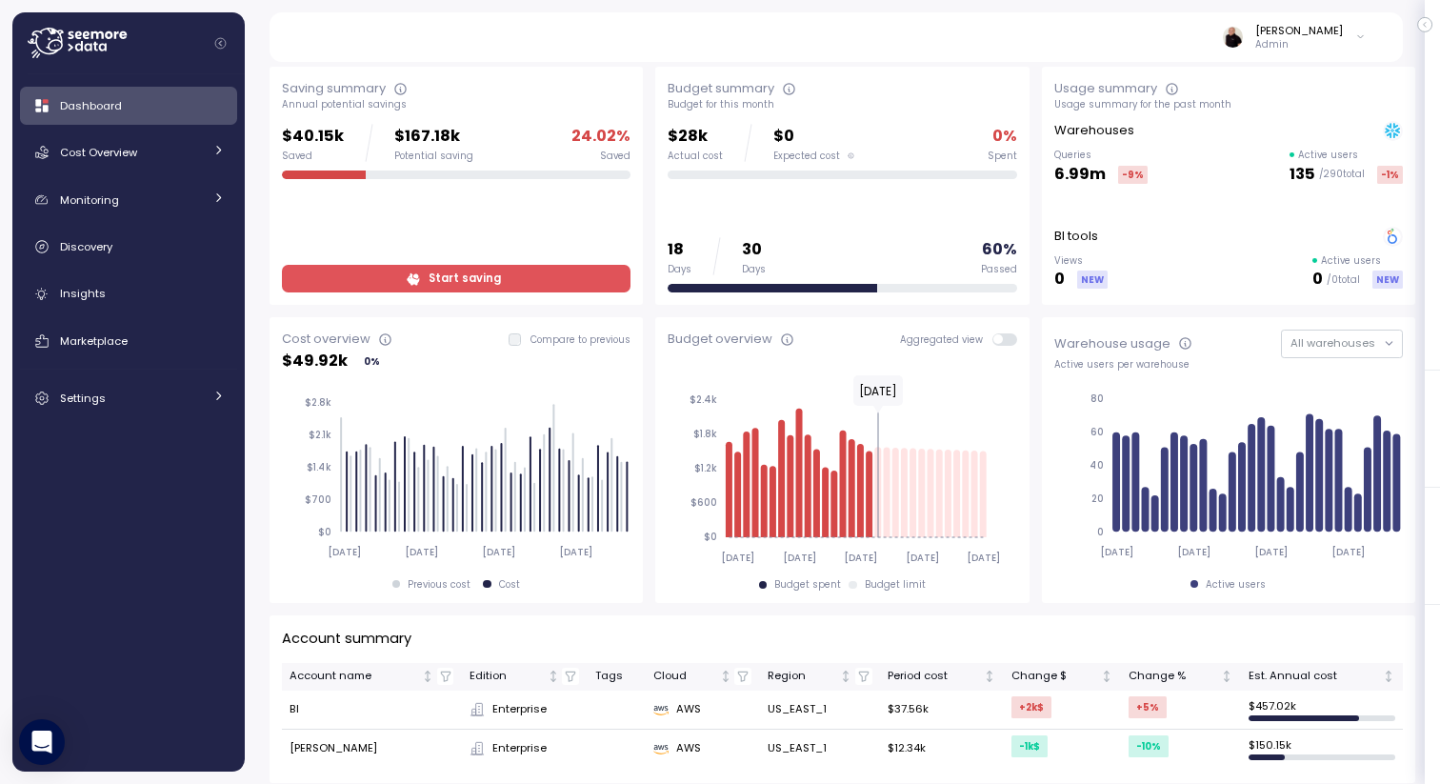
scroll to position [47, 0]
click at [111, 150] on span "Cost Overview" at bounding box center [98, 152] width 77 height 15
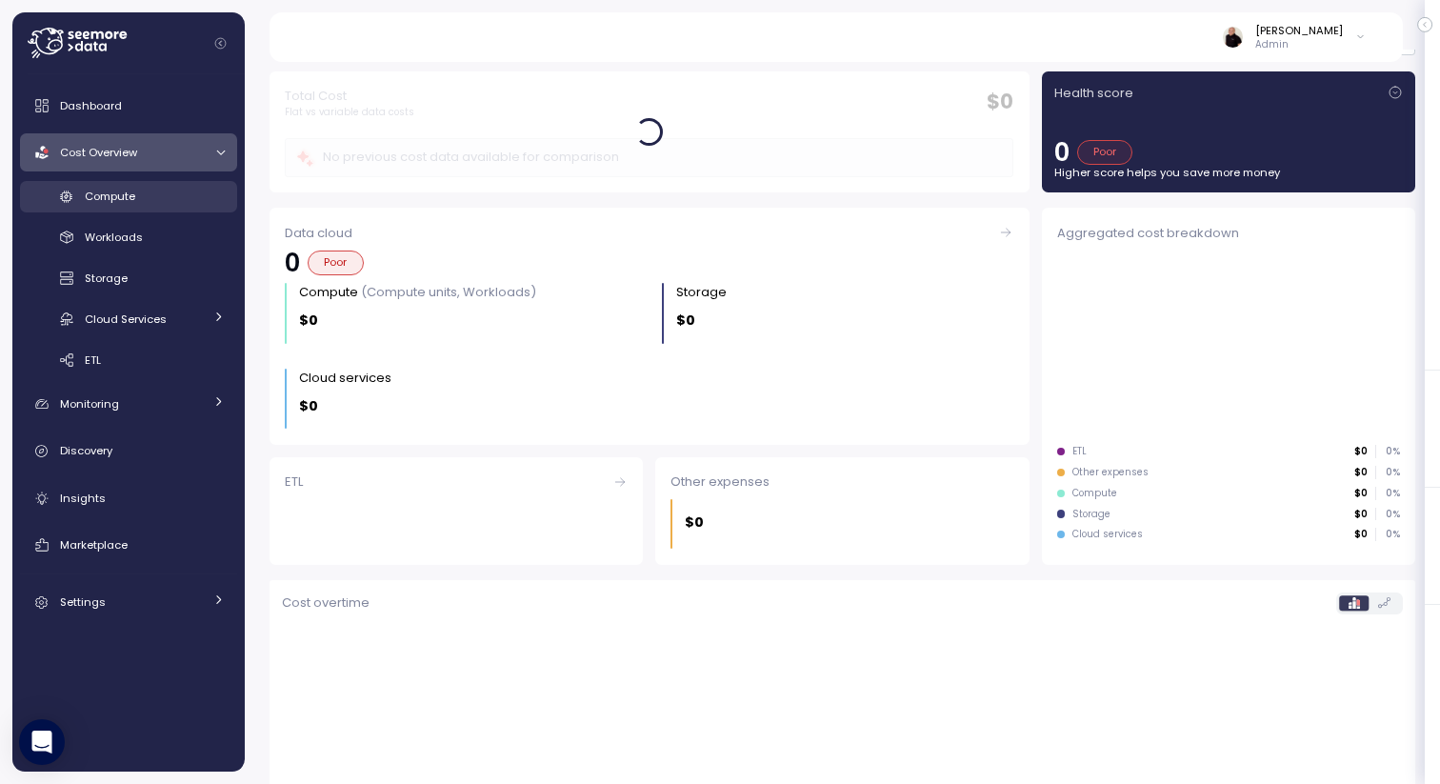
click at [118, 205] on div "Compute" at bounding box center [155, 196] width 140 height 19
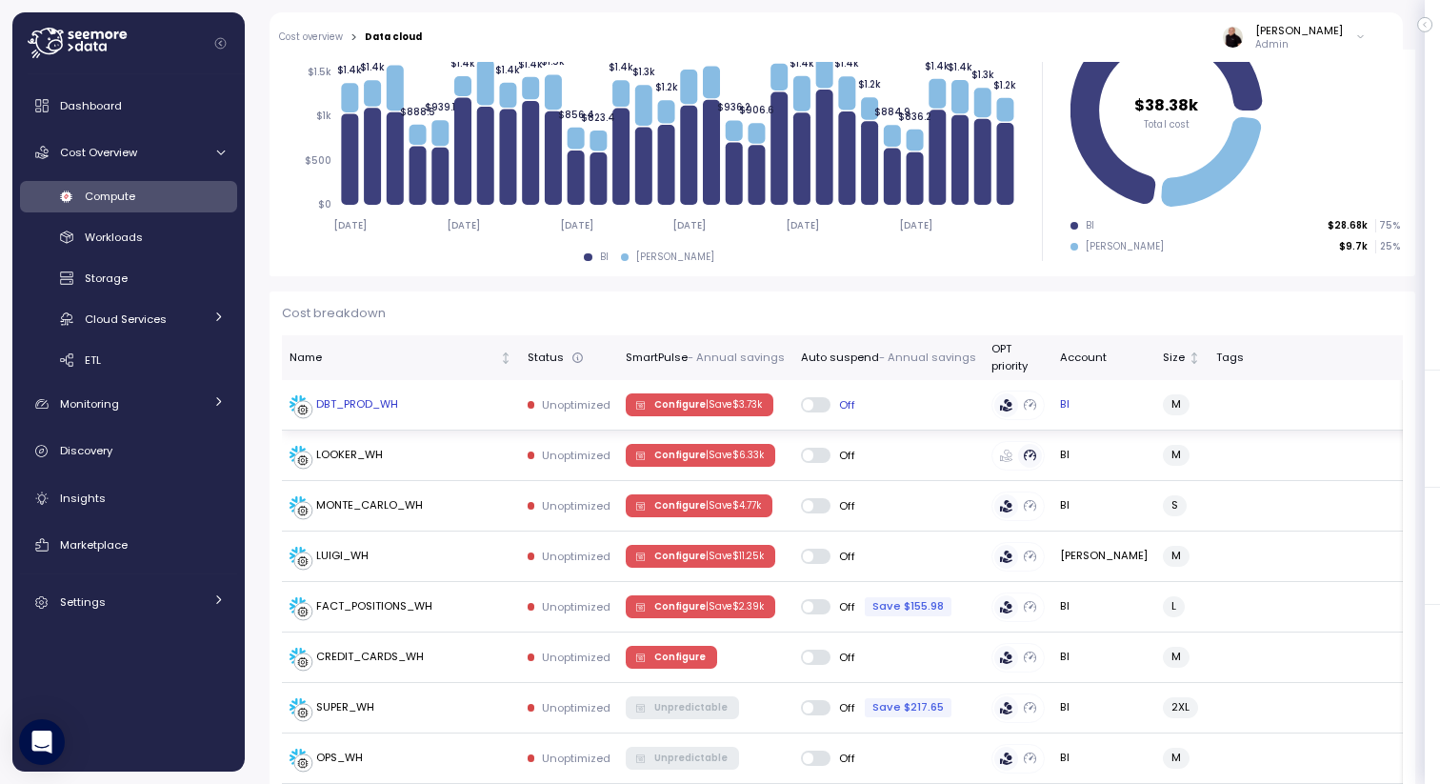
scroll to position [358, 0]
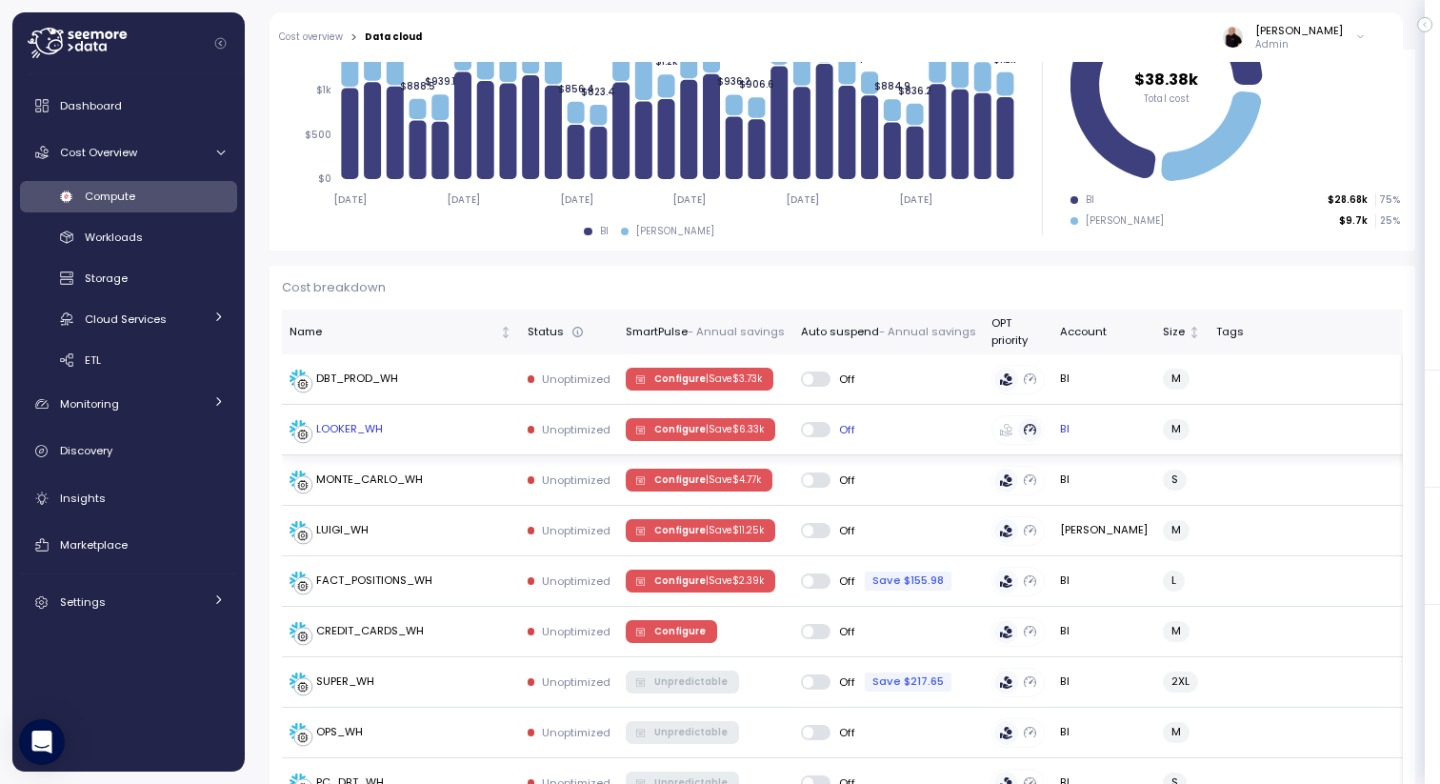
click at [734, 425] on p "| Save $ 6.33k" at bounding box center [735, 429] width 58 height 13
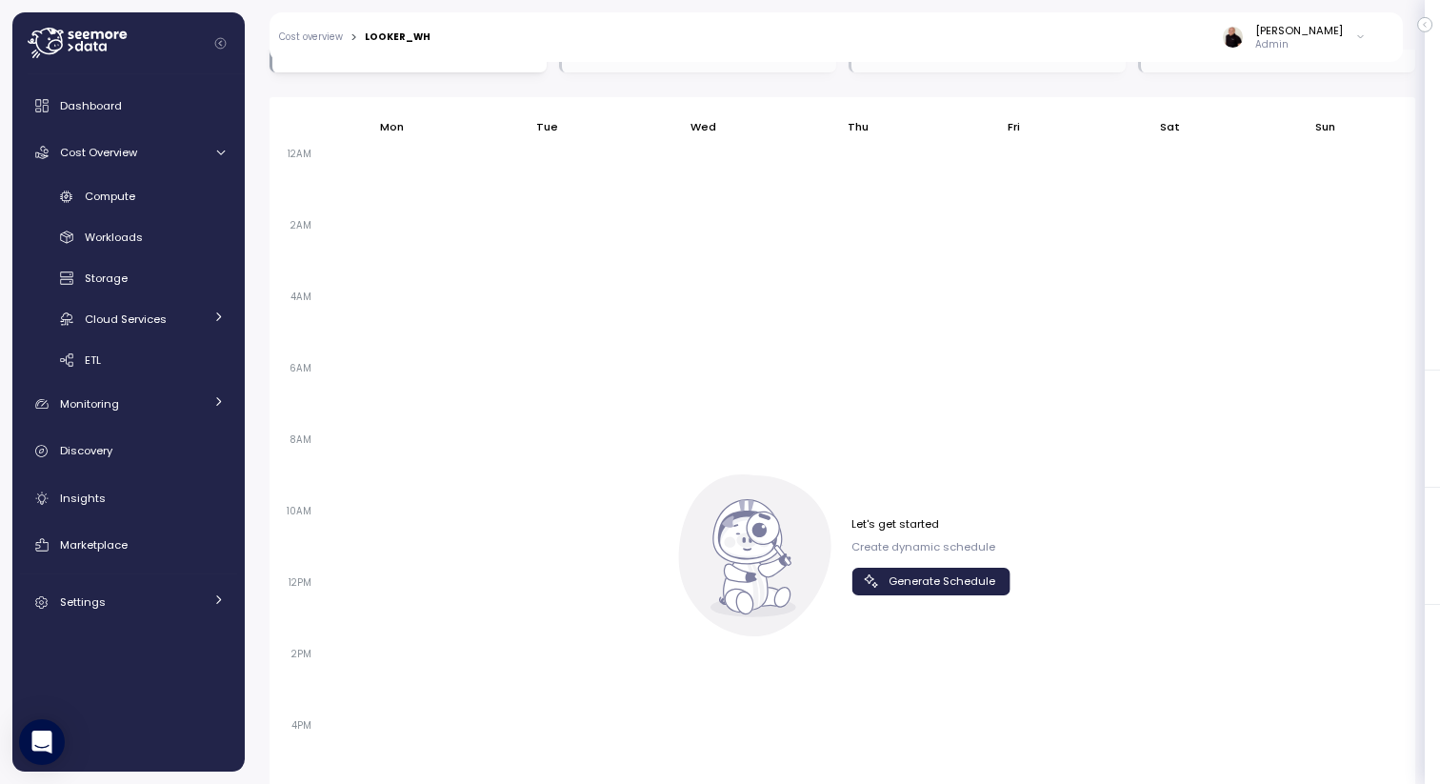
scroll to position [1240, 0]
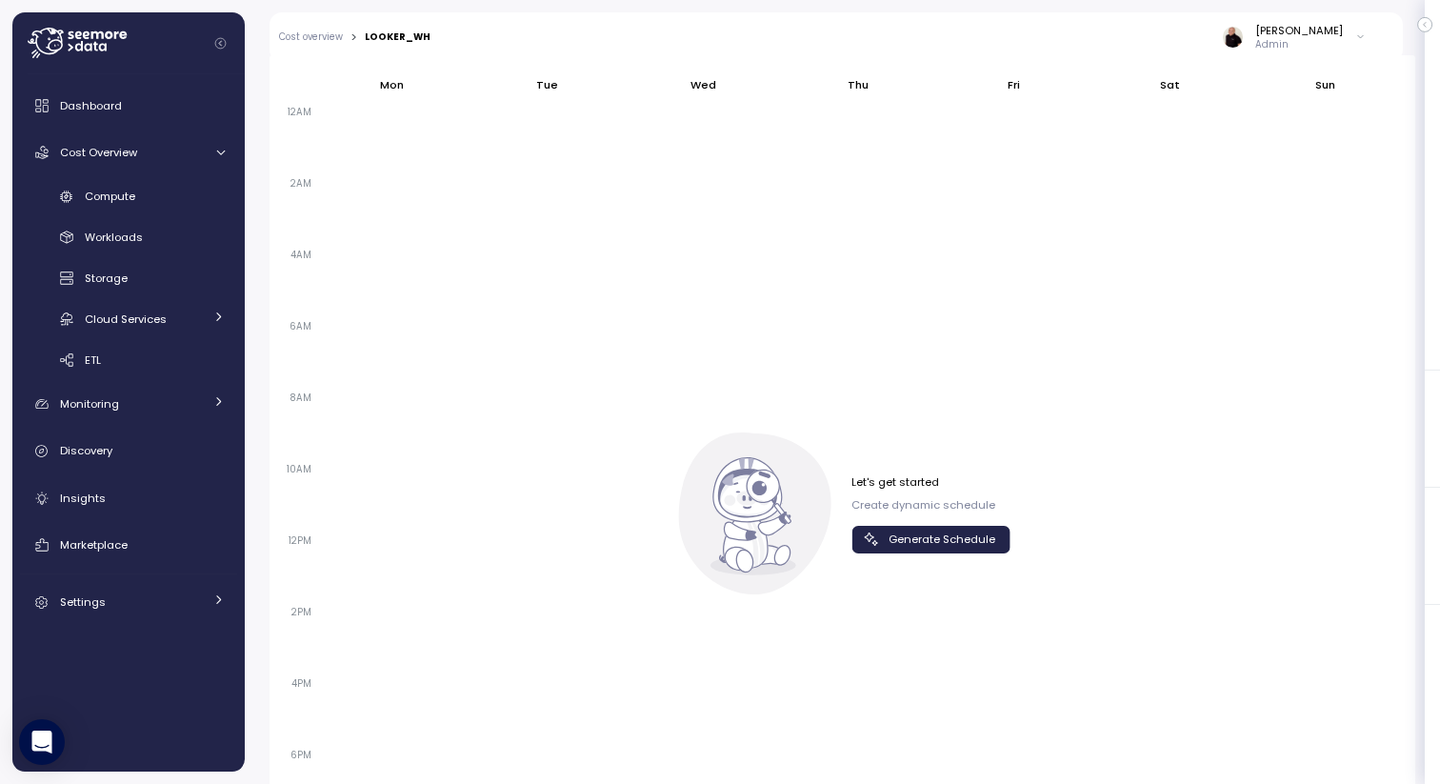
click at [891, 527] on span "Generate Schedule" at bounding box center [941, 540] width 107 height 26
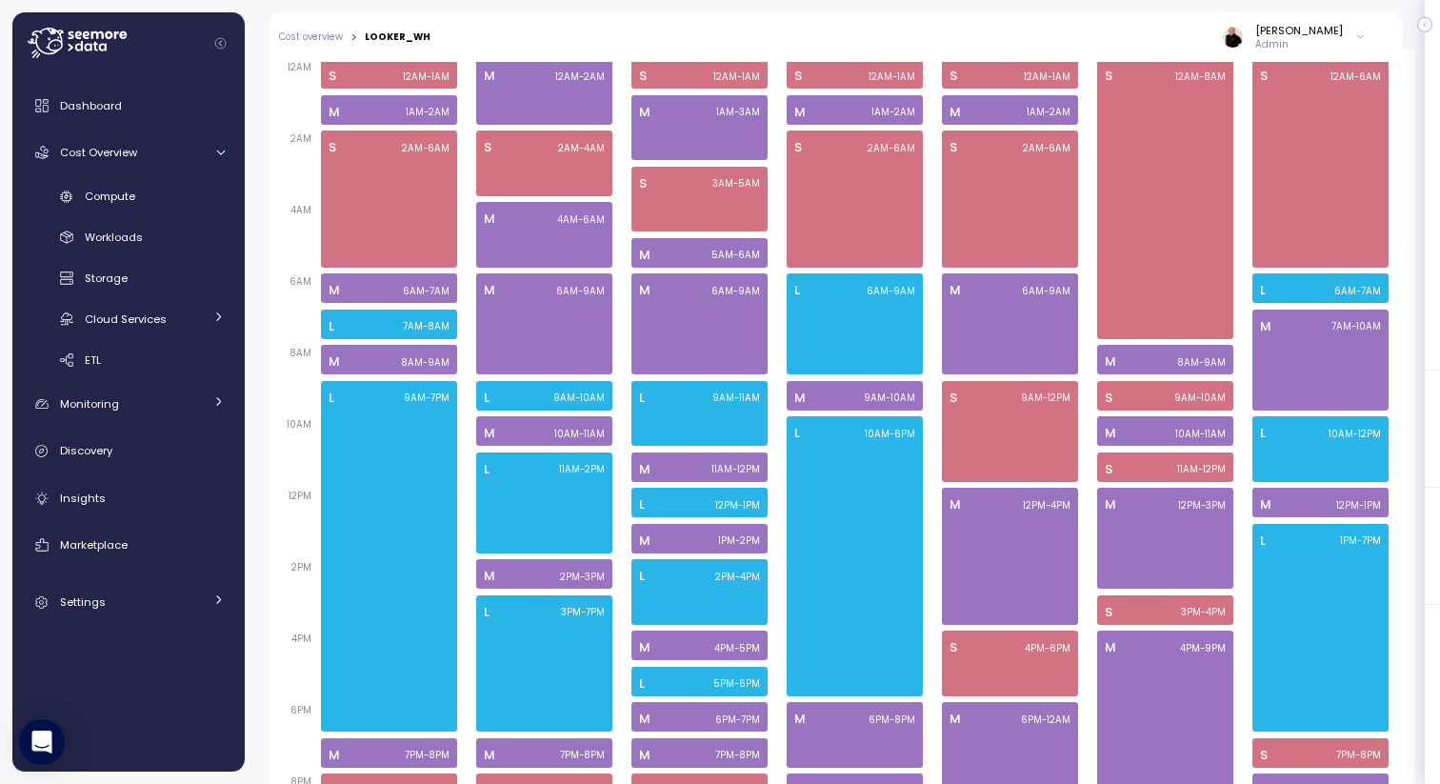
scroll to position [1285, 0]
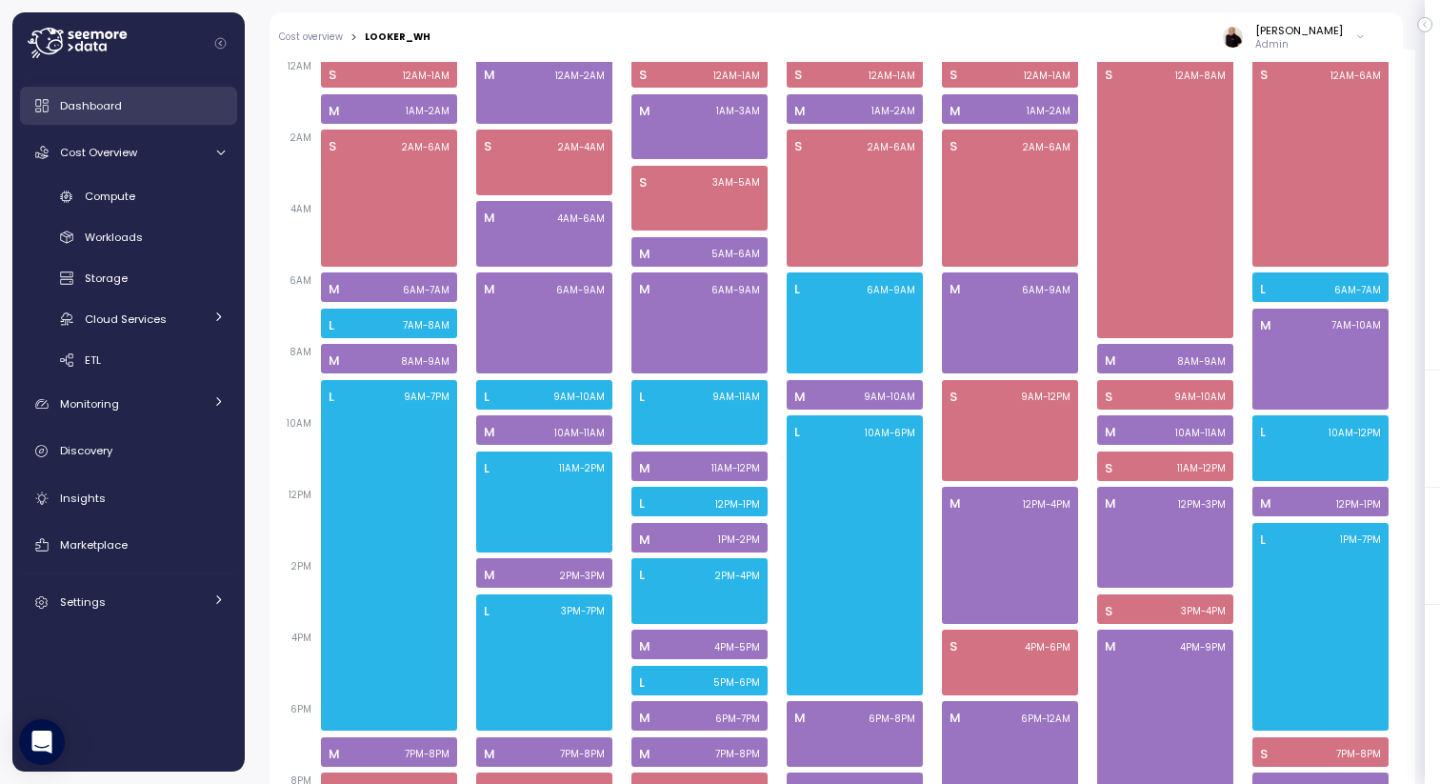
click at [110, 99] on span "Dashboard" at bounding box center [91, 105] width 62 height 15
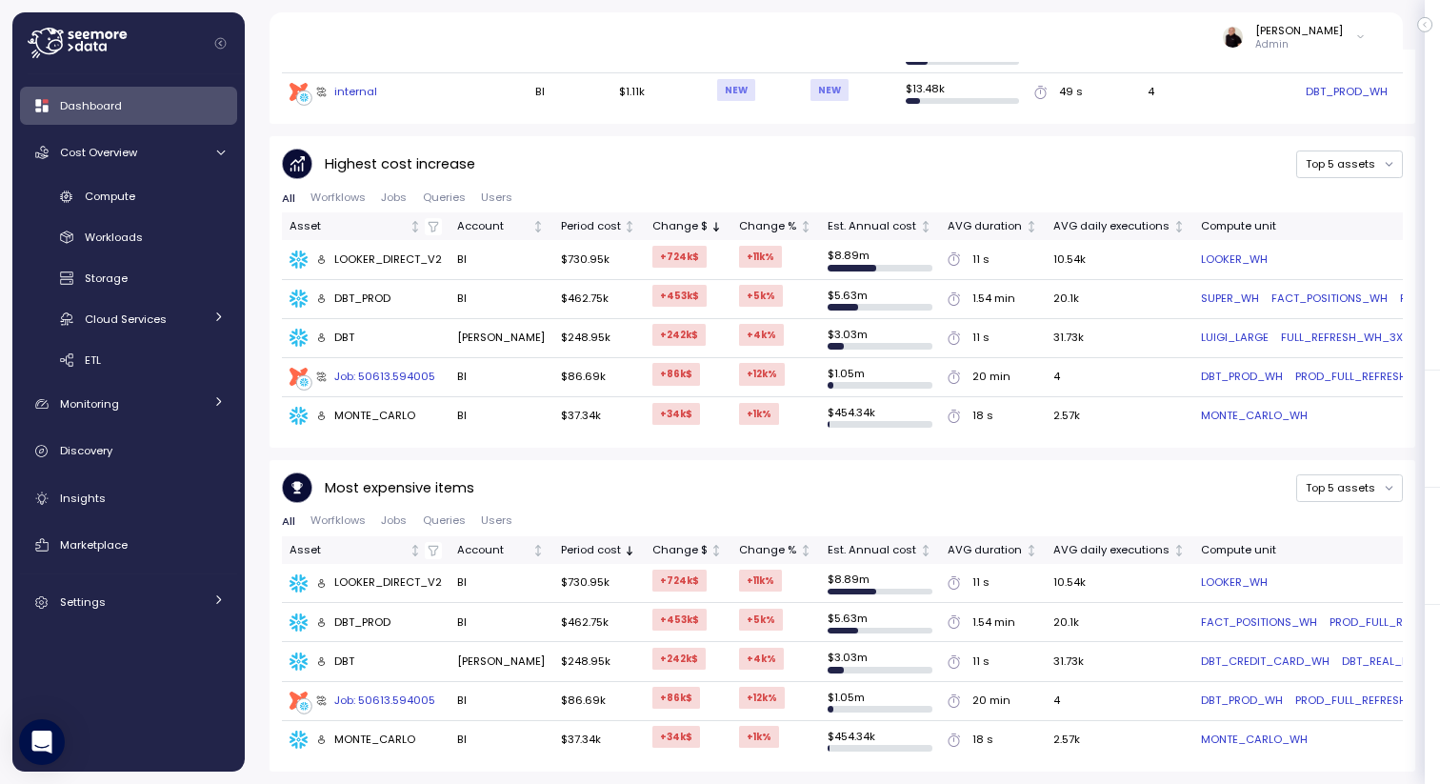
scroll to position [1017, 0]
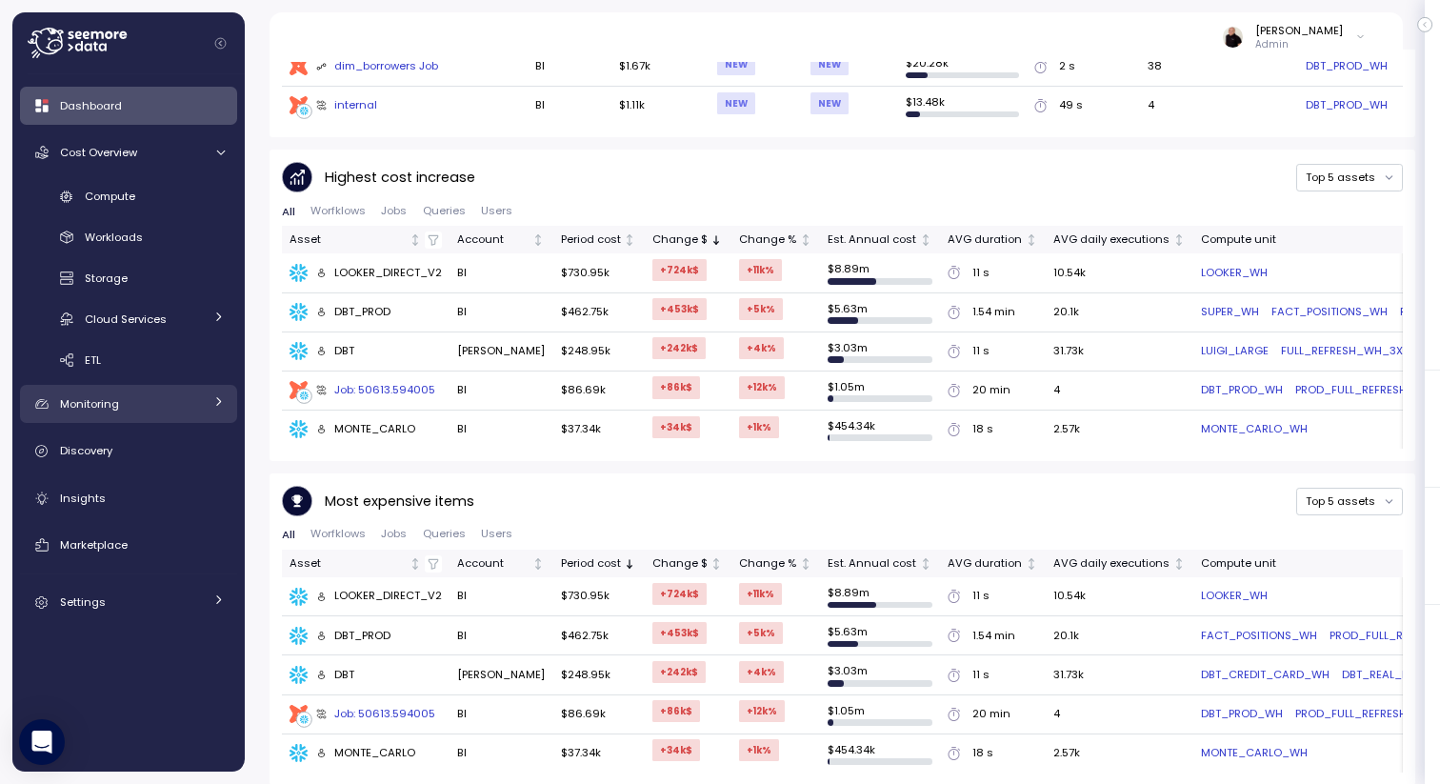
click at [116, 402] on span "Monitoring" at bounding box center [89, 403] width 59 height 15
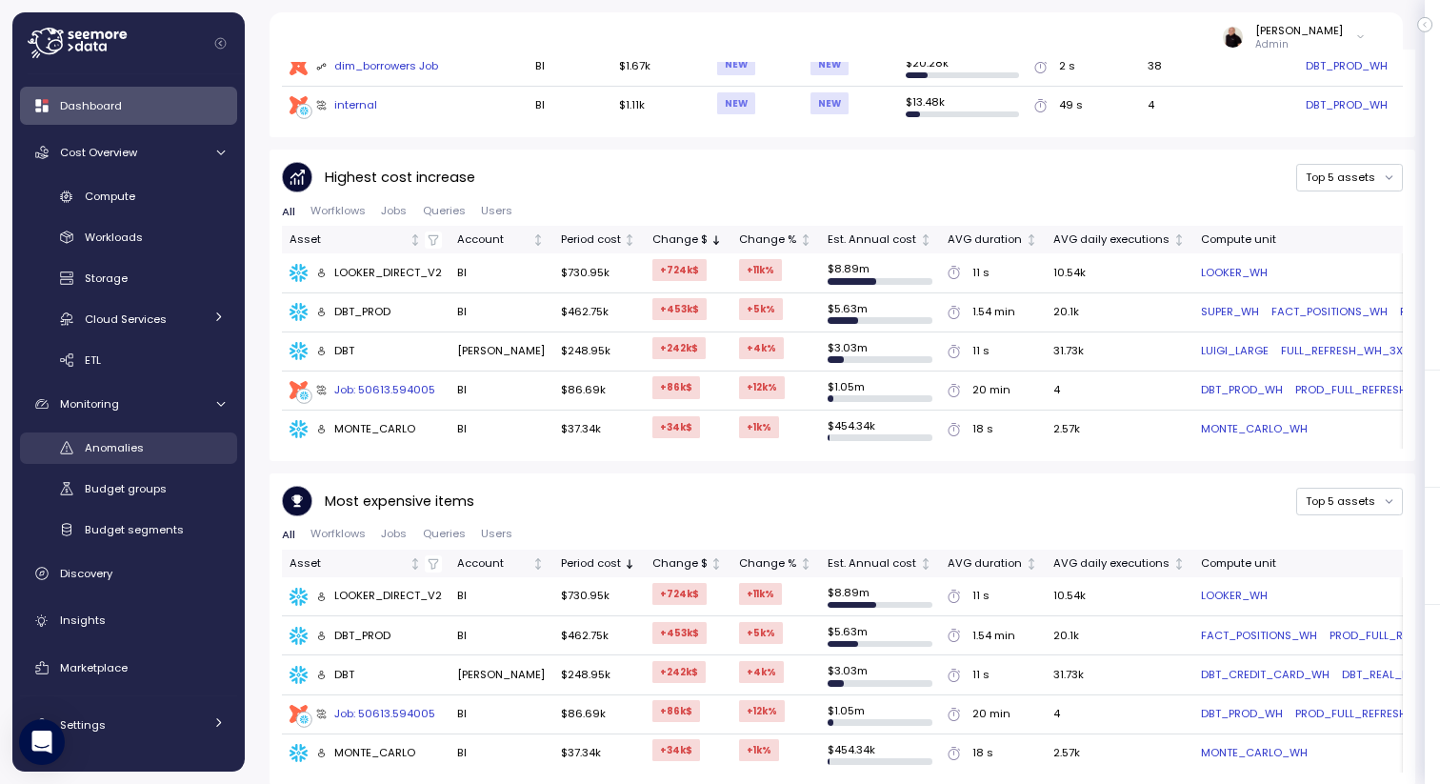
click at [120, 450] on span "Anomalies" at bounding box center [114, 447] width 59 height 15
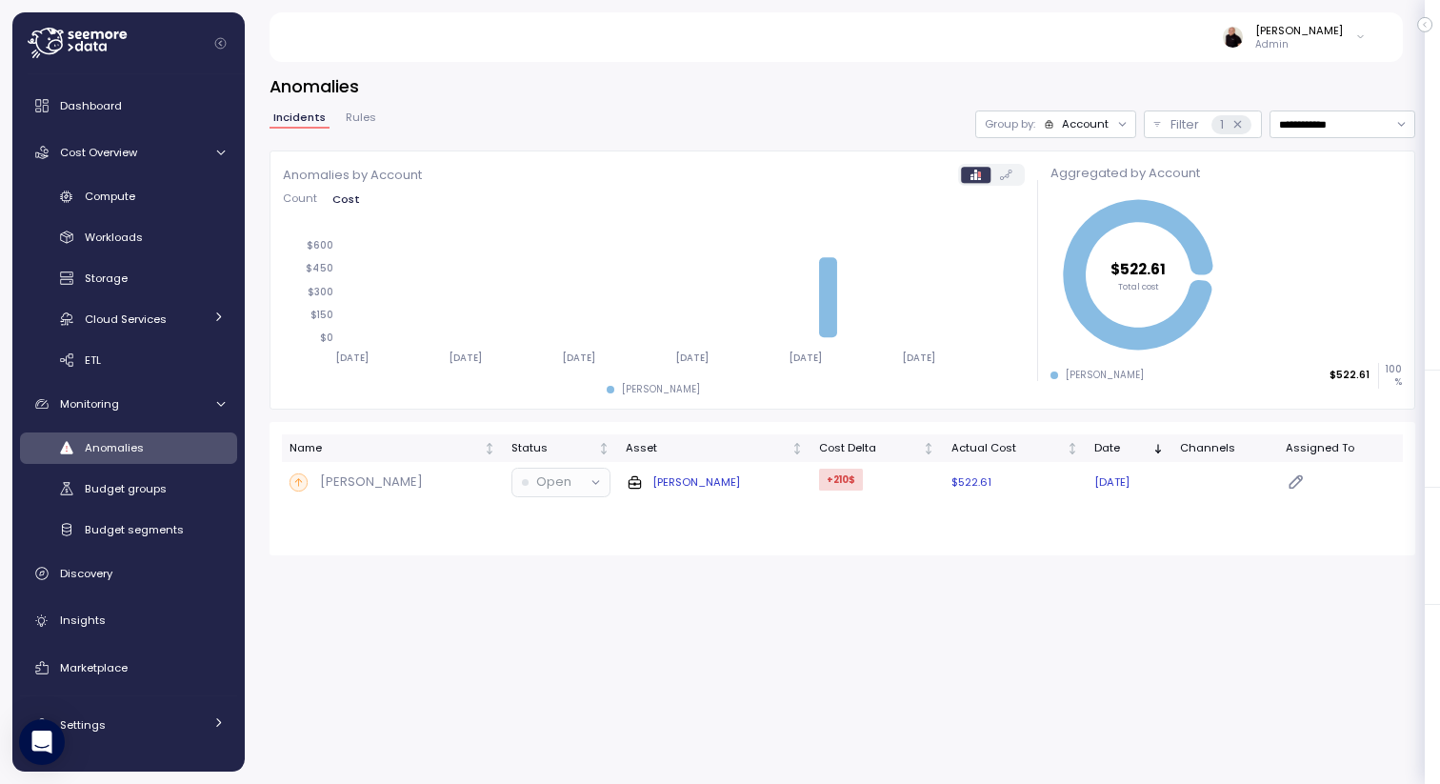
click at [391, 480] on p "[PERSON_NAME]" at bounding box center [371, 481] width 103 height 19
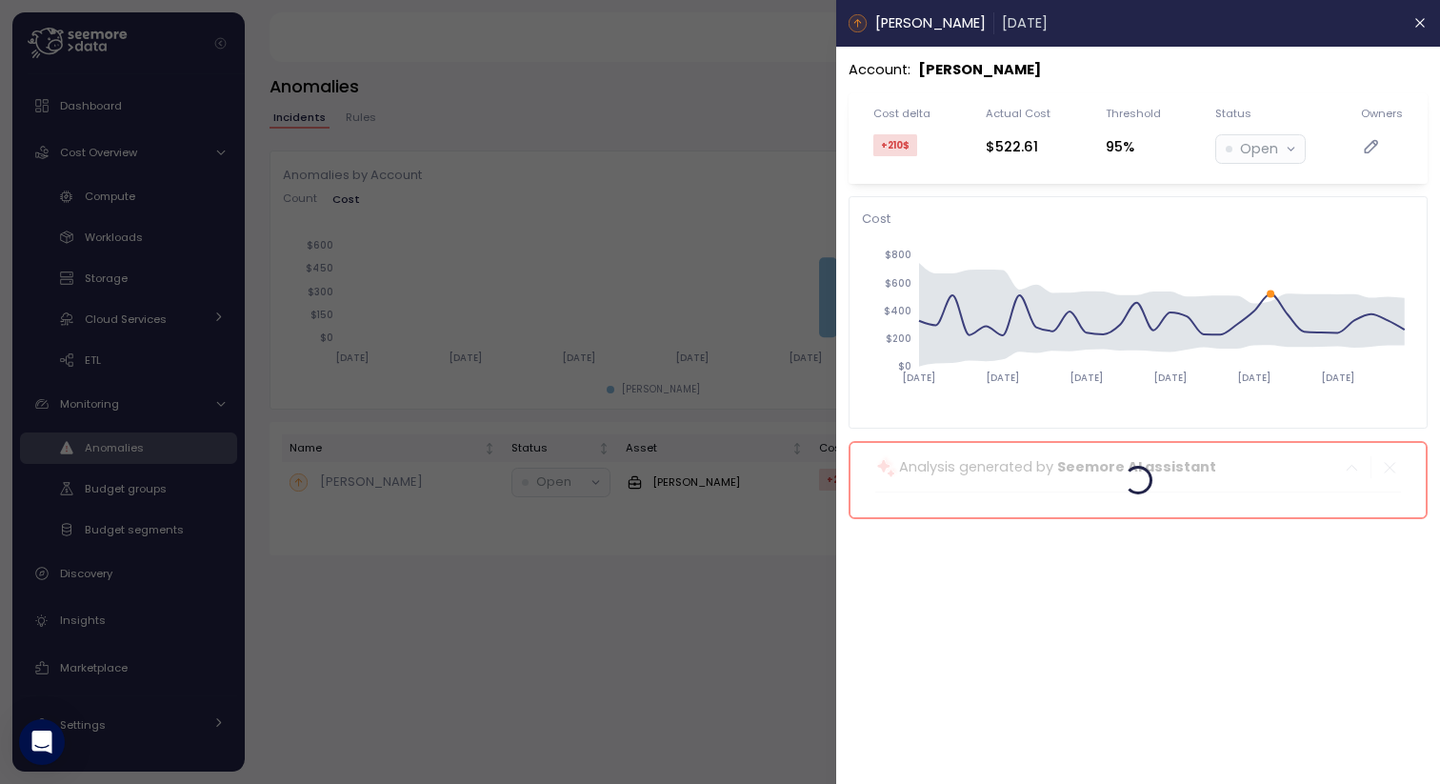
click at [786, 116] on div at bounding box center [720, 392] width 1440 height 784
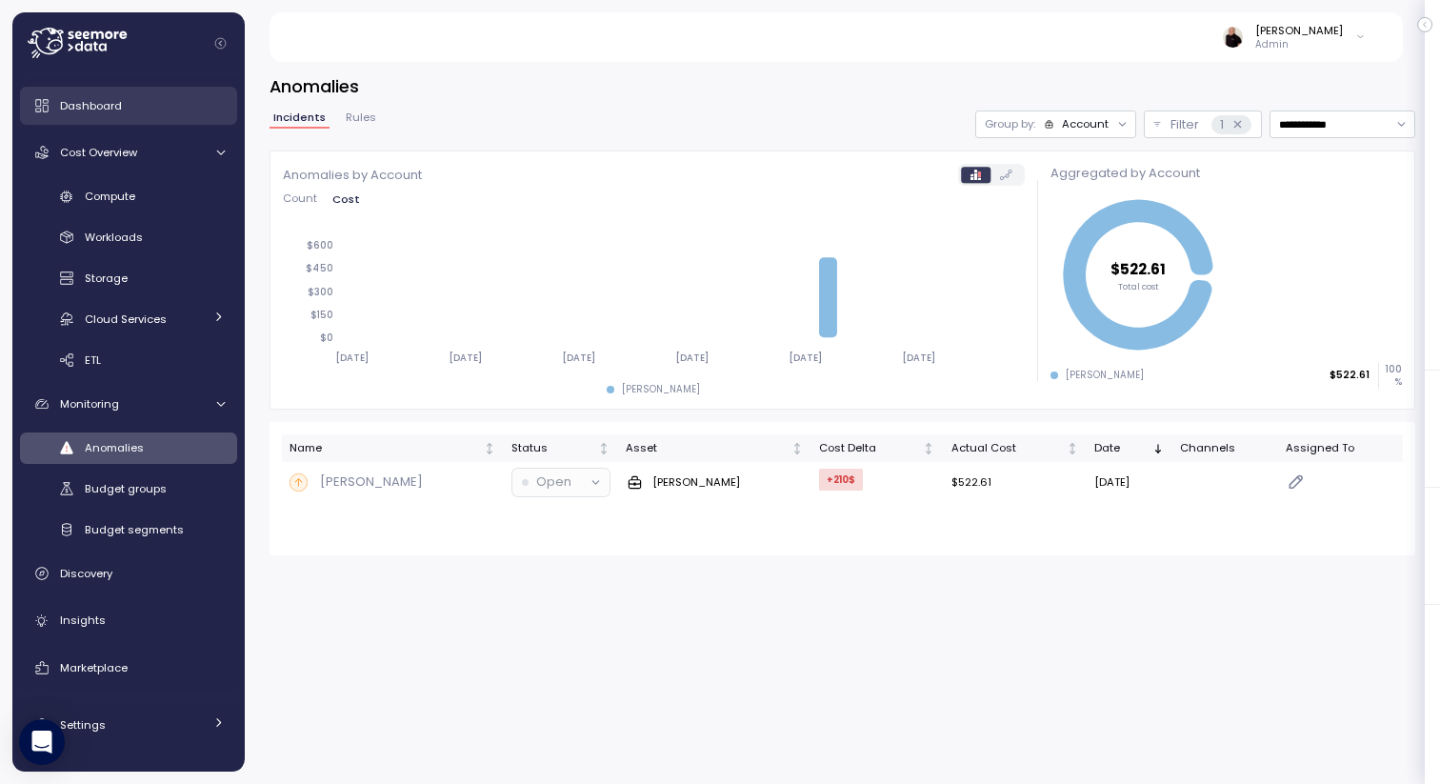
click at [136, 106] on div "Dashboard" at bounding box center [142, 105] width 165 height 19
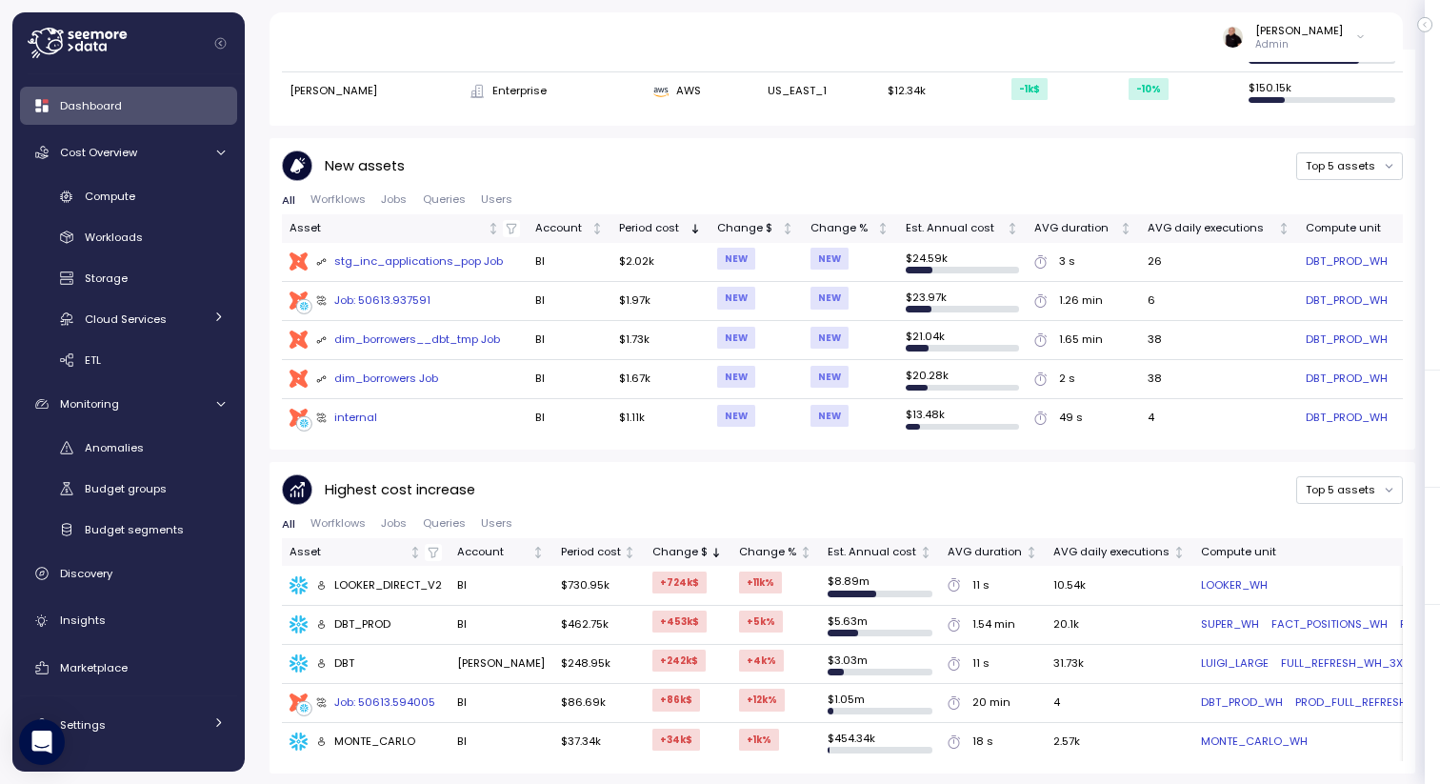
scroll to position [709, 0]
